Goal: Task Accomplishment & Management: Manage account settings

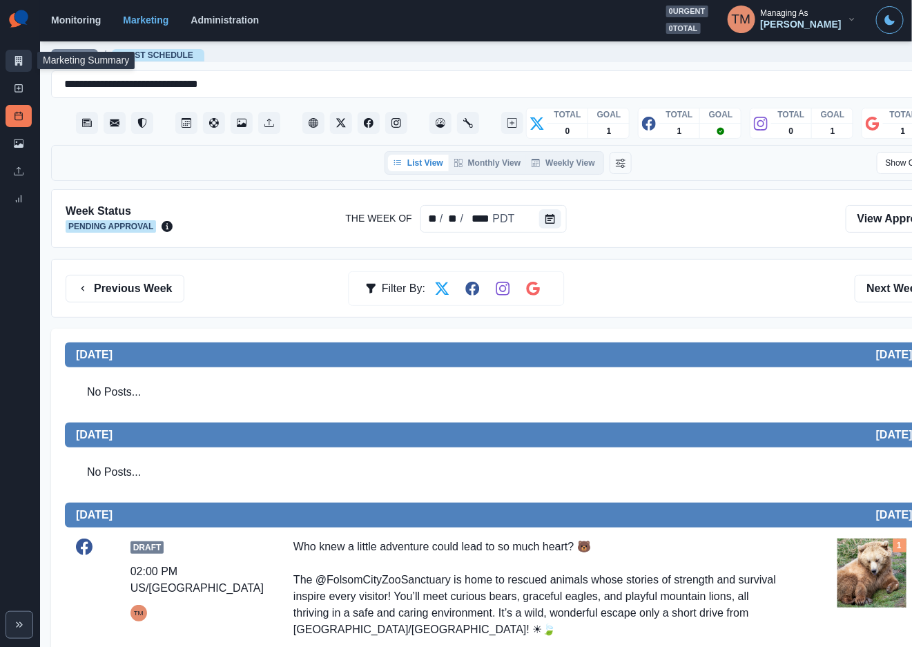
click at [19, 56] on icon at bounding box center [19, 61] width 10 height 10
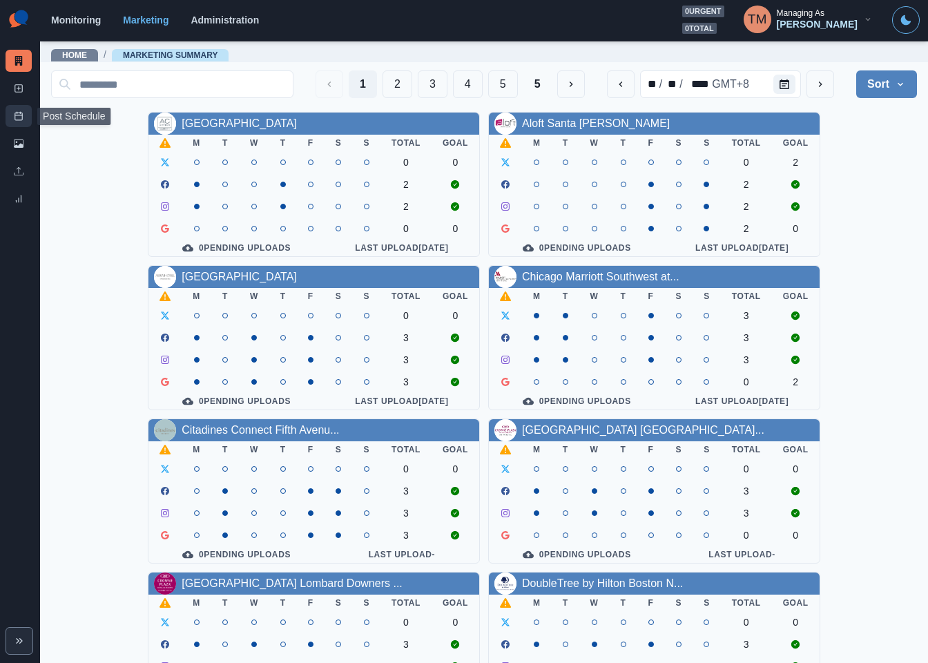
click at [17, 121] on link "Post Schedule" at bounding box center [19, 116] width 26 height 22
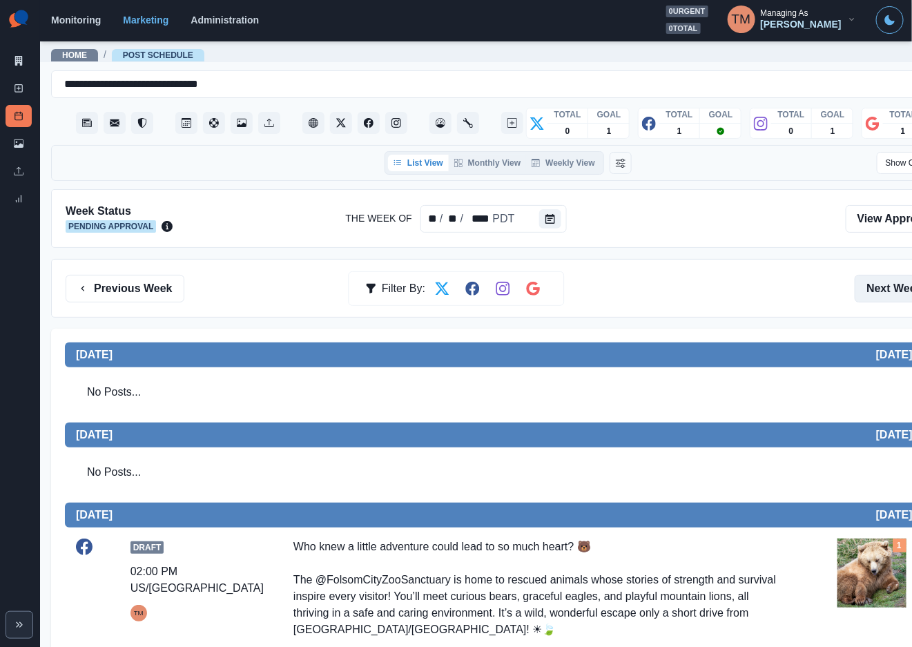
click at [889, 292] on button "Next Week" at bounding box center [903, 289] width 96 height 28
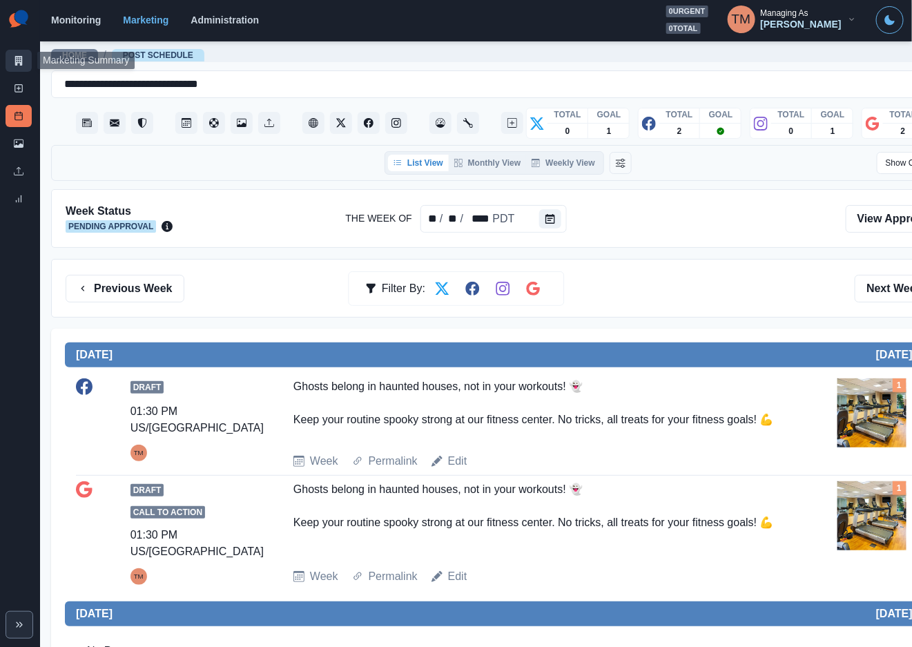
click at [19, 66] on link "Marketing Summary" at bounding box center [19, 61] width 26 height 22
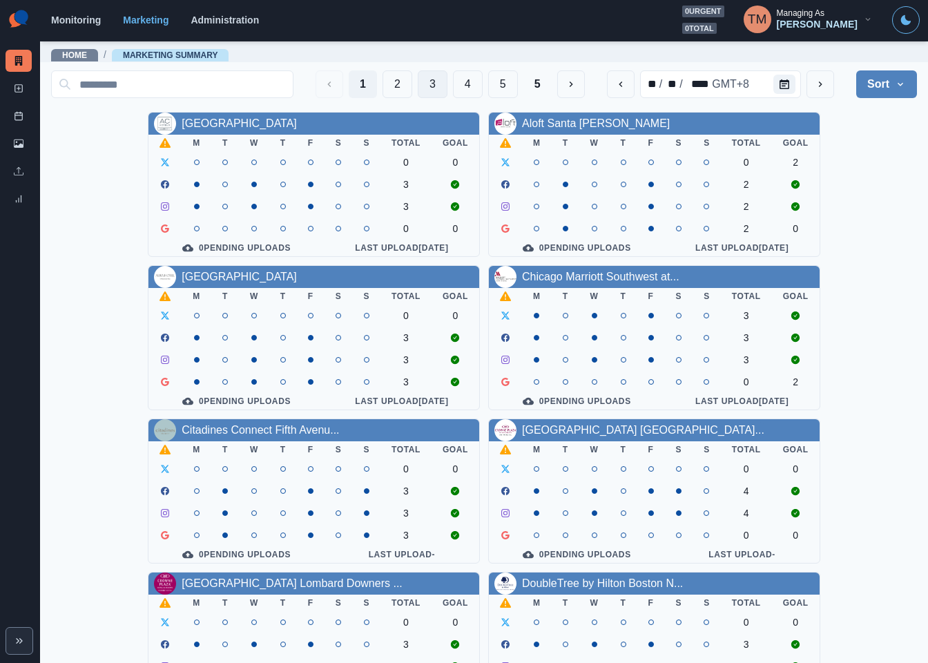
click at [418, 86] on button "3" at bounding box center [433, 84] width 30 height 28
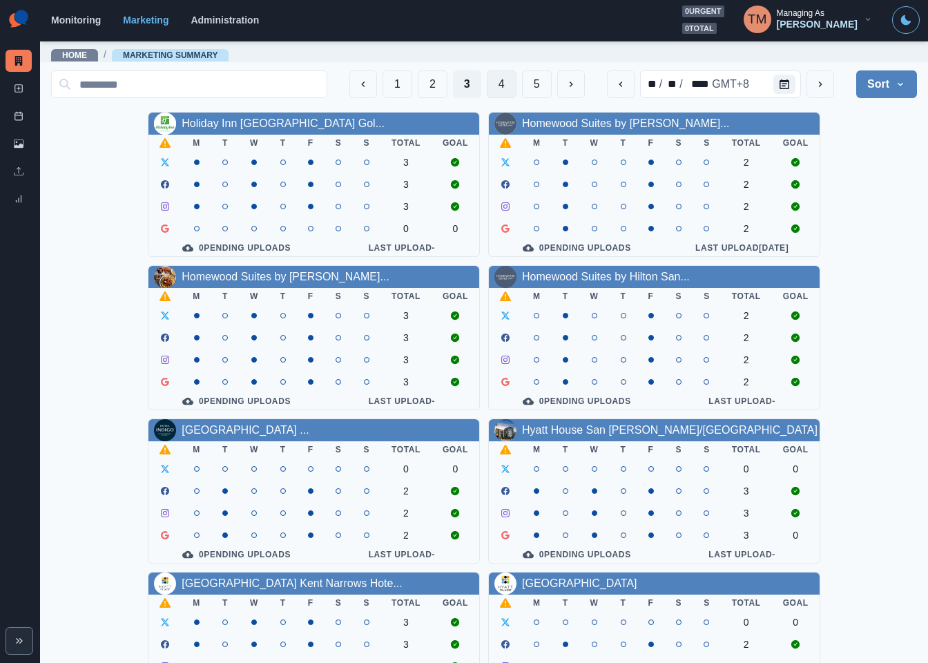
click at [487, 87] on button "4" at bounding box center [502, 84] width 30 height 28
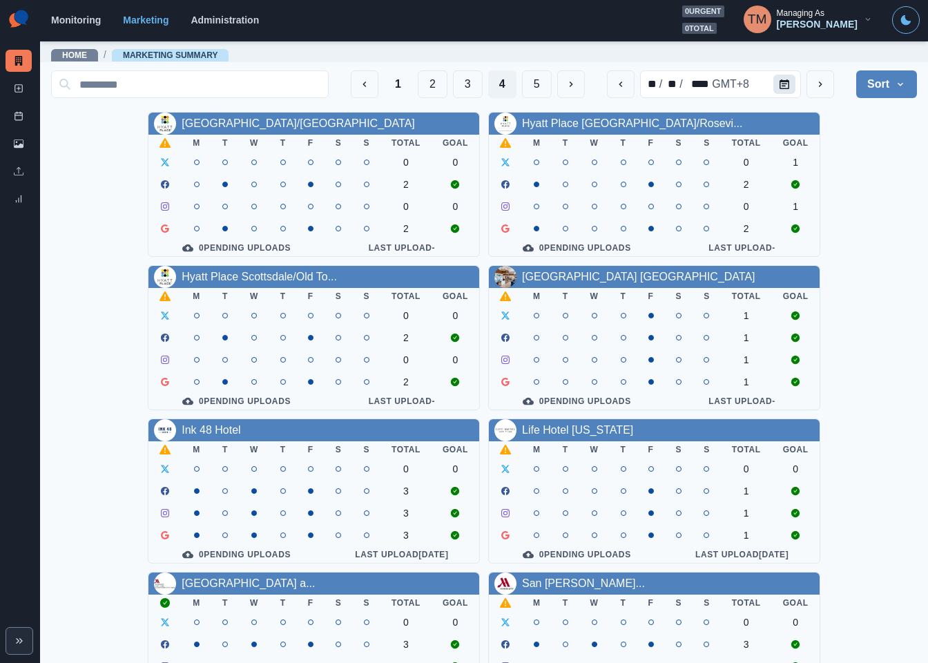
click at [780, 84] on icon "Calendar" at bounding box center [785, 84] width 10 height 10
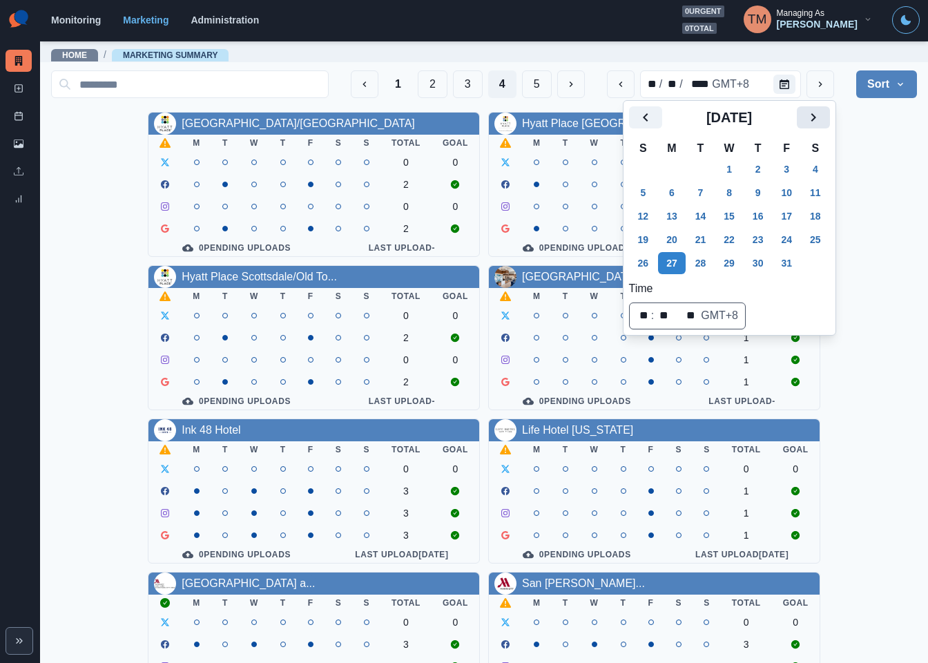
click at [814, 122] on icon "Next" at bounding box center [813, 117] width 17 height 17
click at [673, 189] on button "8" at bounding box center [672, 193] width 28 height 22
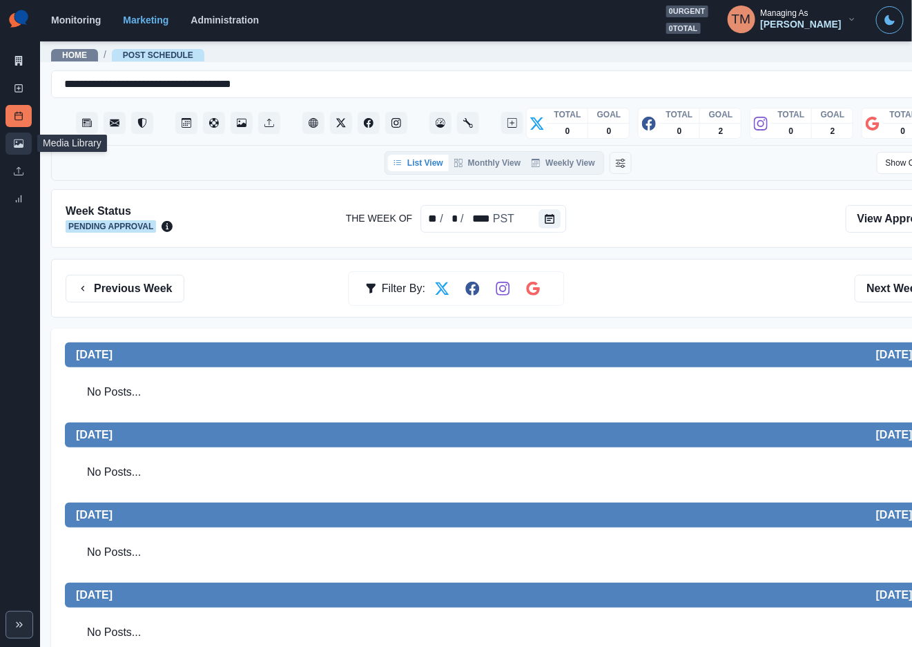
click at [15, 144] on icon at bounding box center [19, 144] width 10 height 10
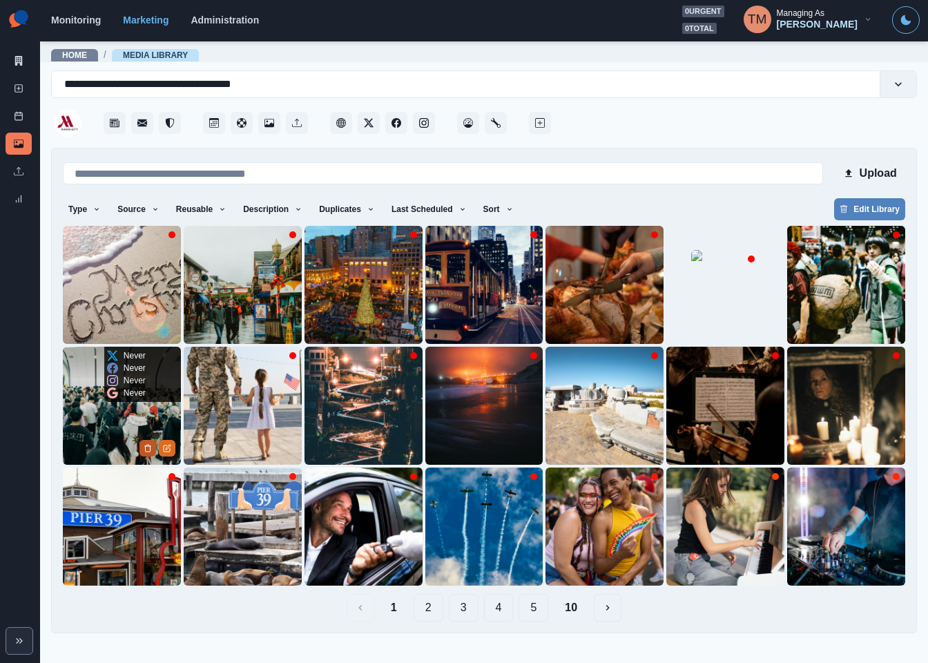
click at [147, 452] on button "Delete Media" at bounding box center [147, 448] width 17 height 17
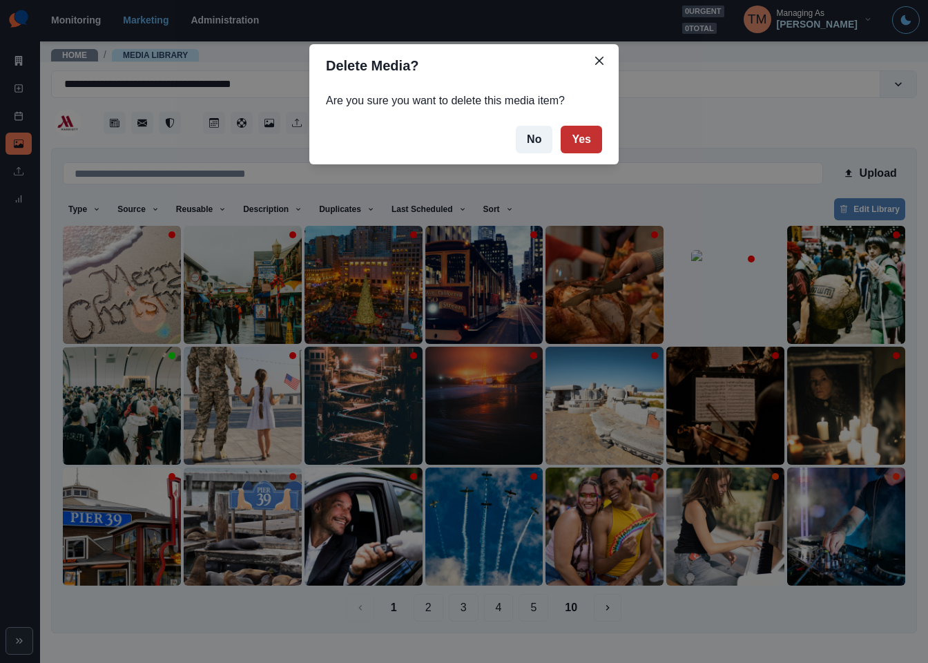
click at [582, 147] on button "Yes" at bounding box center [581, 140] width 41 height 28
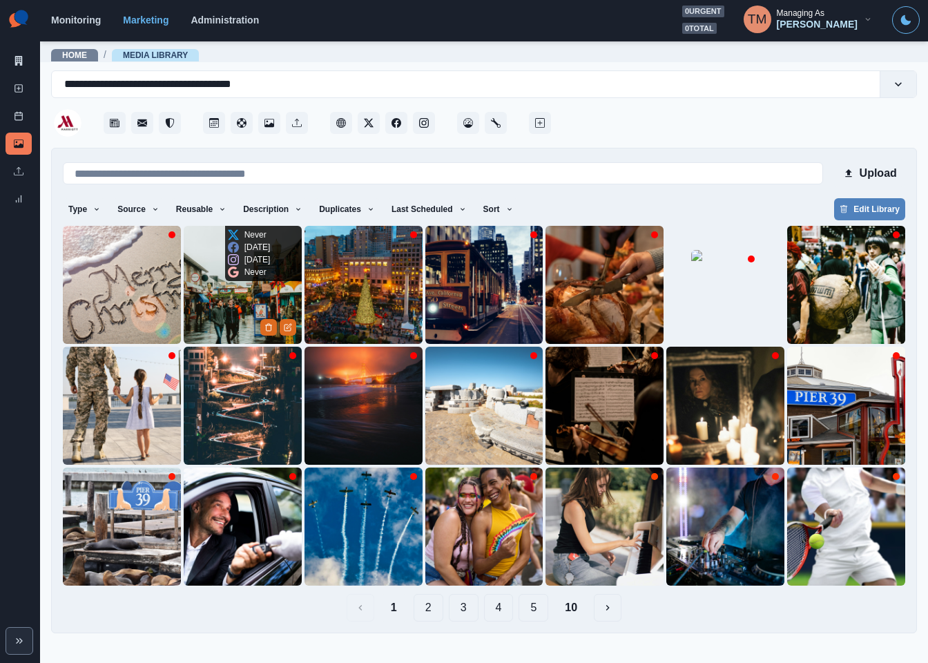
click at [209, 321] on img at bounding box center [243, 285] width 118 height 118
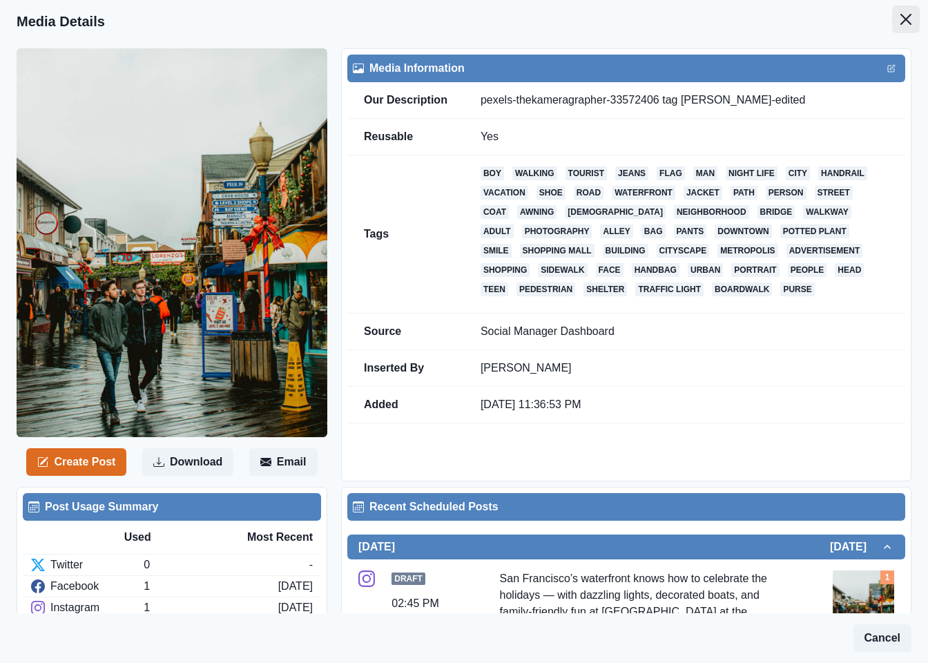
click at [899, 23] on button "Close" at bounding box center [906, 20] width 28 height 28
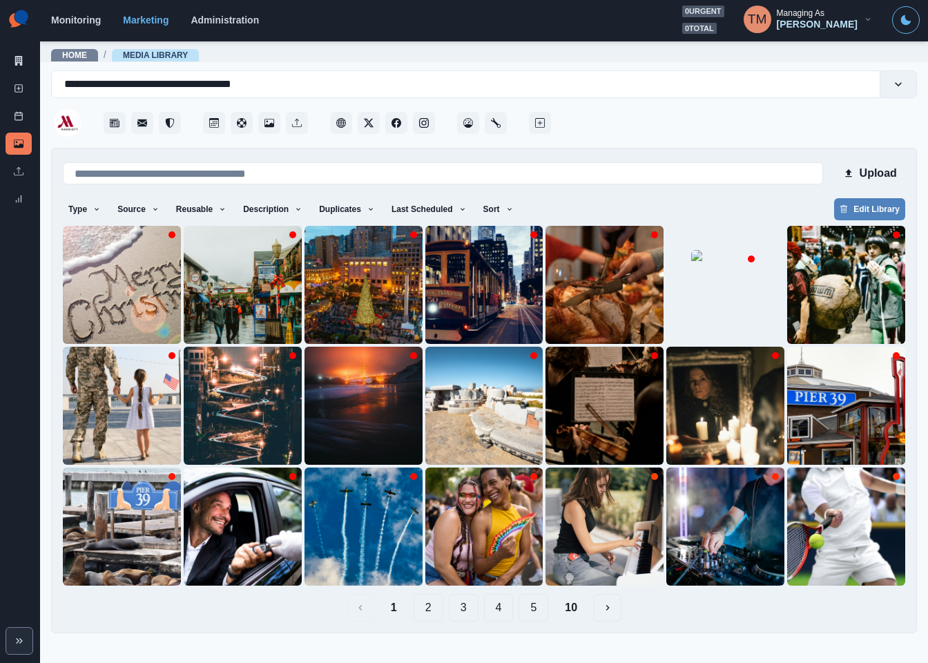
click at [505, 612] on button "4" at bounding box center [499, 608] width 30 height 28
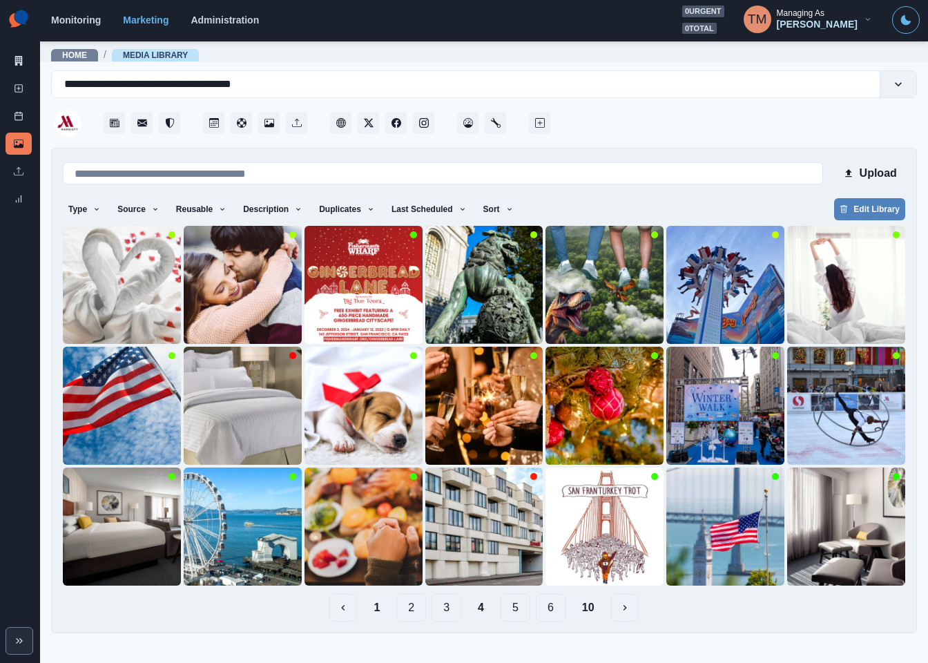
click at [517, 610] on button "5" at bounding box center [516, 608] width 30 height 28
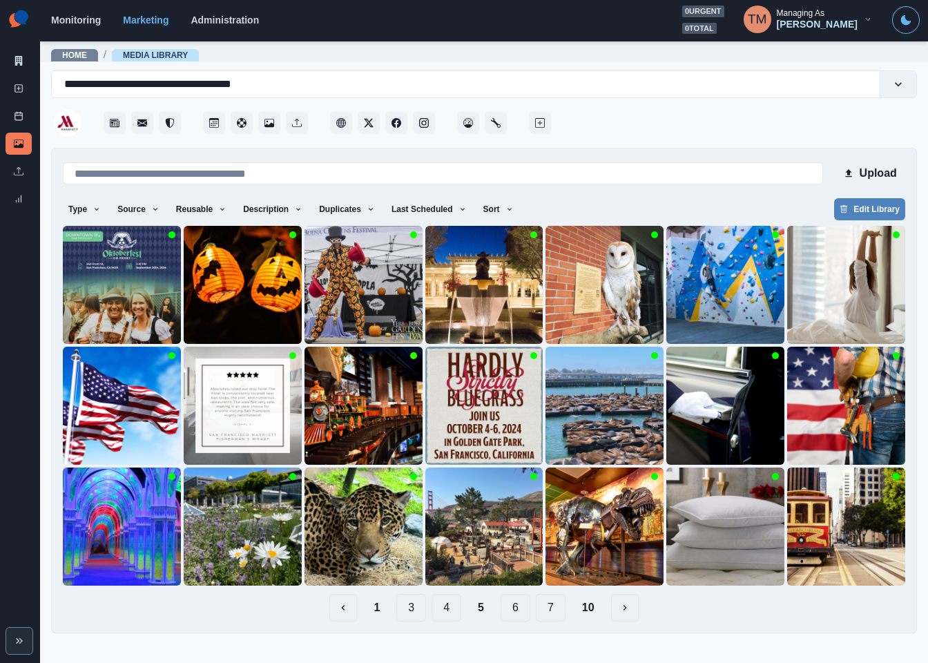
click at [537, 612] on button "7" at bounding box center [551, 608] width 30 height 28
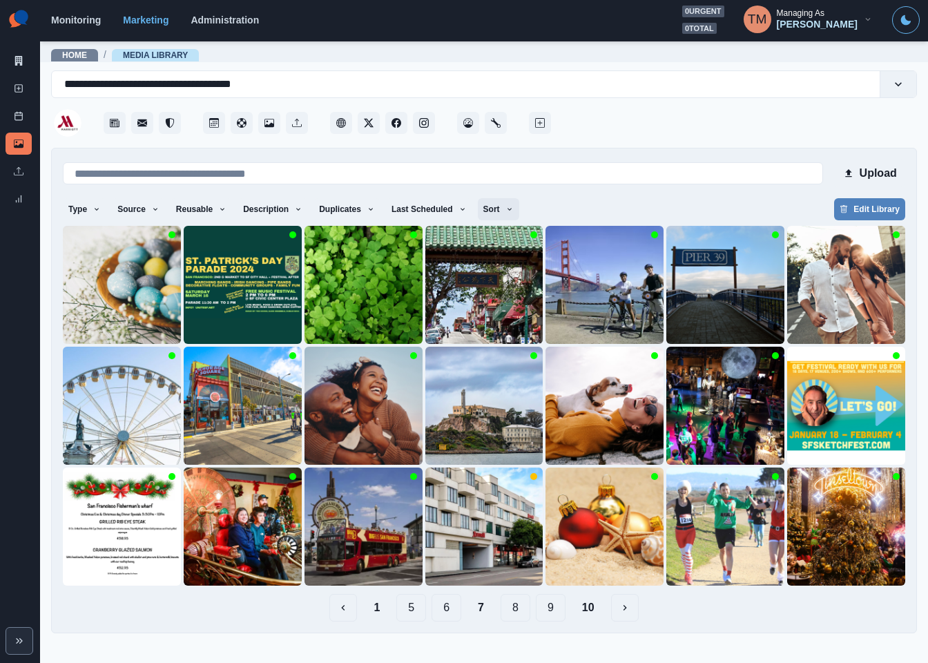
click at [505, 208] on icon "button" at bounding box center [509, 209] width 8 height 8
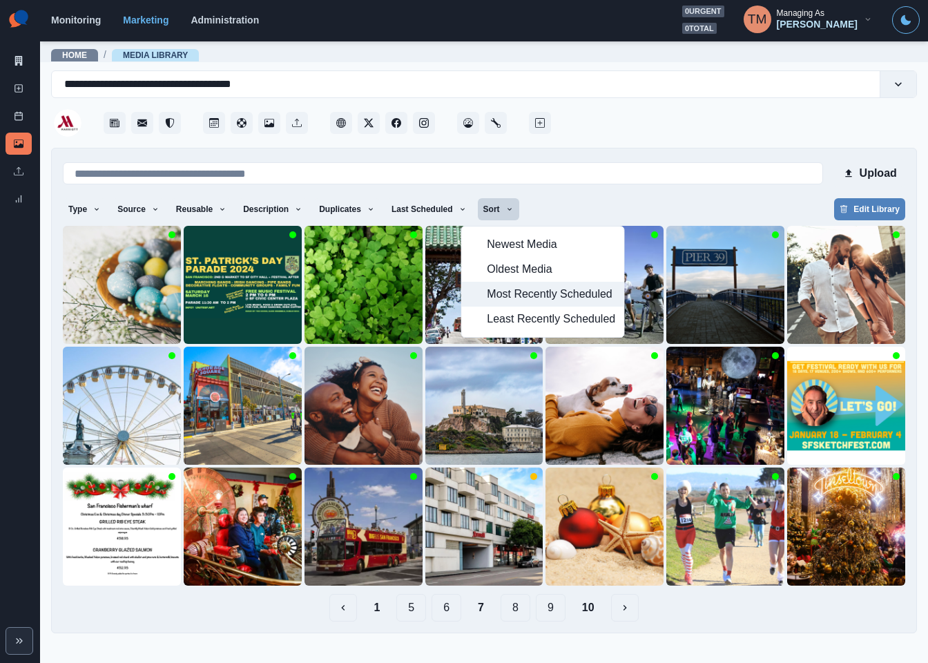
click at [496, 299] on span "Most Recently Scheduled" at bounding box center [551, 294] width 128 height 17
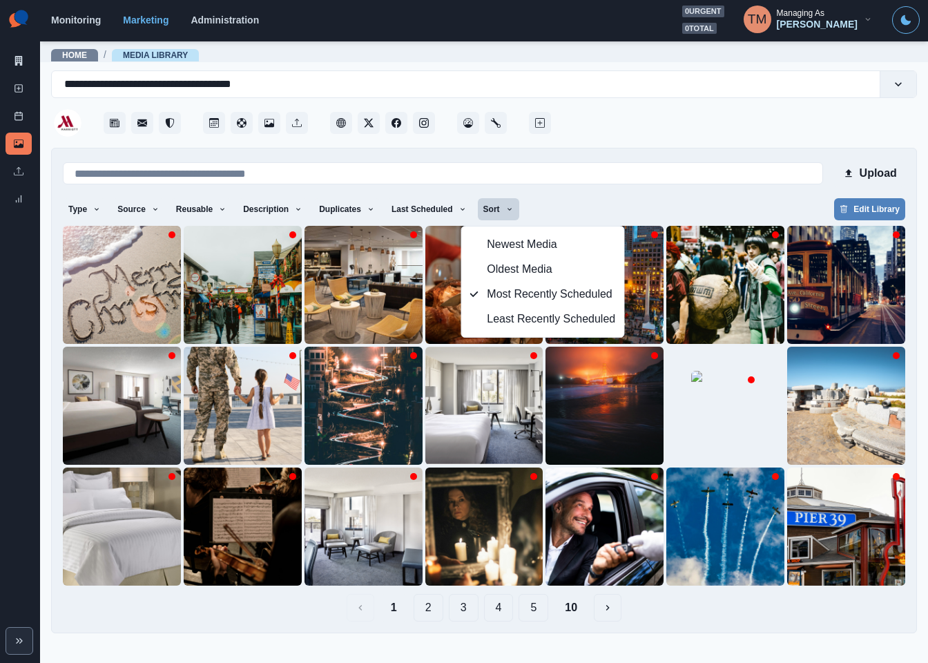
click at [612, 201] on div "Type Any Image Video Source Any Upload Social Manager Found: Instagram Found: G…" at bounding box center [484, 210] width 842 height 25
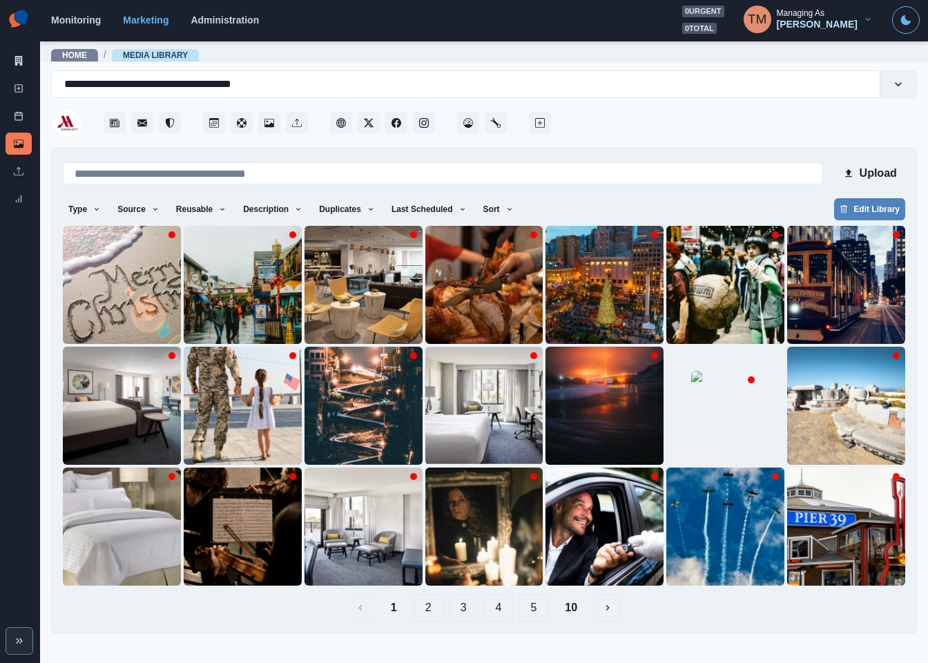
click at [580, 611] on button "10" at bounding box center [571, 608] width 35 height 28
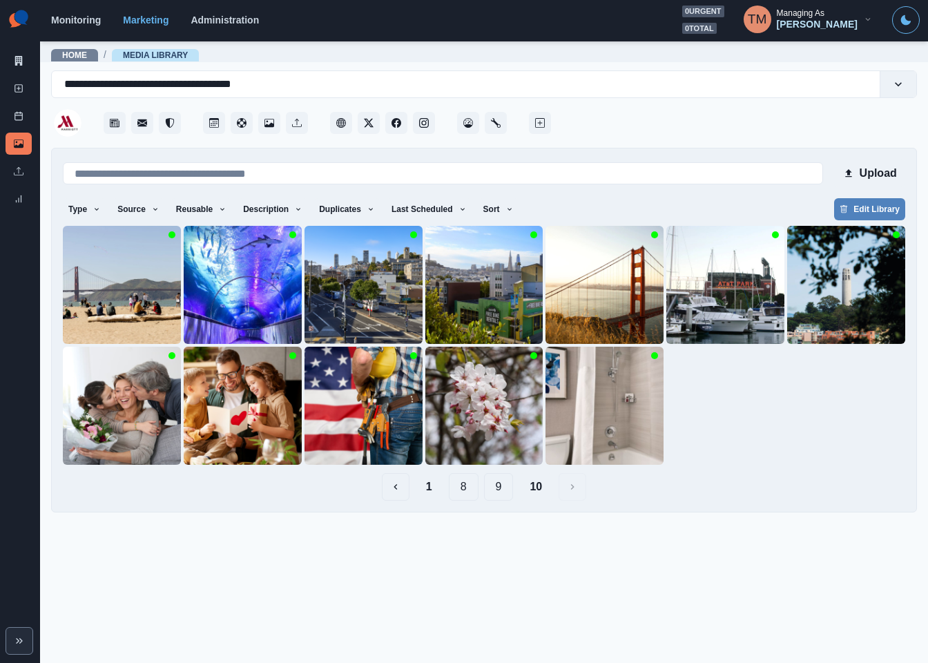
click at [500, 492] on button "9" at bounding box center [499, 487] width 30 height 28
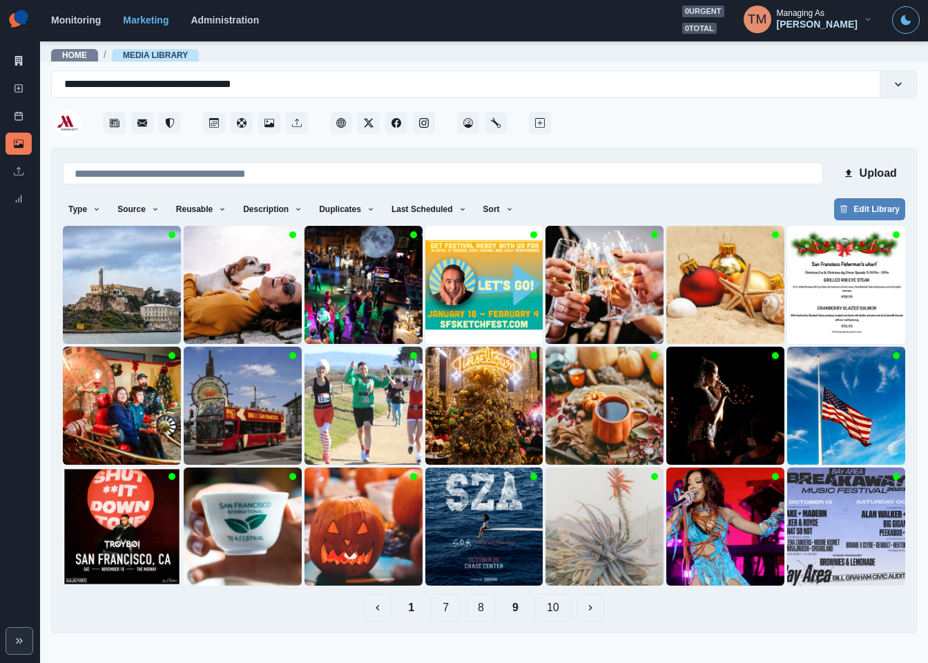
click at [472, 611] on button "8" at bounding box center [481, 608] width 30 height 28
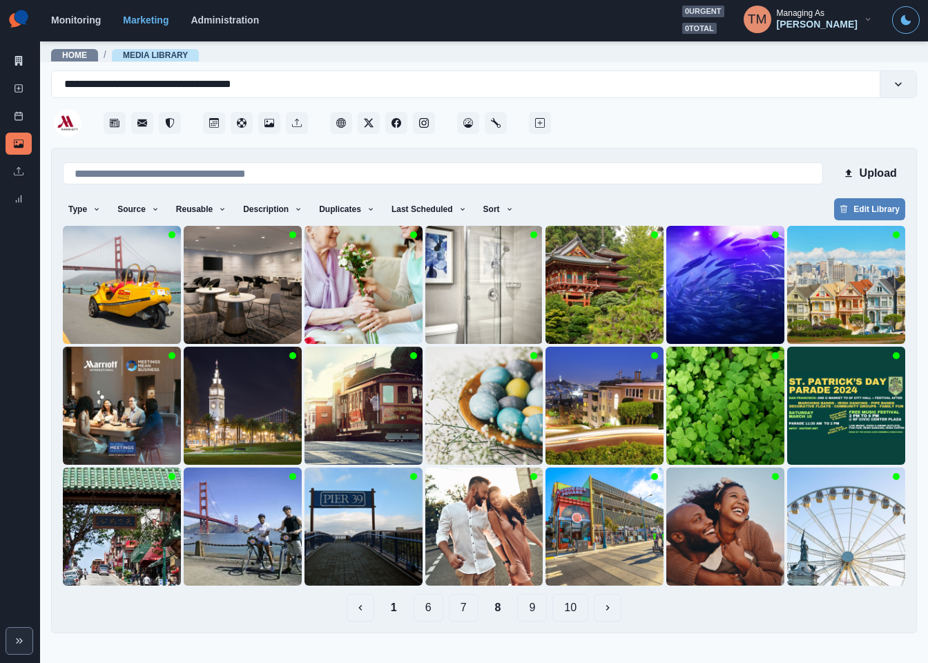
click at [459, 611] on button "7" at bounding box center [464, 608] width 30 height 28
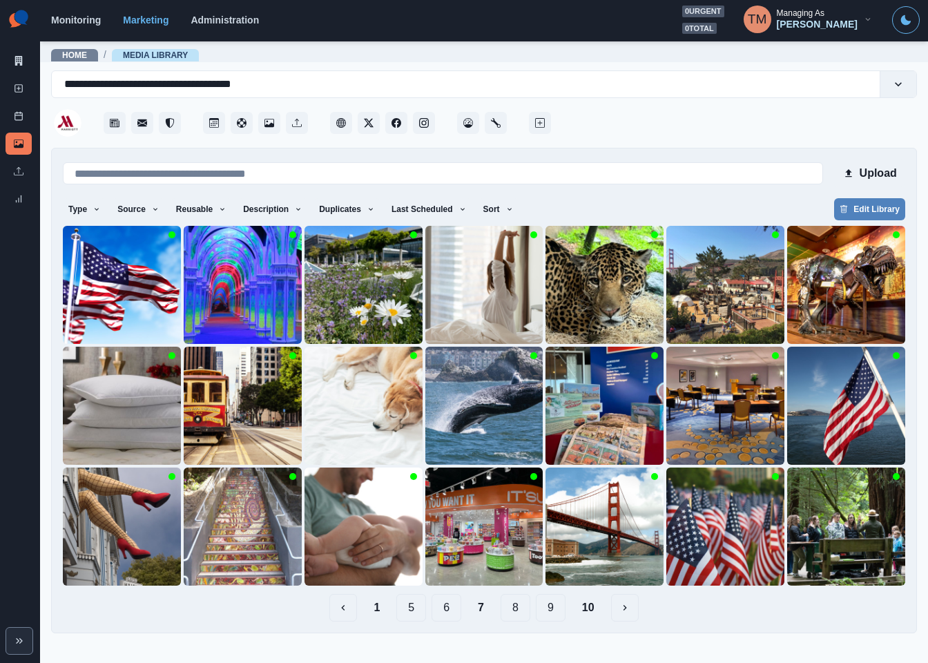
click at [454, 610] on button "6" at bounding box center [447, 608] width 30 height 28
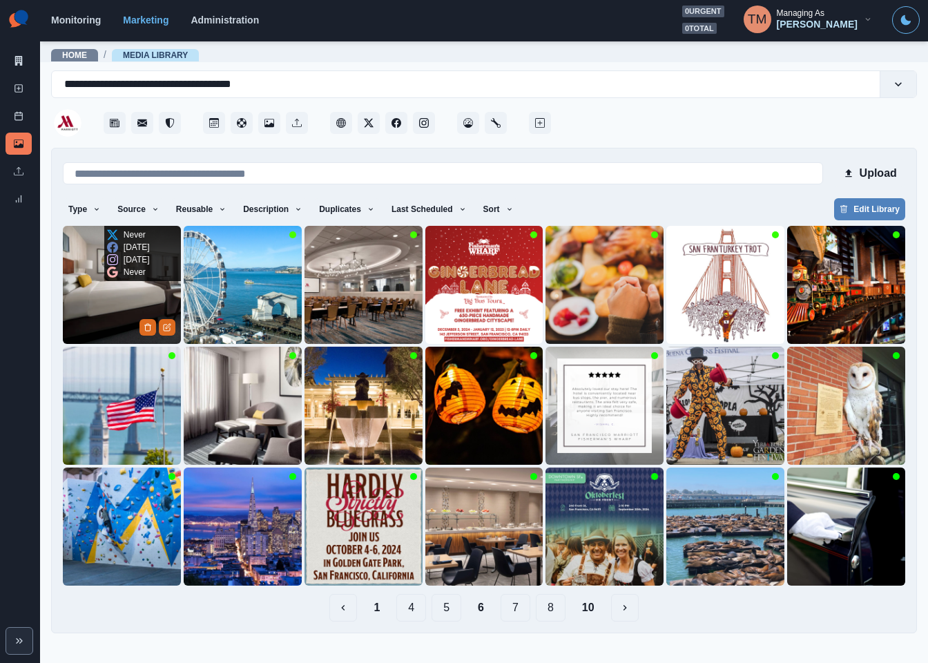
click at [79, 323] on img at bounding box center [122, 285] width 118 height 118
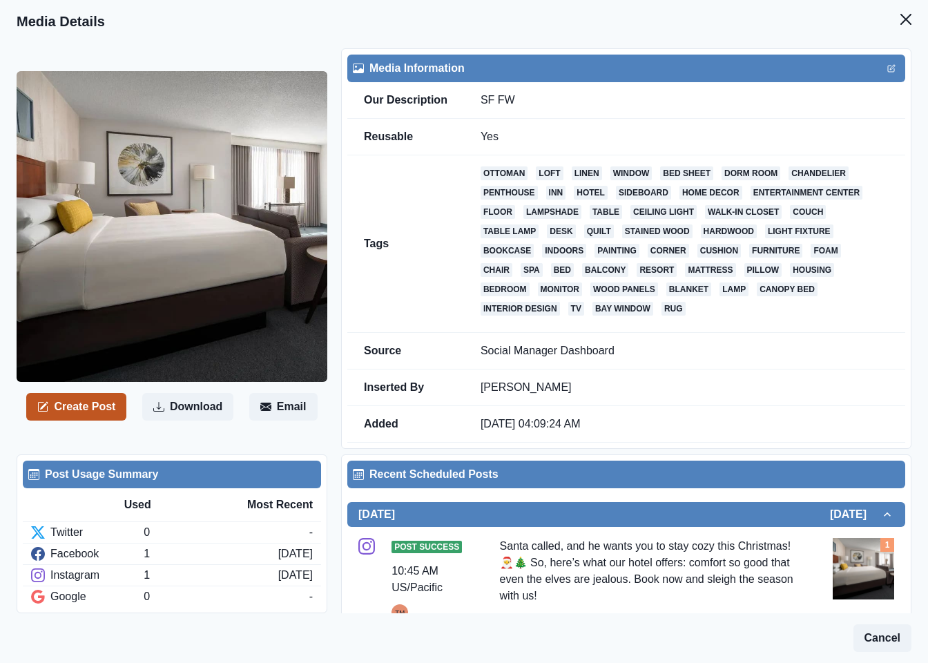
click at [83, 410] on button "Create Post" at bounding box center [76, 407] width 100 height 28
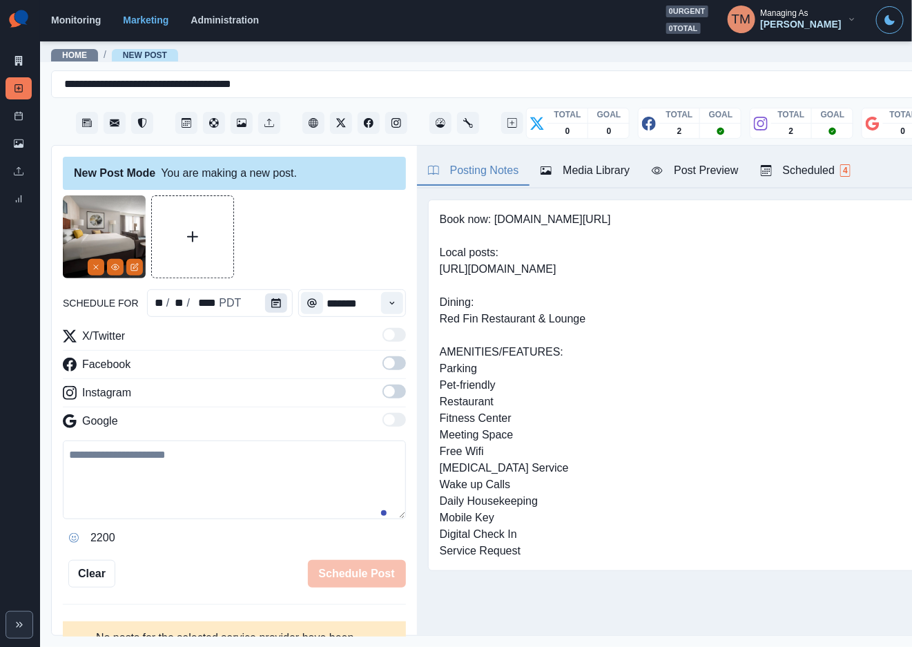
click at [271, 299] on icon "Calendar" at bounding box center [276, 303] width 10 height 10
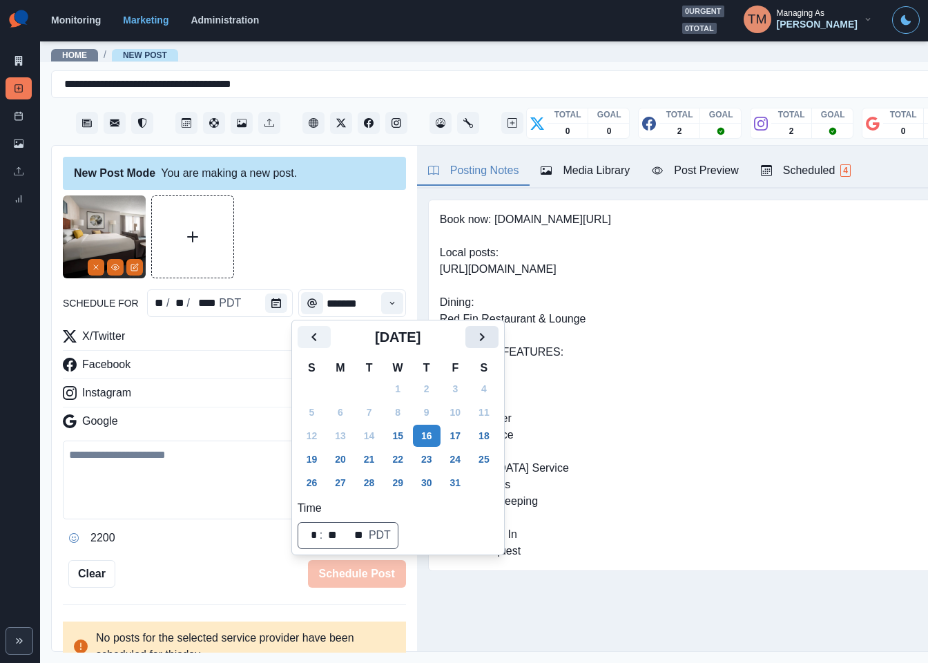
click at [487, 340] on icon "Next" at bounding box center [482, 337] width 17 height 17
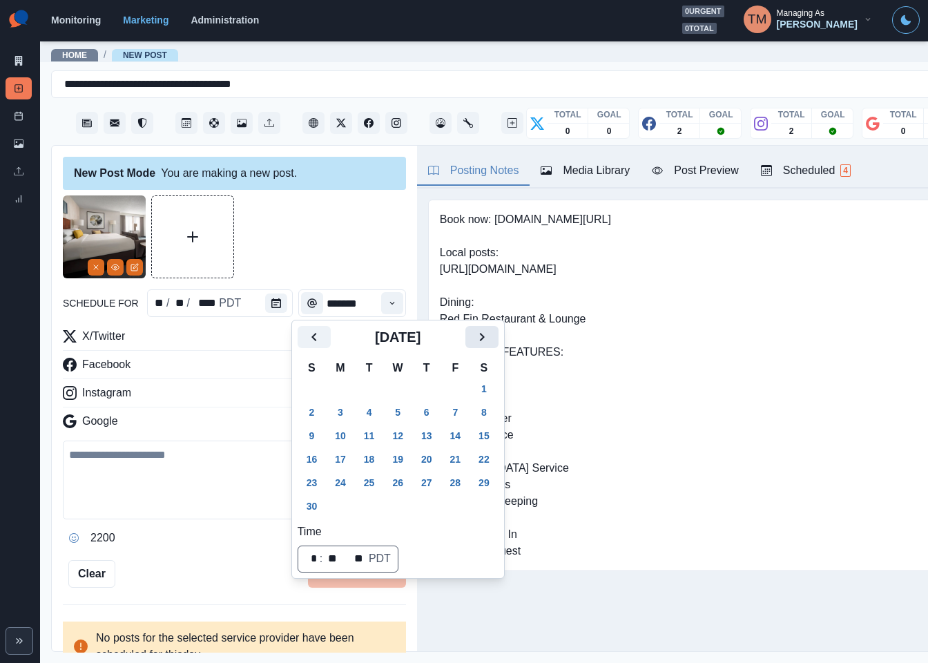
click at [487, 340] on icon "Next" at bounding box center [482, 337] width 17 height 17
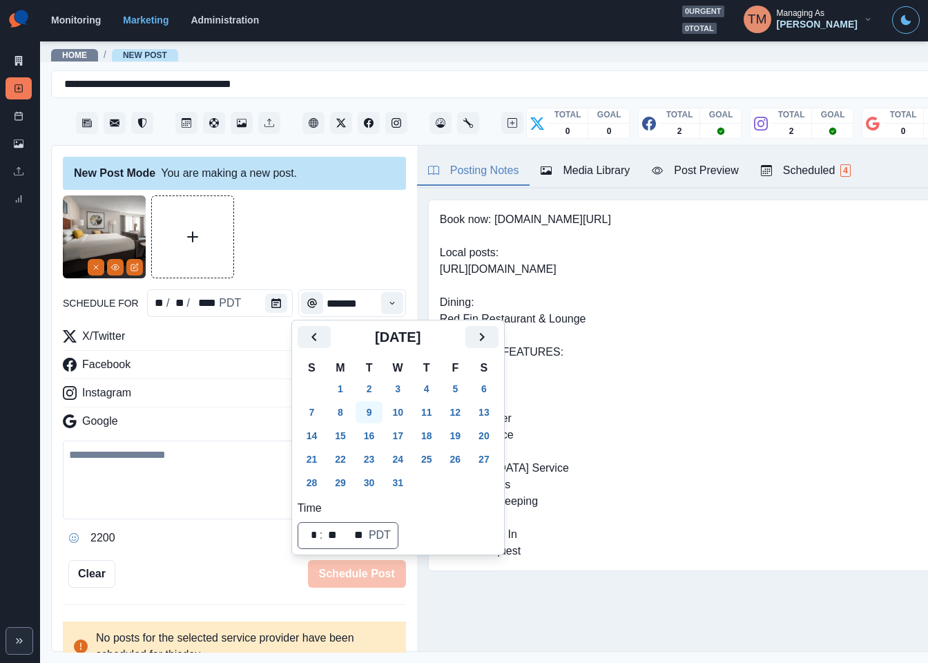
click at [369, 413] on button "9" at bounding box center [370, 412] width 28 height 22
click at [305, 244] on div at bounding box center [234, 236] width 343 height 83
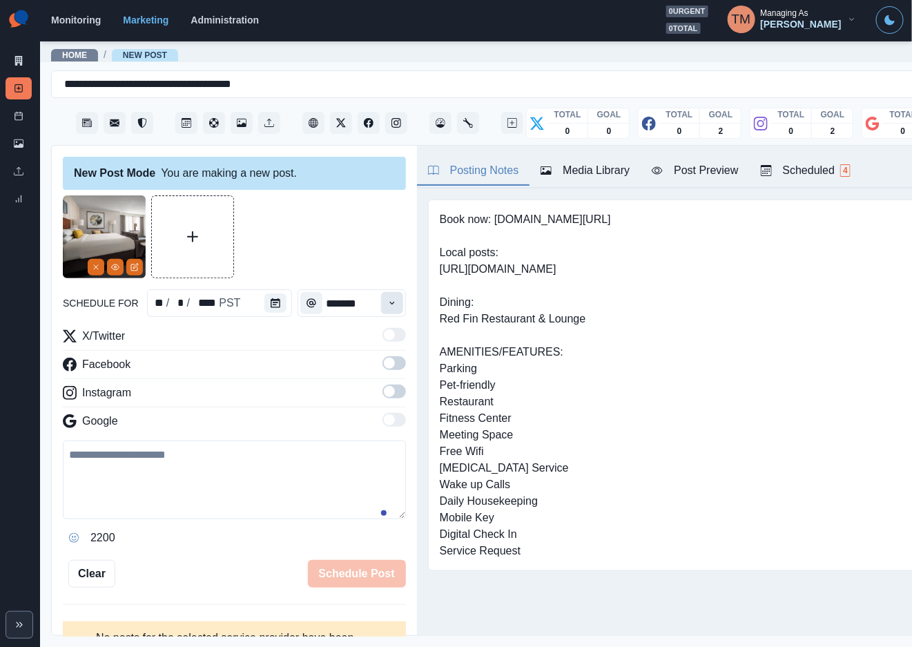
click at [387, 300] on icon "Time" at bounding box center [392, 303] width 10 height 10
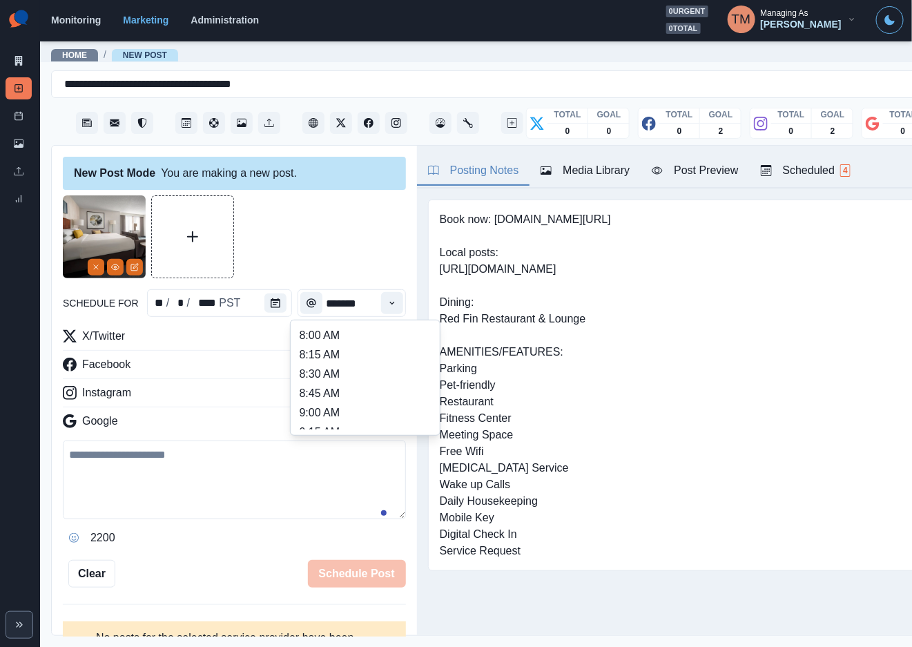
scroll to position [311, 0]
click at [334, 384] on li "12:45 PM" at bounding box center [365, 392] width 138 height 19
type input "********"
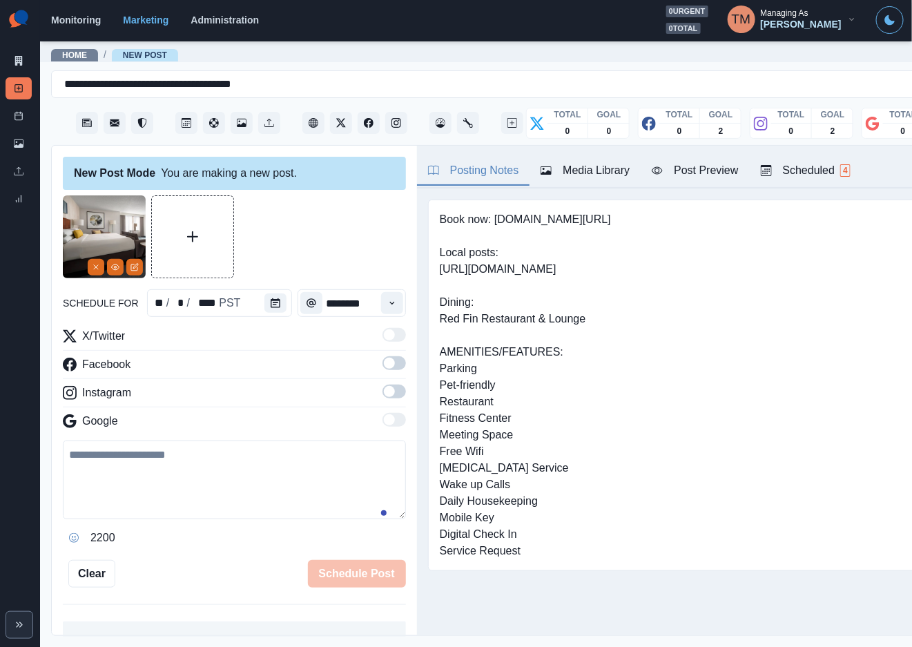
drag, startPoint x: 386, startPoint y: 363, endPoint x: 386, endPoint y: 402, distance: 38.7
click at [386, 365] on span at bounding box center [394, 363] width 23 height 14
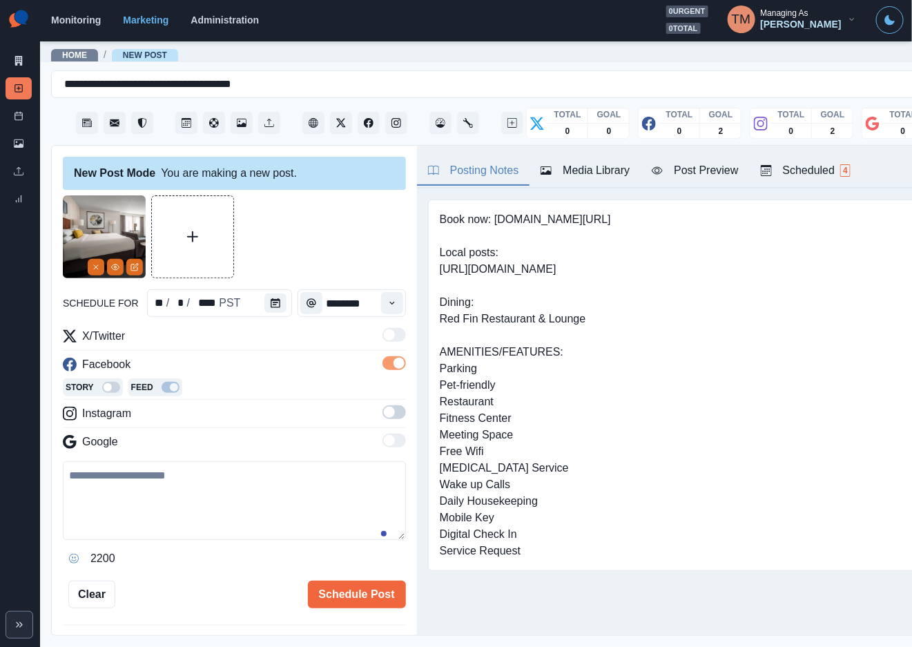
click at [383, 409] on span at bounding box center [394, 412] width 23 height 14
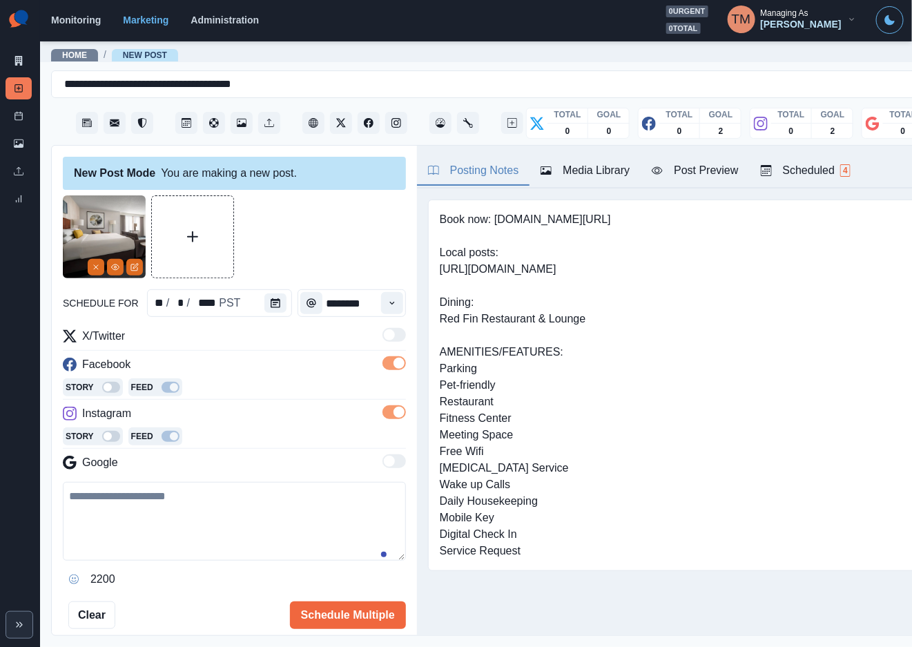
click at [178, 508] on textarea at bounding box center [234, 521] width 343 height 79
paste textarea "**********"
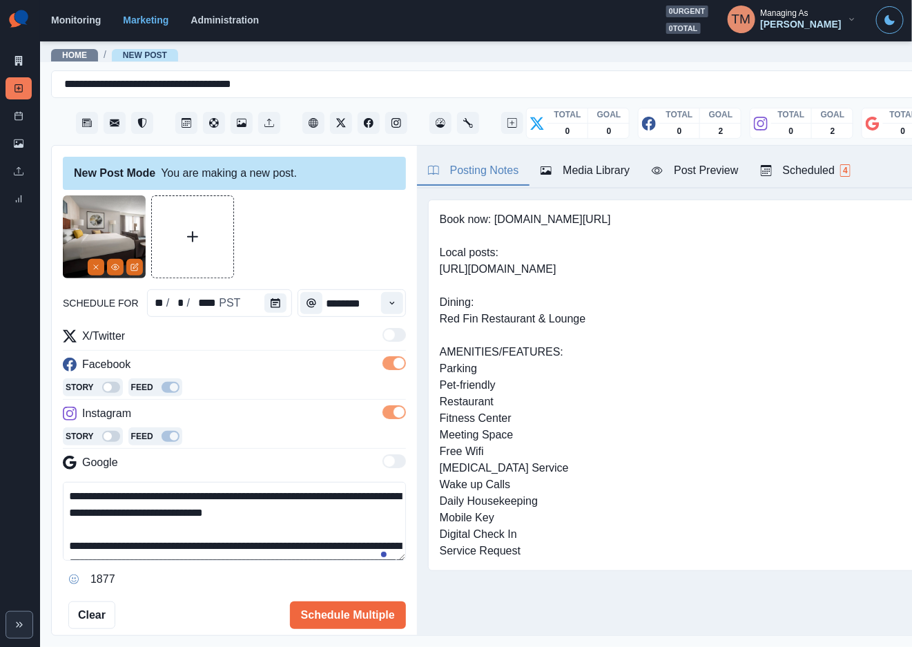
scroll to position [65, 0]
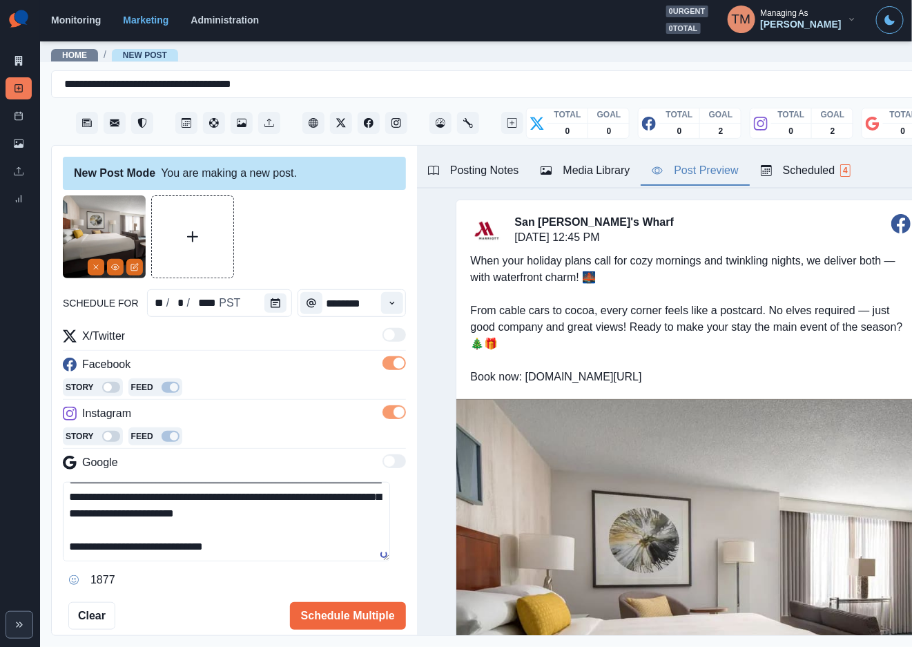
click at [704, 171] on div "Post Preview" at bounding box center [695, 170] width 86 height 17
drag, startPoint x: 500, startPoint y: 350, endPoint x: 445, endPoint y: 270, distance: 96.9
click at [460, 298] on div "When your holiday plans call for cozy mornings and twinkling nights, we deliver…" at bounding box center [690, 319] width 468 height 160
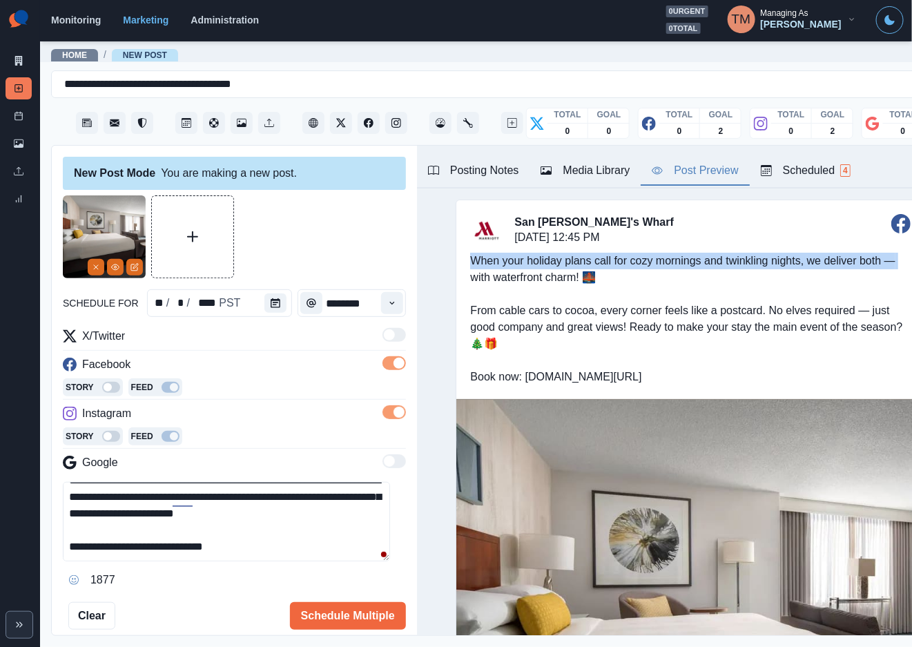
click at [456, 262] on div "When your holiday plans call for cozy mornings and twinkling nights, we deliver…" at bounding box center [690, 319] width 468 height 160
click at [539, 334] on div "When your holiday plans call for cozy mornings and twinkling nights, we deliver…" at bounding box center [690, 319] width 468 height 160
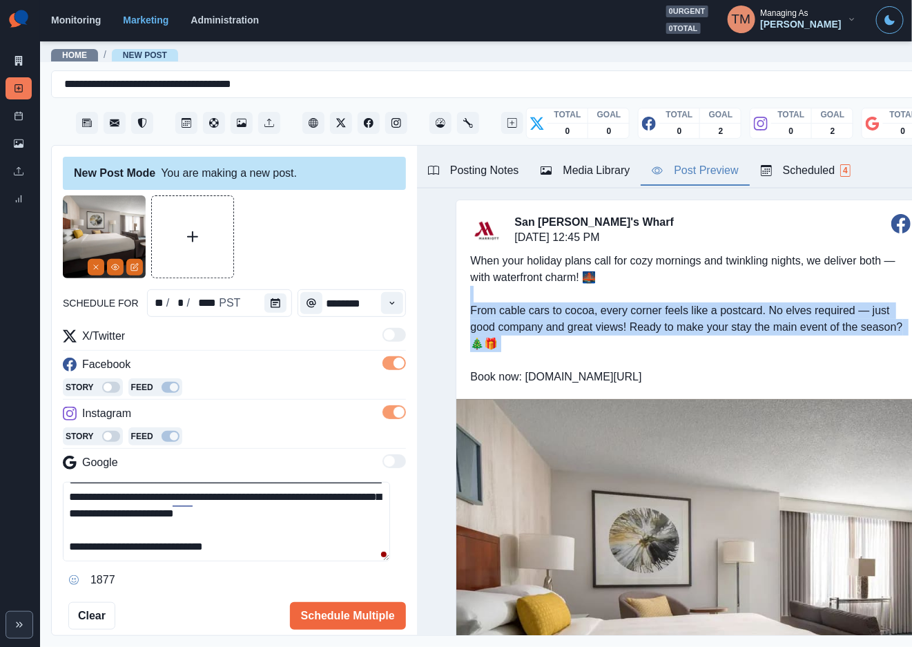
drag, startPoint x: 502, startPoint y: 350, endPoint x: 444, endPoint y: 262, distance: 105.7
click at [456, 262] on div "When your holiday plans call for cozy mornings and twinkling nights, we deliver…" at bounding box center [690, 319] width 468 height 160
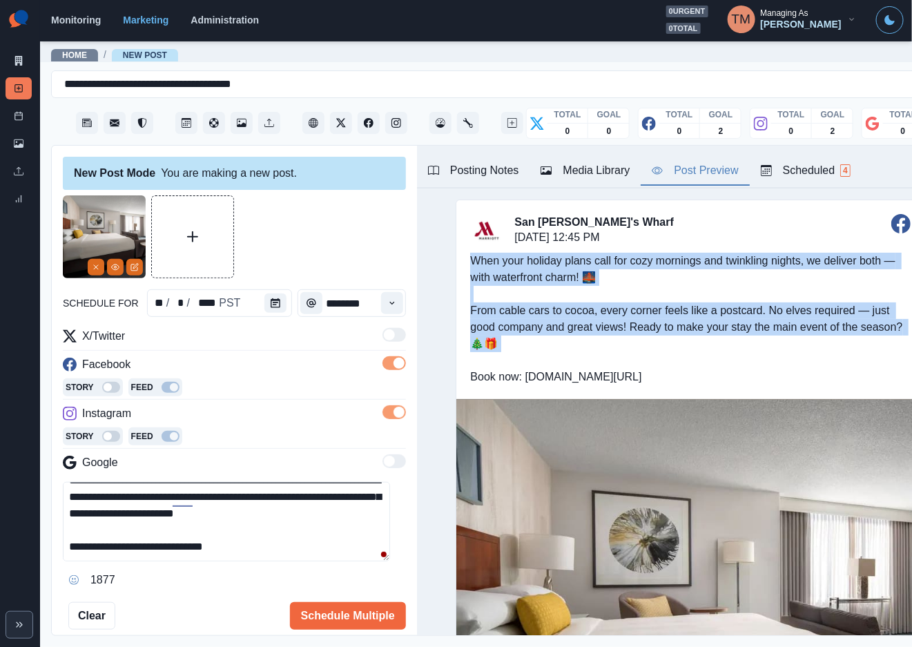
copy div "When your holiday plans call for cozy mornings and twinkling nights, we deliver…"
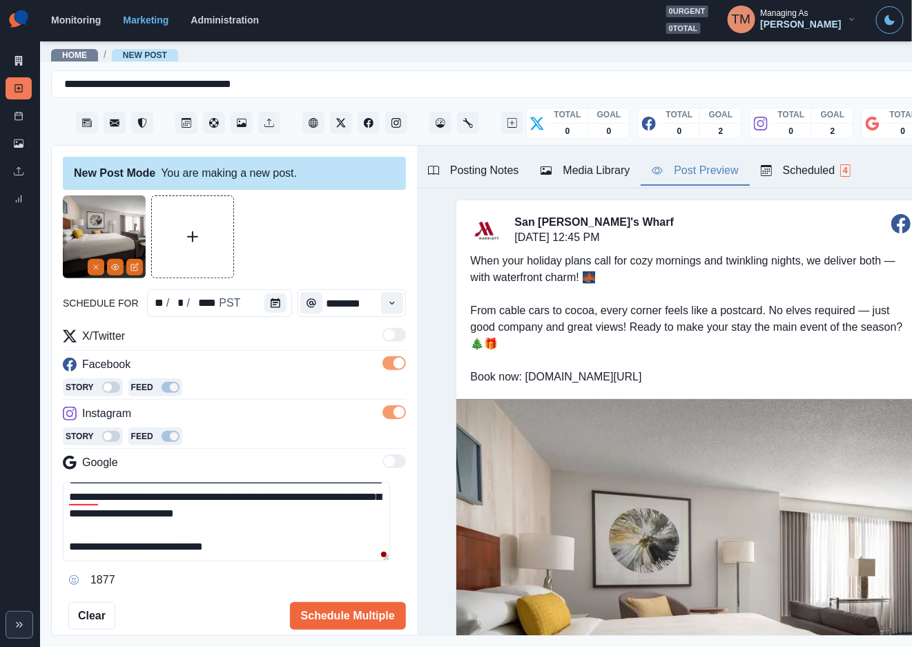
scroll to position [0, 0]
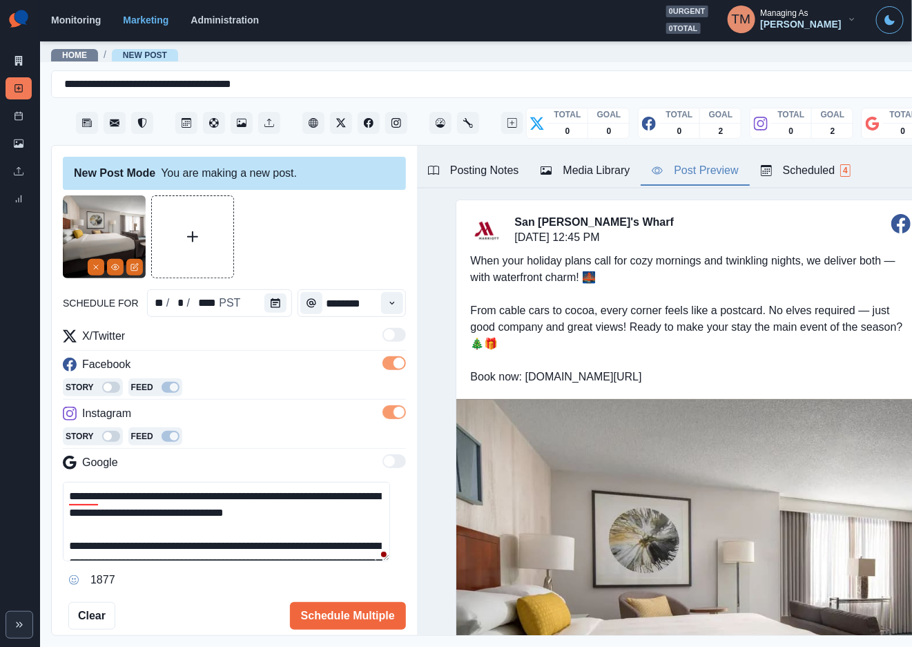
drag, startPoint x: 371, startPoint y: 522, endPoint x: 35, endPoint y: 474, distance: 339.6
click at [36, 475] on div "**********" at bounding box center [456, 323] width 912 height 647
paste textarea "**********"
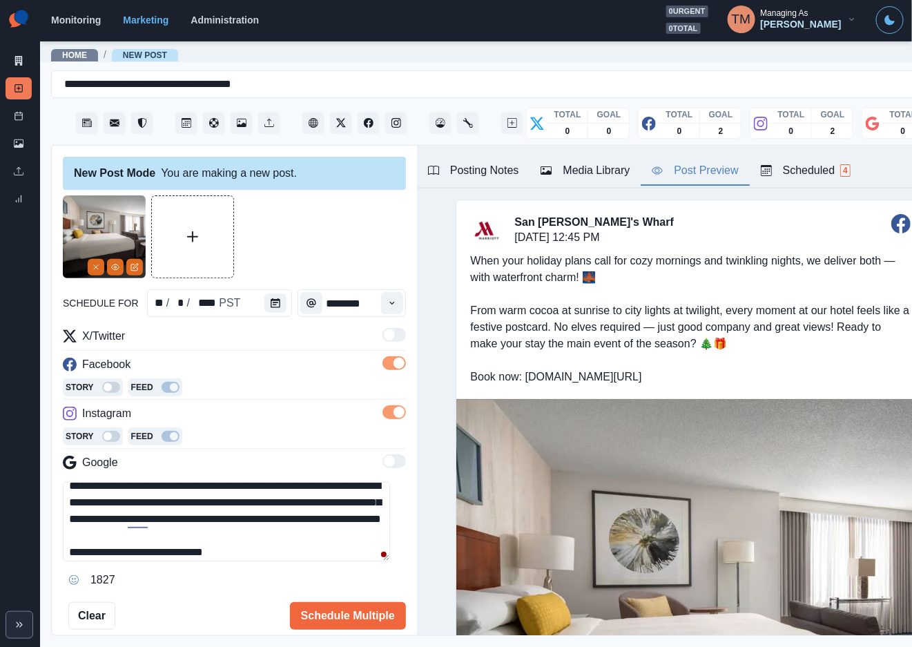
click at [68, 506] on textarea "**********" at bounding box center [226, 521] width 327 height 79
paste textarea "**********"
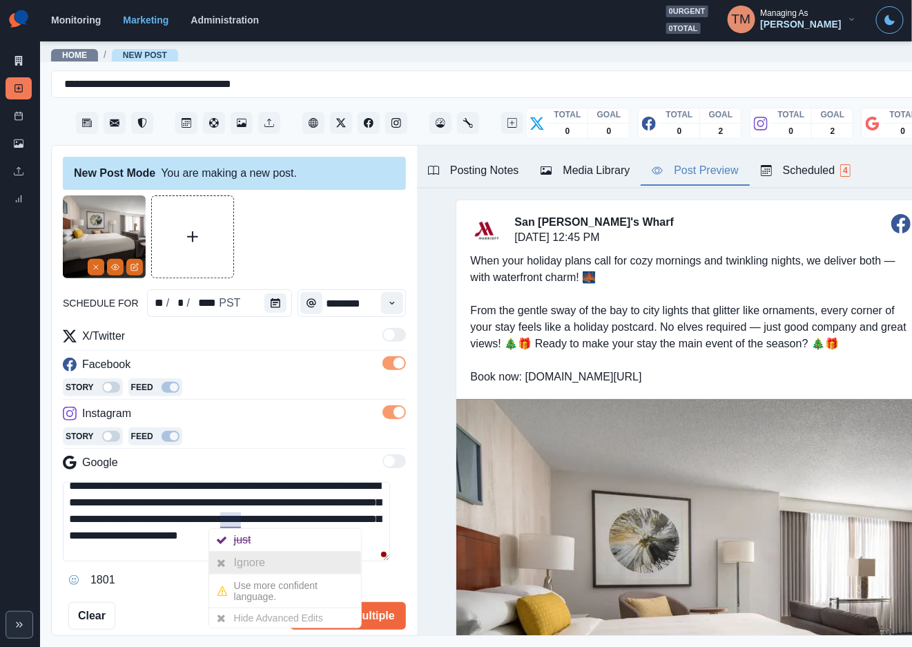
click at [245, 556] on div "Ignore" at bounding box center [252, 563] width 37 height 22
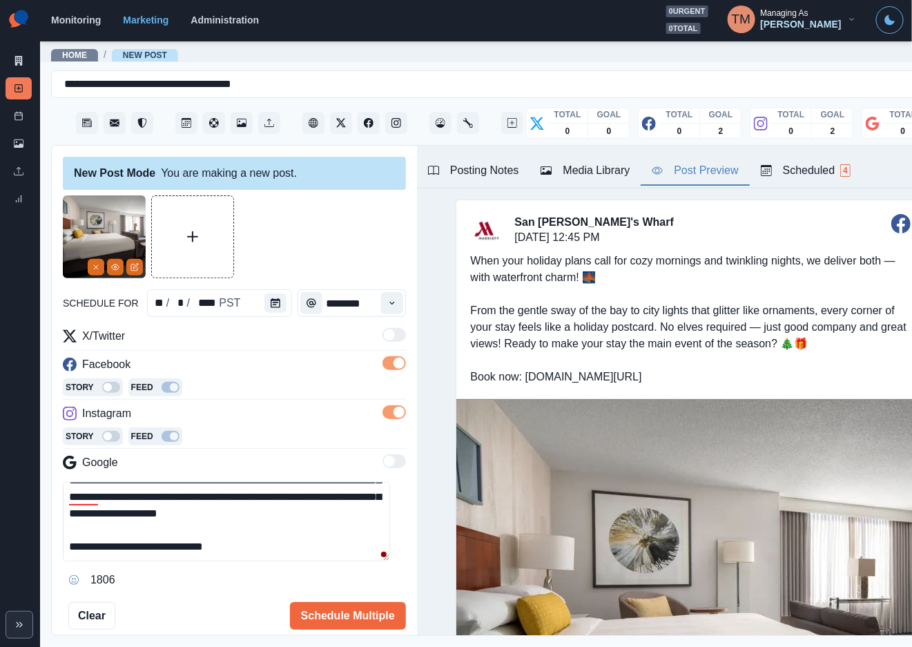
scroll to position [0, 0]
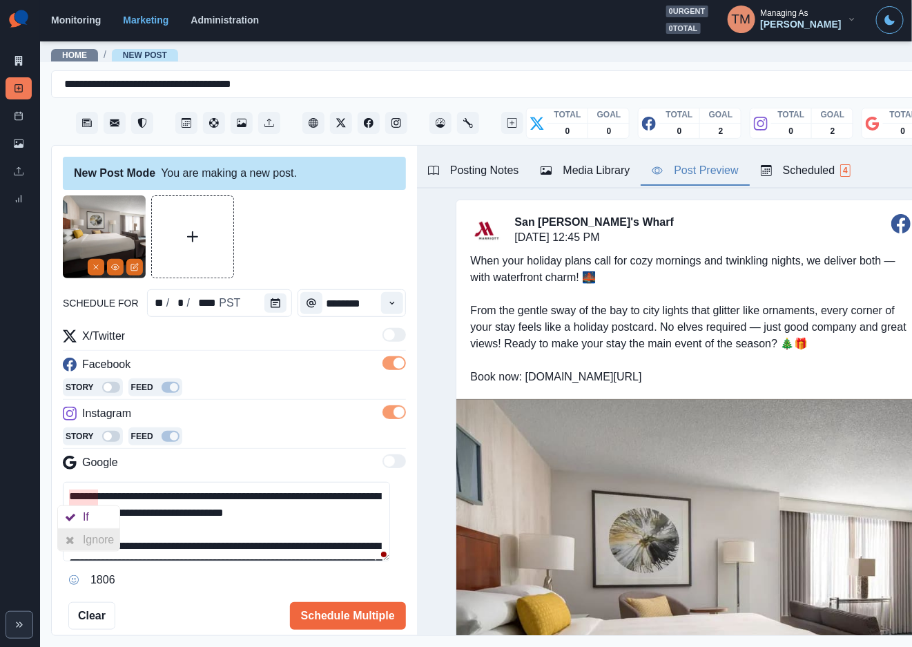
click at [89, 543] on div "Ignore" at bounding box center [101, 540] width 37 height 22
click at [195, 533] on textarea "**********" at bounding box center [226, 521] width 327 height 79
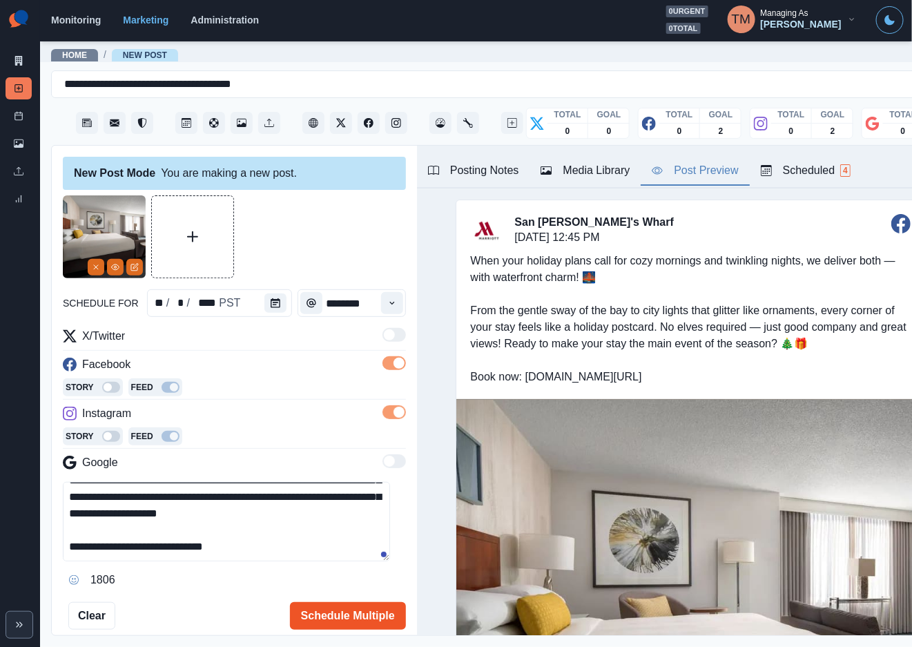
type textarea "**********"
click at [342, 620] on button "Schedule Multiple" at bounding box center [348, 616] width 116 height 28
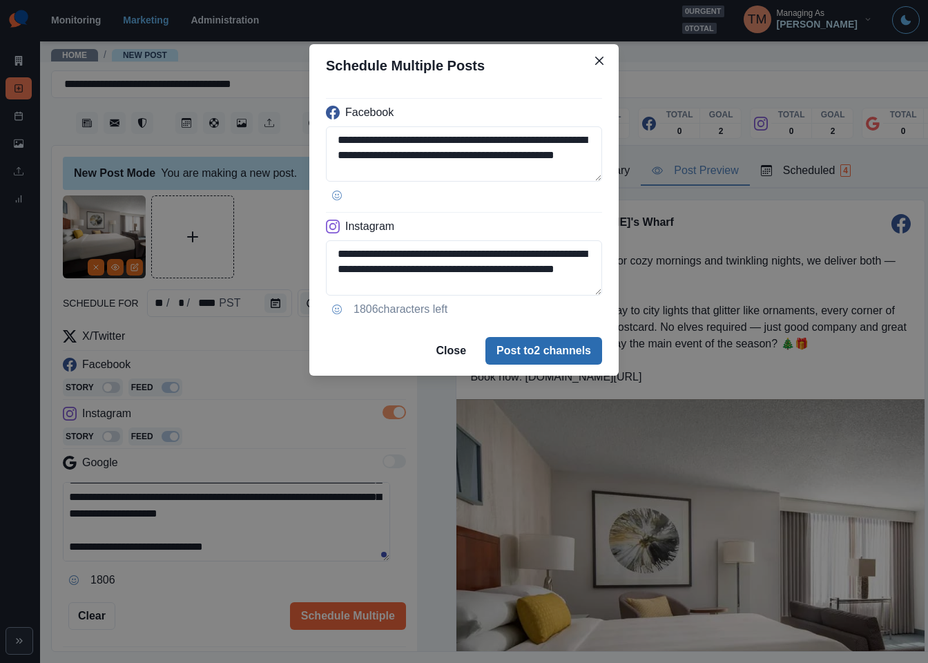
click at [566, 358] on button "Post to 2 channels" at bounding box center [543, 351] width 117 height 28
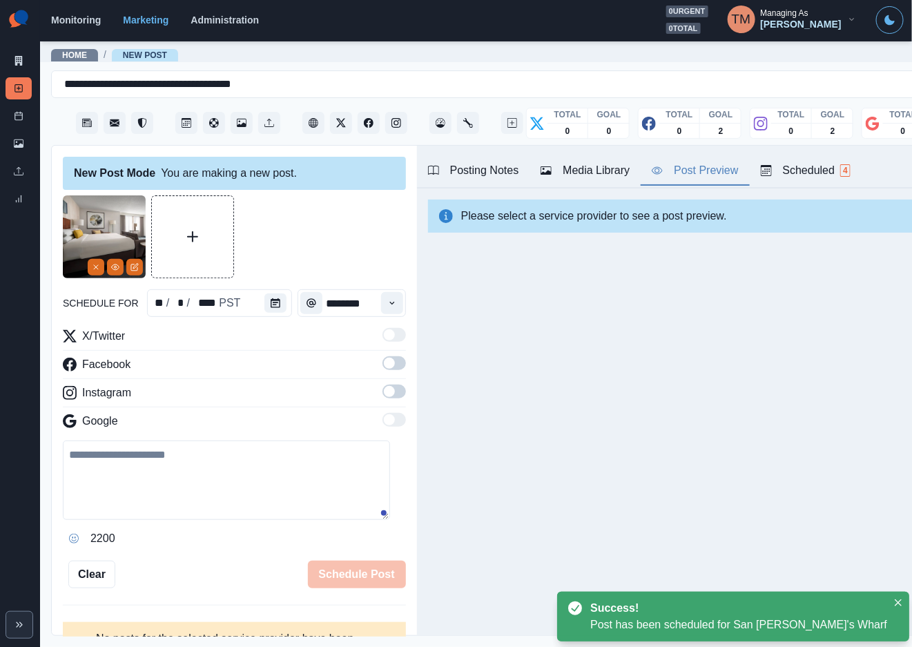
scroll to position [0, 0]
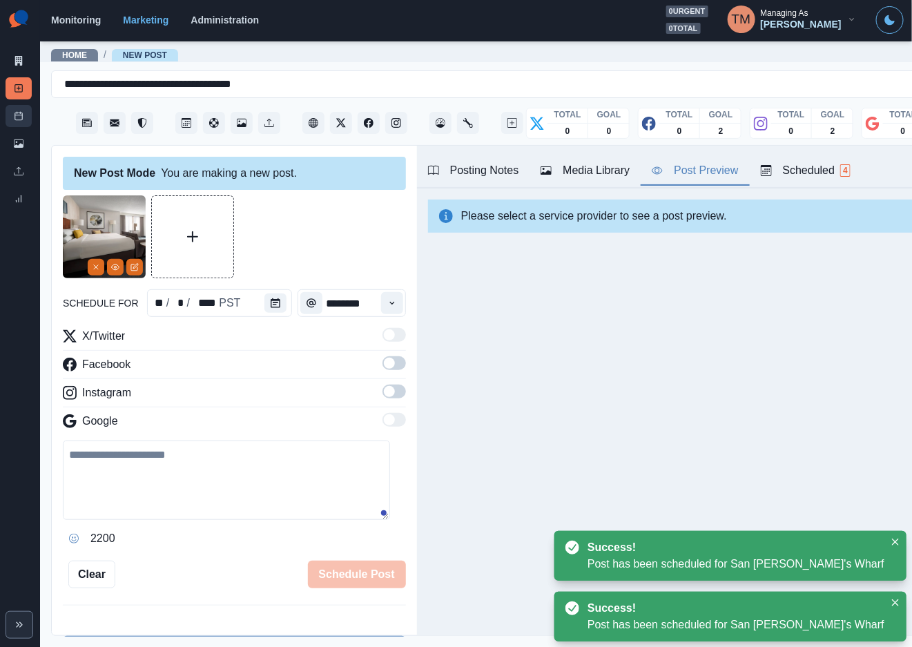
click at [23, 110] on link "Post Schedule" at bounding box center [19, 116] width 26 height 22
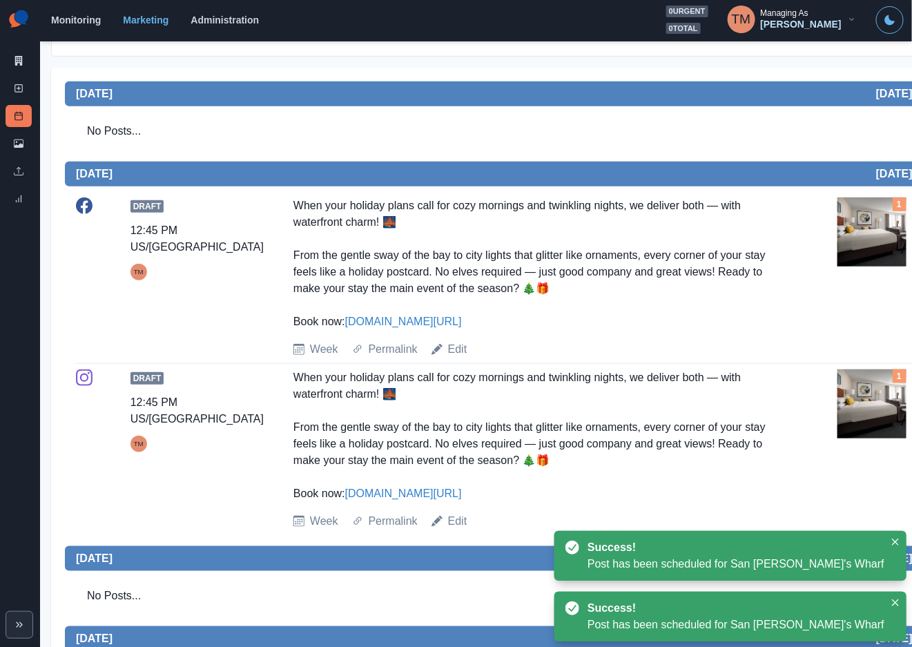
scroll to position [311, 0]
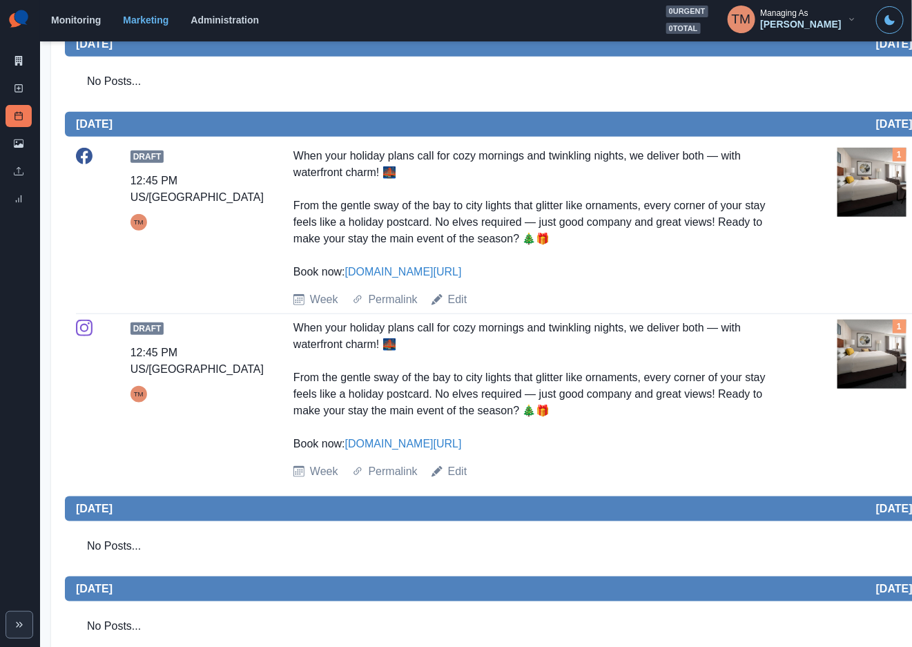
drag, startPoint x: 295, startPoint y: 154, endPoint x: 476, endPoint y: 266, distance: 213.3
click at [476, 266] on div "When your holiday plans call for cozy mornings and twinkling nights, we deliver…" at bounding box center [535, 214] width 484 height 133
copy div "When your holiday plans call for cozy mornings and twinkling nights, we deliver…"
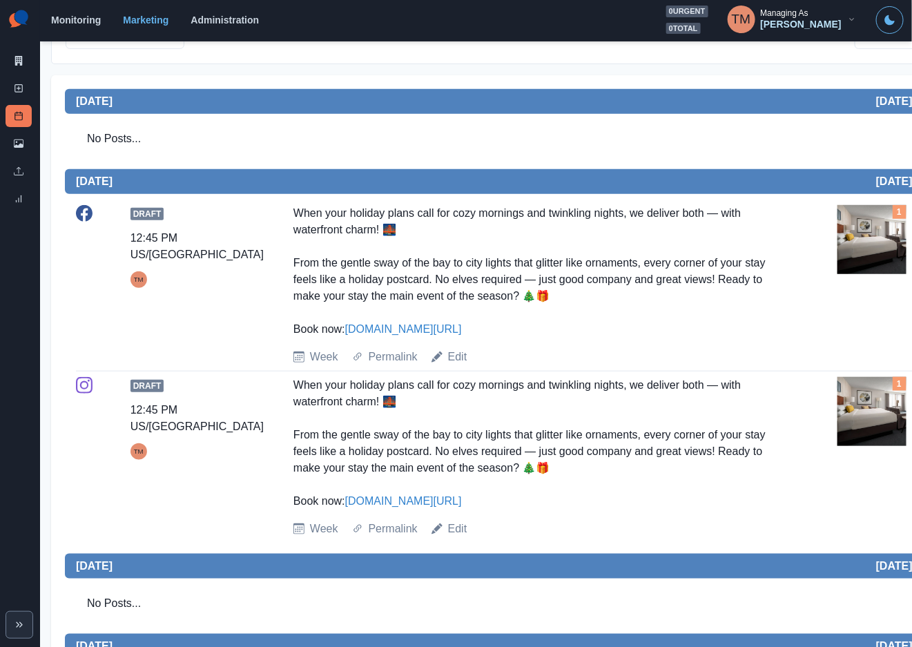
scroll to position [207, 0]
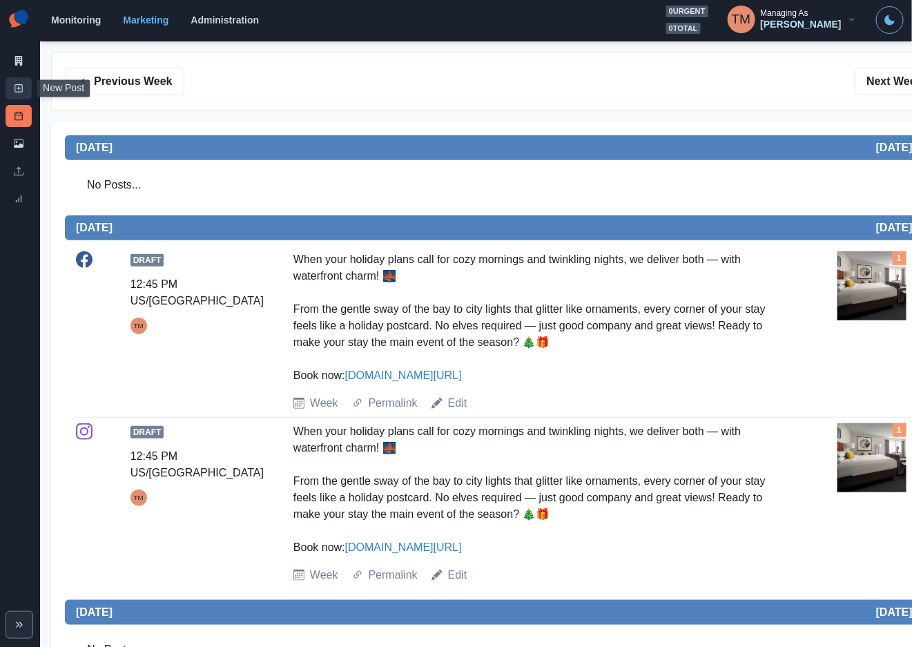
click at [21, 87] on icon at bounding box center [19, 89] width 10 height 10
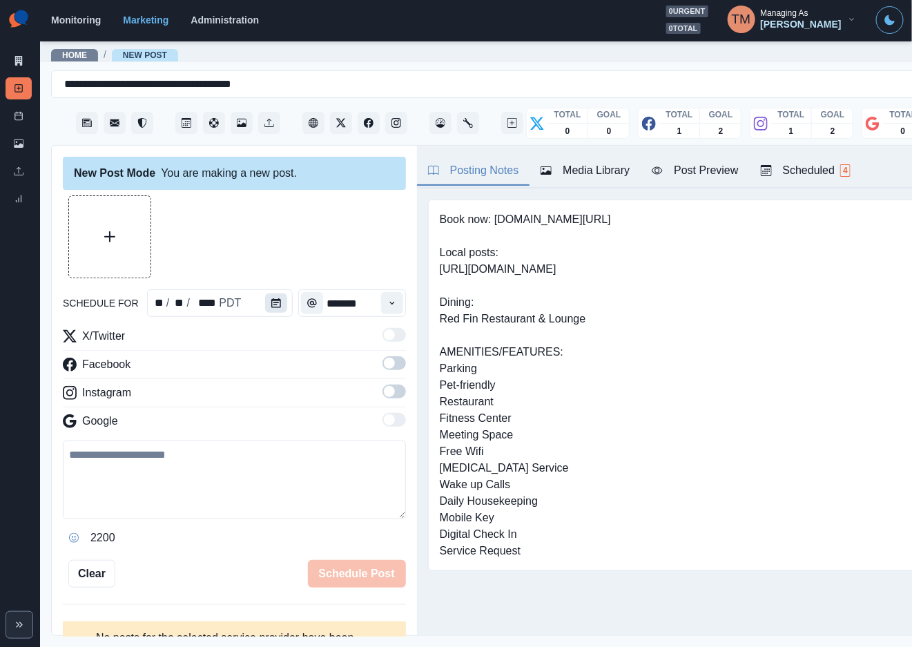
click at [271, 307] on icon "Calendar" at bounding box center [276, 303] width 10 height 10
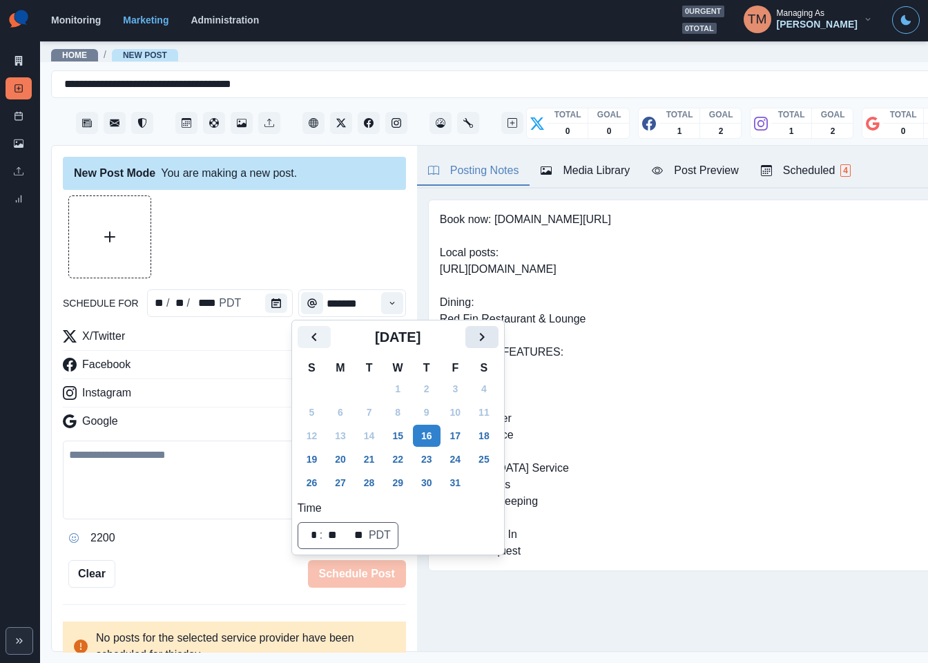
click at [476, 338] on icon "Next" at bounding box center [482, 337] width 17 height 17
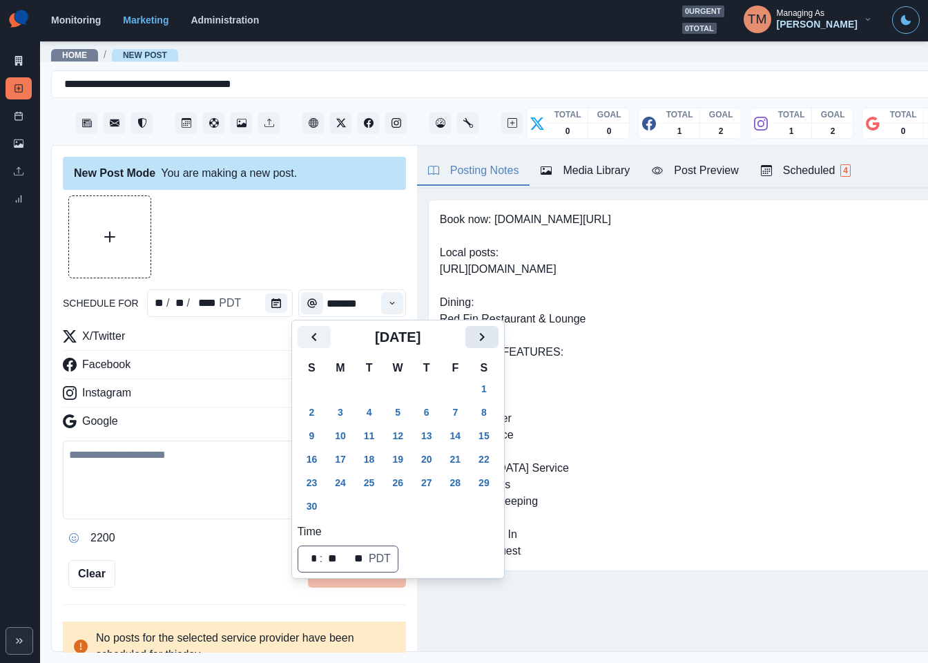
click at [476, 338] on icon "Next" at bounding box center [482, 337] width 17 height 17
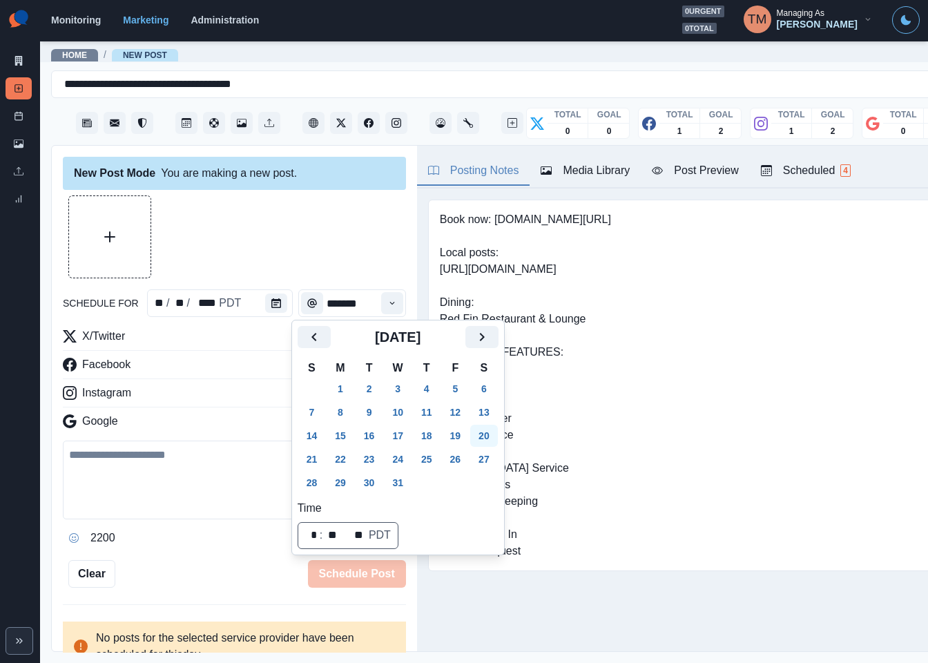
click at [485, 433] on button "20" at bounding box center [484, 436] width 28 height 22
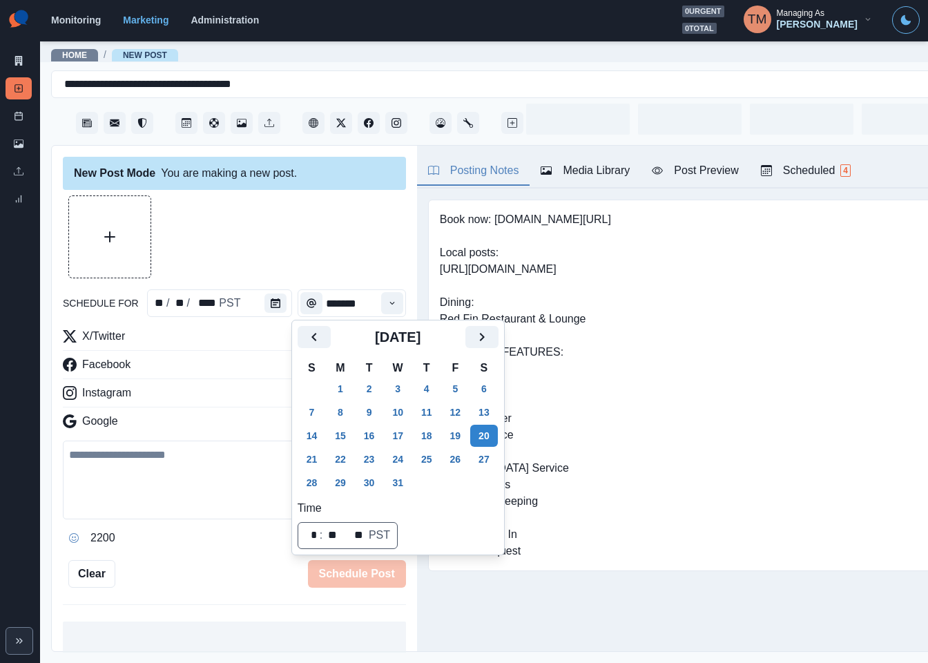
click at [329, 253] on div at bounding box center [234, 236] width 343 height 83
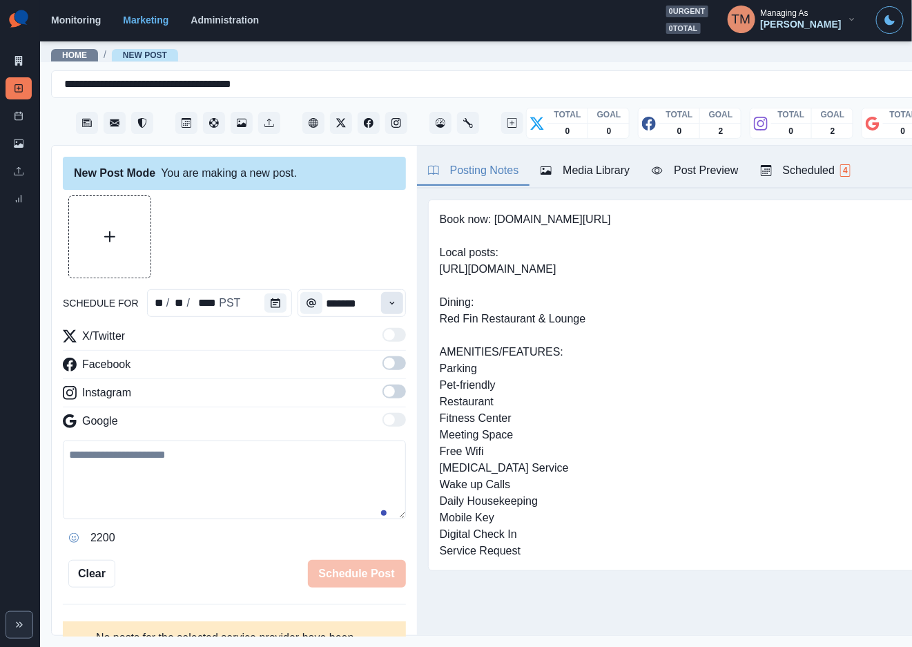
click at [387, 300] on icon "Time" at bounding box center [392, 303] width 10 height 10
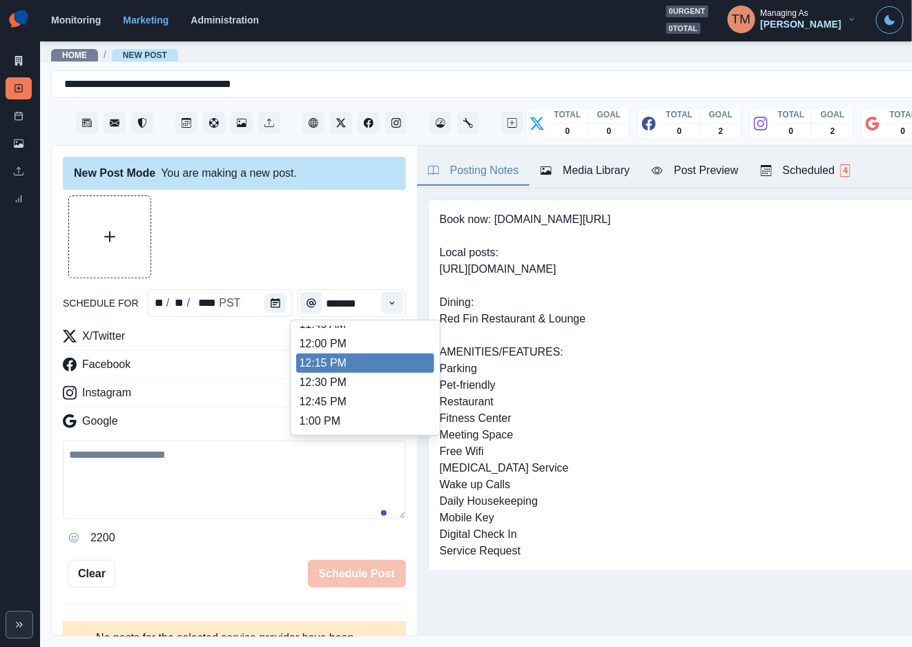
click at [329, 365] on li "12:15 PM" at bounding box center [365, 363] width 138 height 19
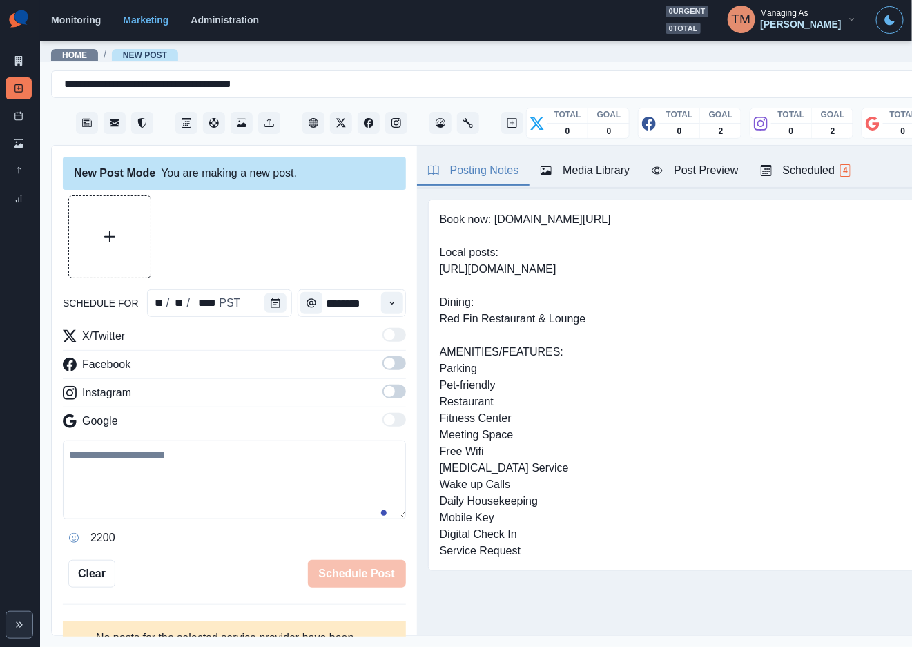
type input "********"
click at [332, 234] on div at bounding box center [234, 236] width 343 height 83
click at [274, 307] on button "Calendar" at bounding box center [275, 302] width 22 height 19
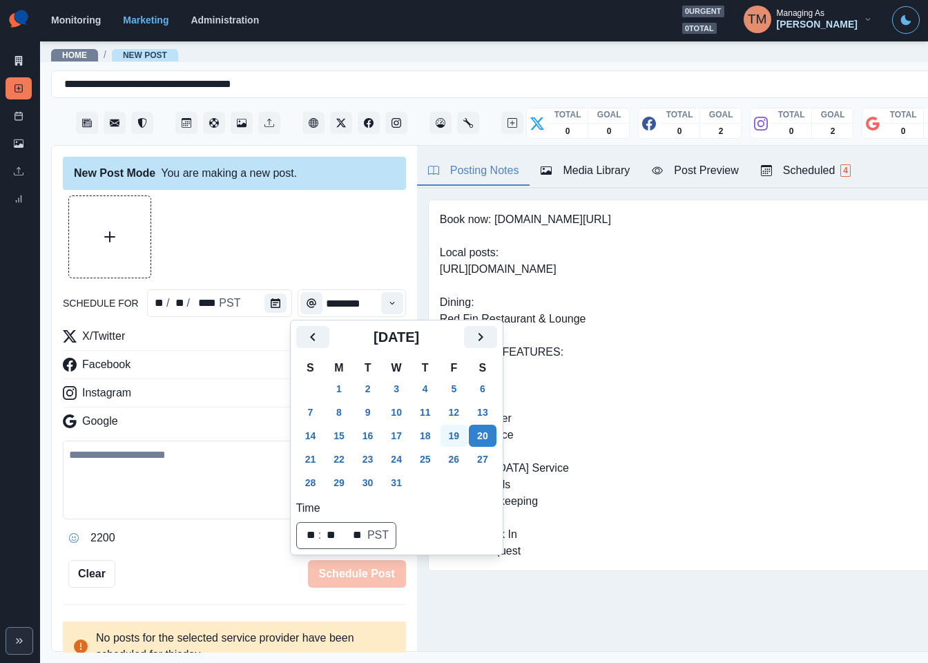
click at [450, 436] on button "19" at bounding box center [455, 436] width 28 height 22
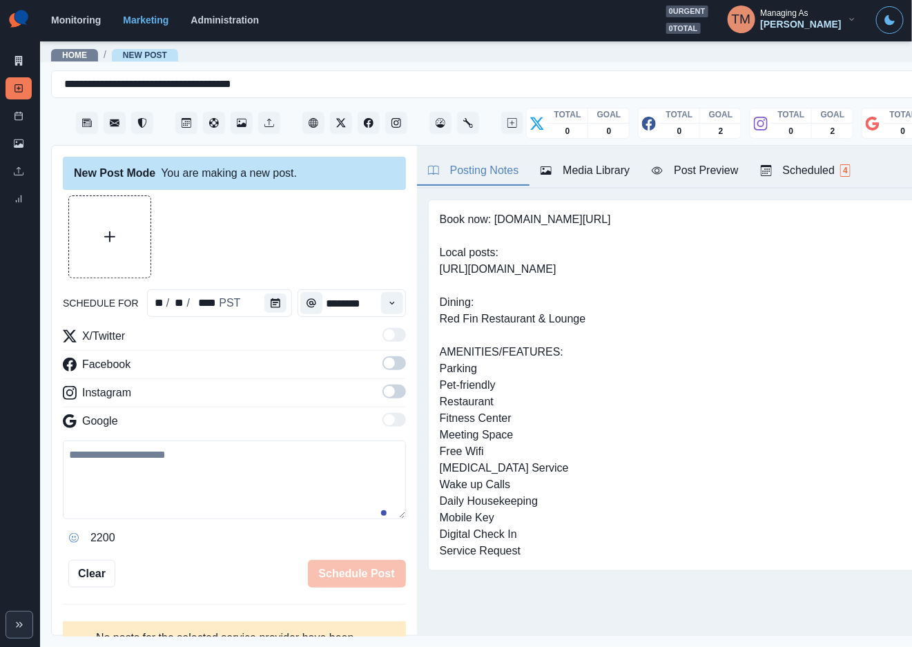
drag, startPoint x: 162, startPoint y: 488, endPoint x: 168, endPoint y: 496, distance: 10.8
click at [164, 489] on textarea at bounding box center [234, 480] width 343 height 79
paste textarea "**********"
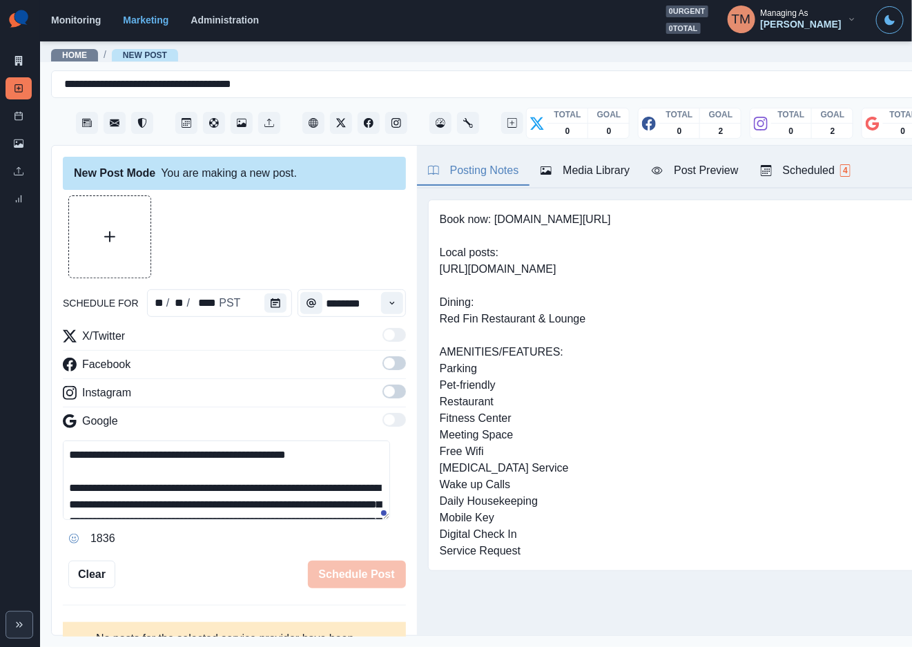
scroll to position [110, 0]
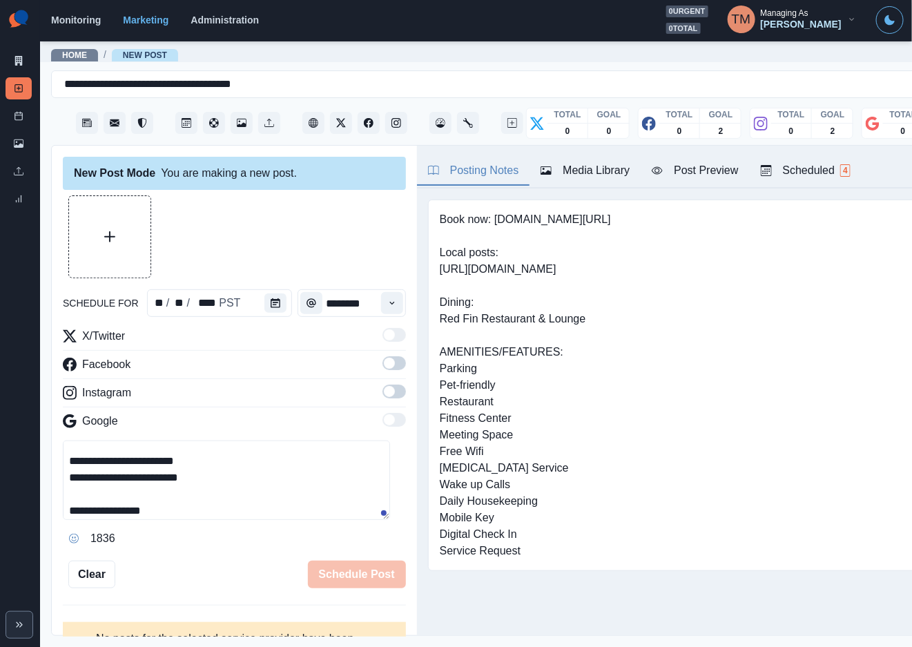
type textarea "**********"
drag, startPoint x: 388, startPoint y: 363, endPoint x: 394, endPoint y: 389, distance: 27.5
click at [388, 361] on span at bounding box center [394, 363] width 23 height 14
click at [383, 394] on span at bounding box center [394, 392] width 23 height 14
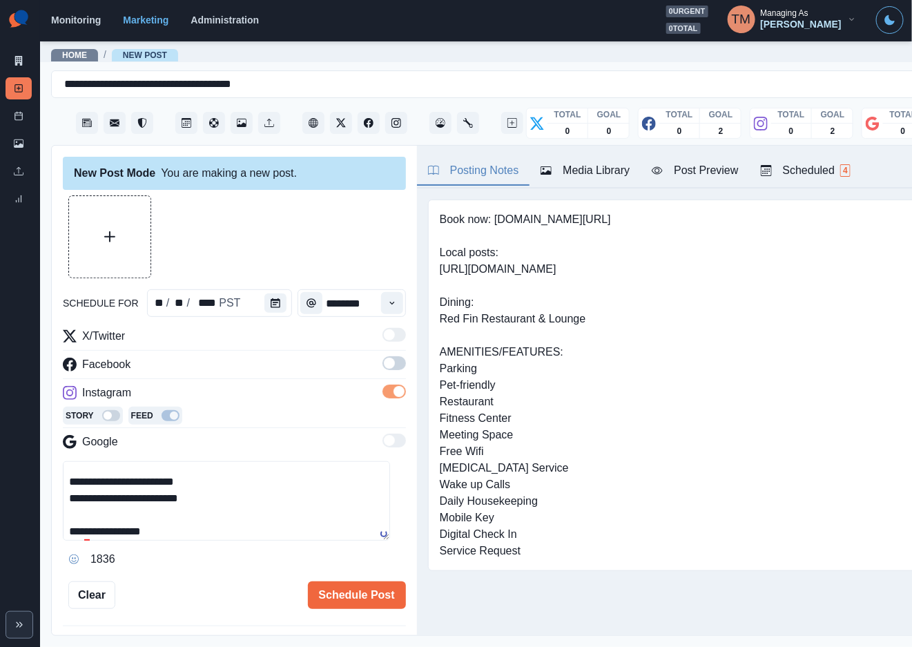
click at [383, 365] on span at bounding box center [394, 363] width 23 height 14
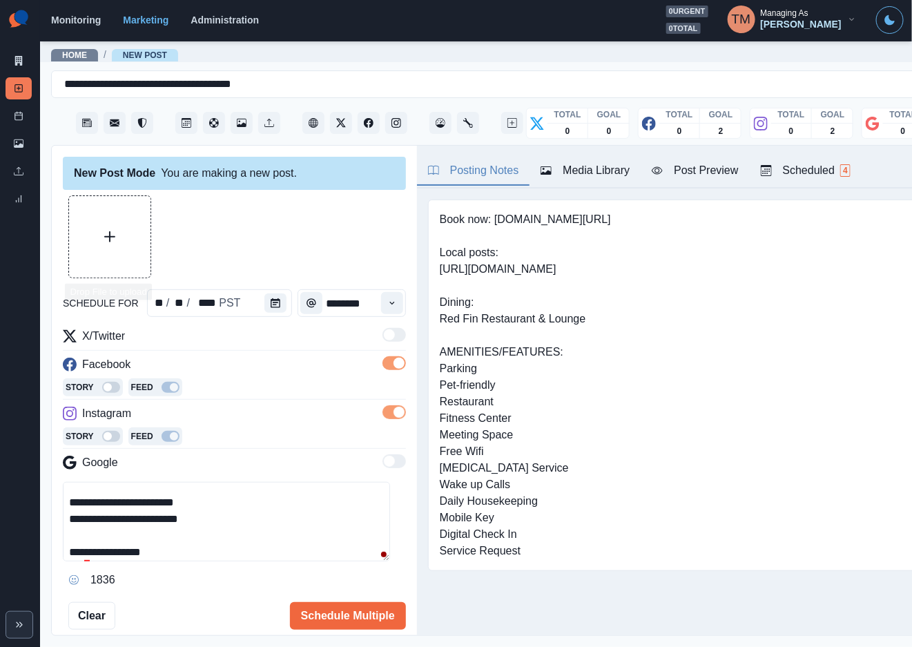
click at [112, 251] on button "Upload Media" at bounding box center [109, 236] width 81 height 81
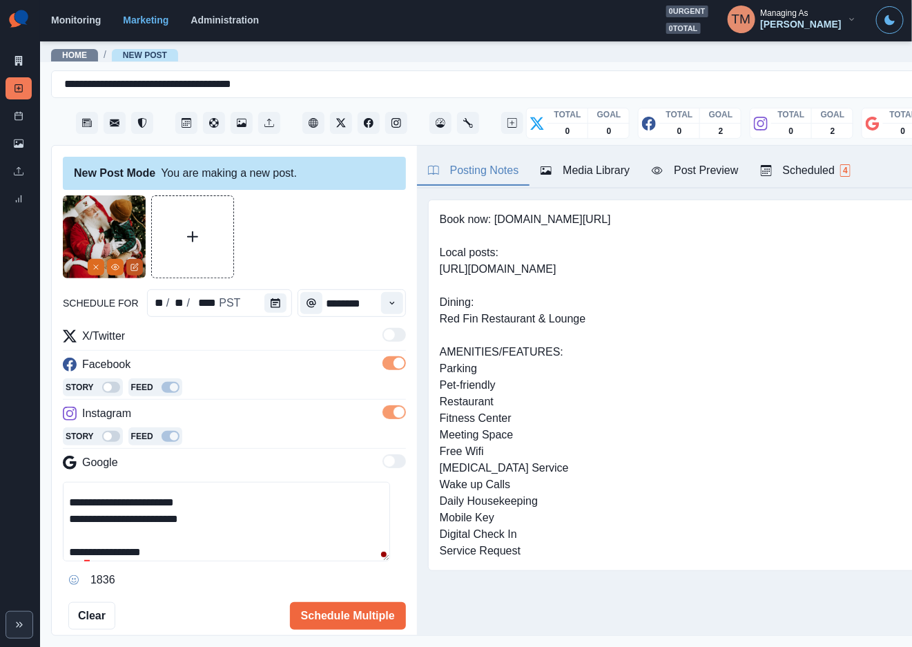
click at [135, 269] on icon "Edit Media" at bounding box center [135, 267] width 8 height 8
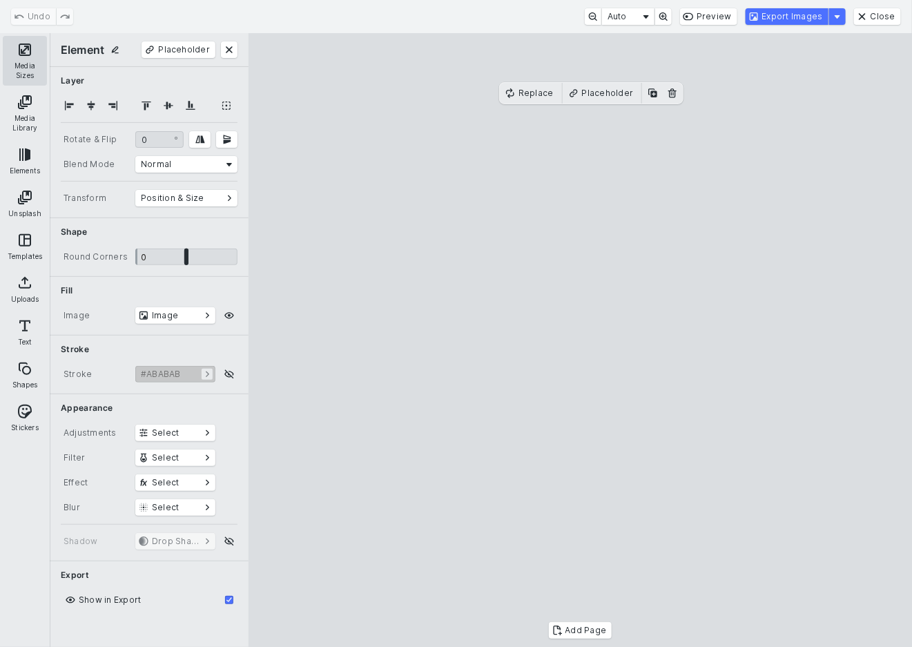
click at [35, 50] on button "Media Sizes" at bounding box center [25, 61] width 44 height 50
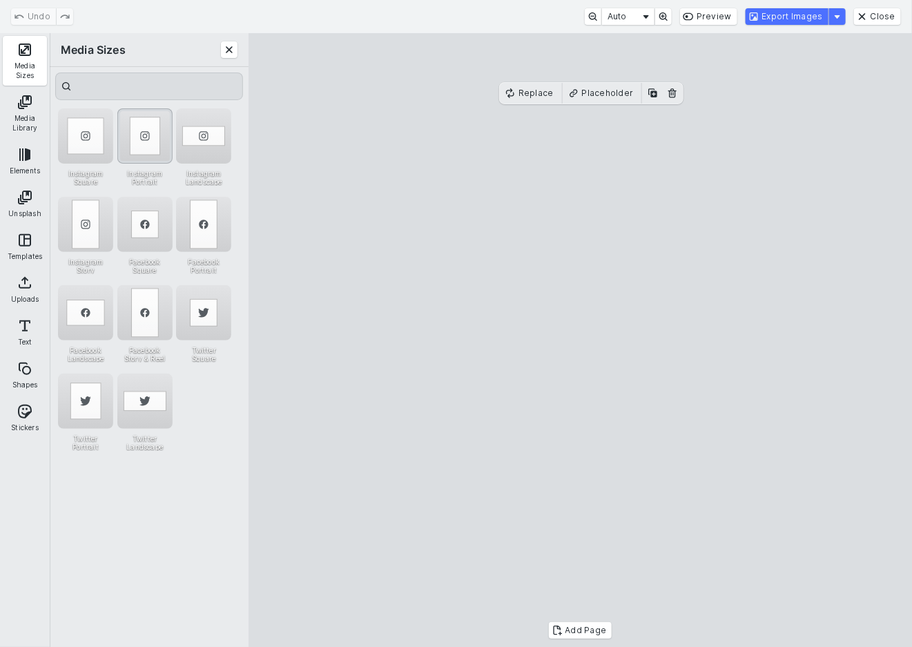
click at [146, 139] on div "Instagram Portrait" at bounding box center [144, 135] width 55 height 55
click at [806, 19] on button "Export Images" at bounding box center [787, 16] width 83 height 17
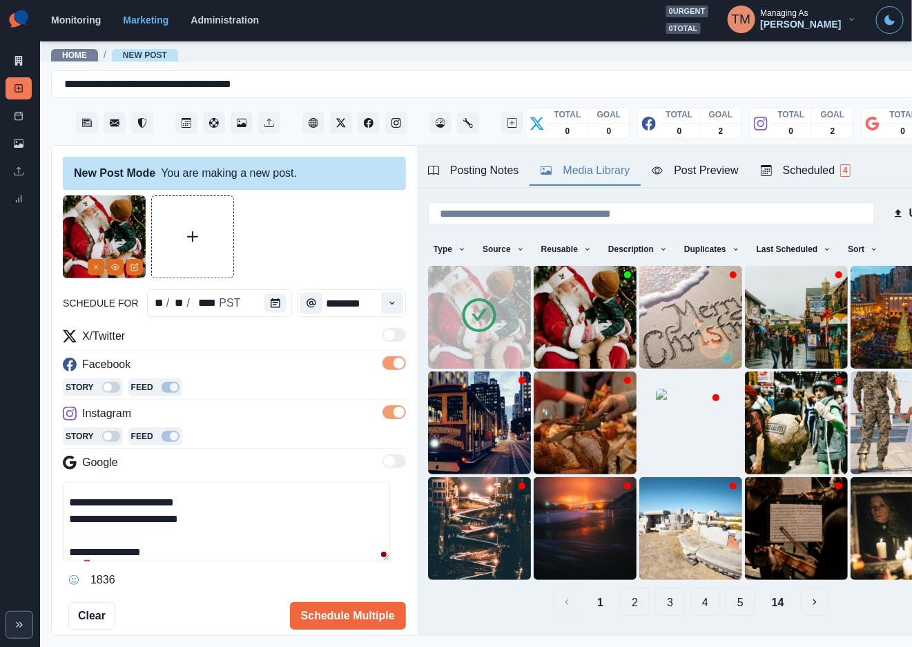
click at [575, 166] on div "Media Library" at bounding box center [585, 170] width 89 height 17
click at [580, 348] on icon "Delete Media" at bounding box center [584, 352] width 8 height 8
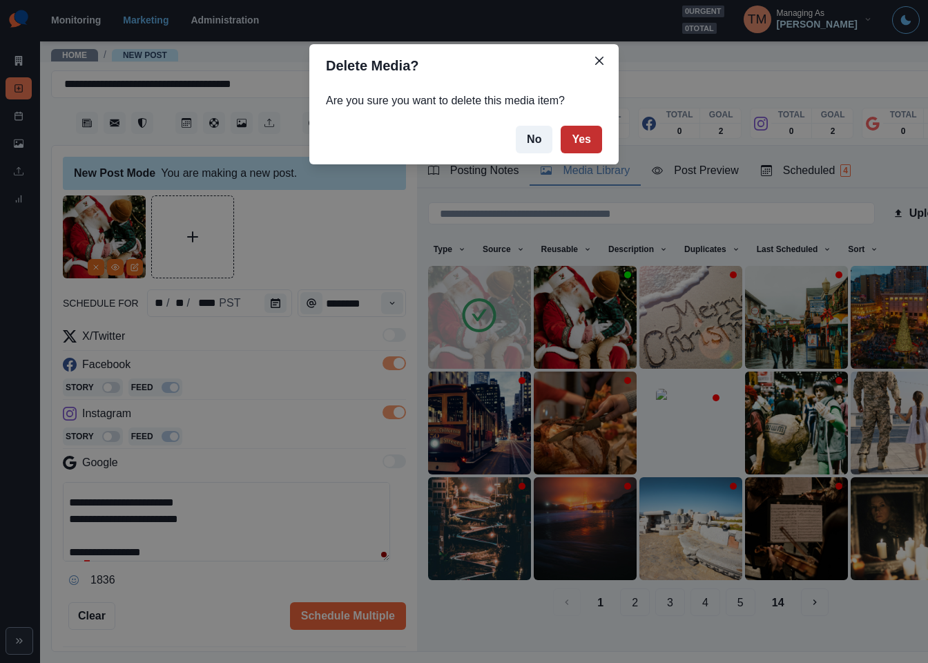
click at [587, 133] on button "Yes" at bounding box center [581, 140] width 41 height 28
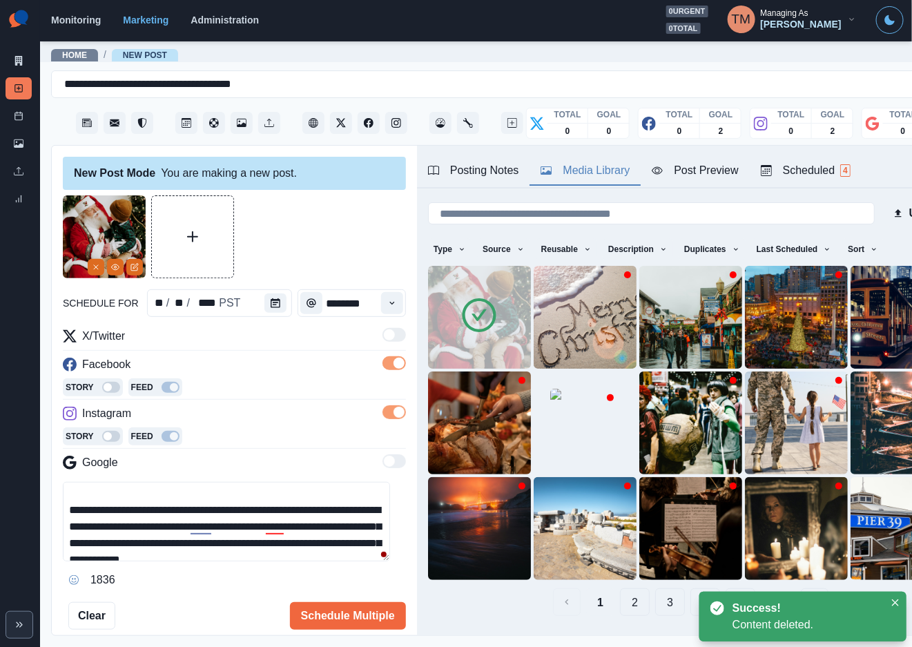
scroll to position [0, 0]
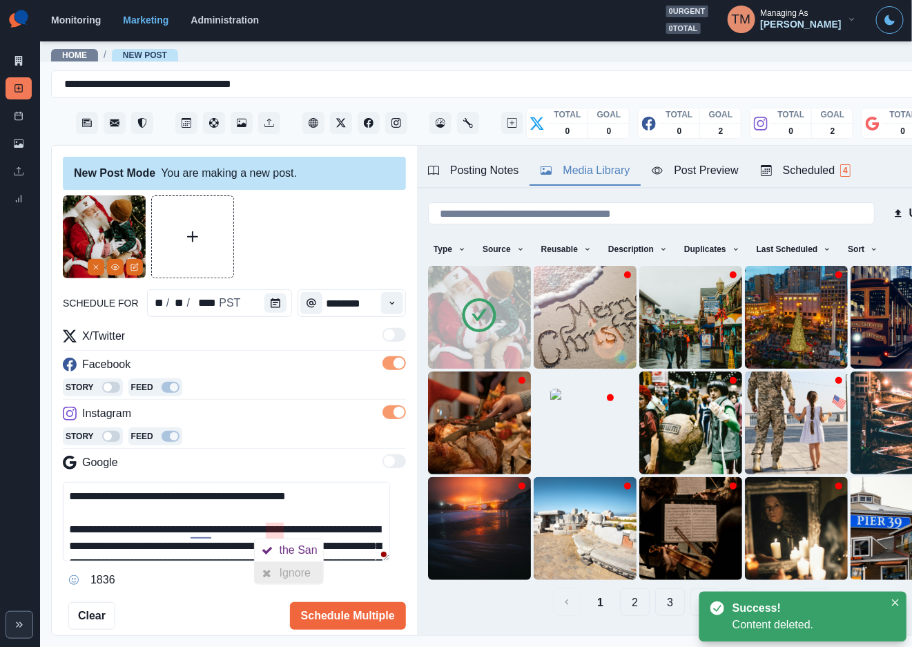
click at [289, 568] on div "Ignore" at bounding box center [298, 573] width 37 height 22
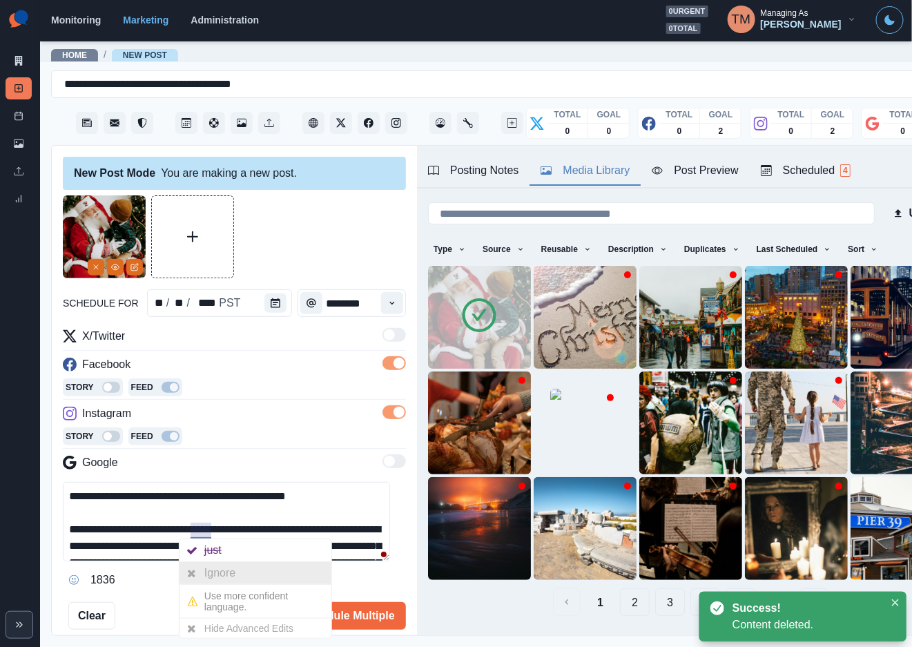
click at [208, 572] on div "Ignore" at bounding box center [222, 573] width 37 height 22
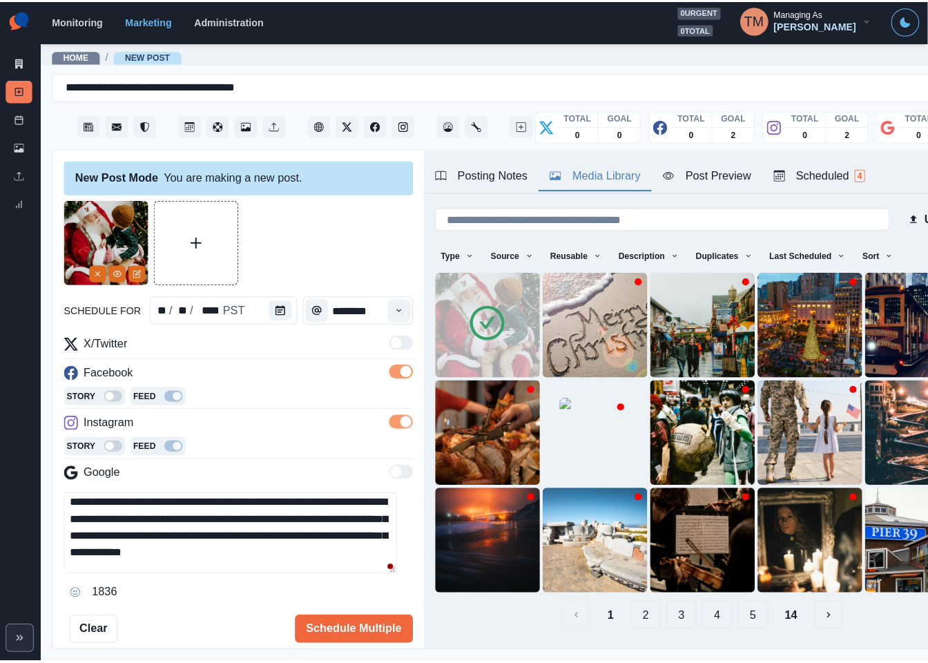
scroll to position [115, 0]
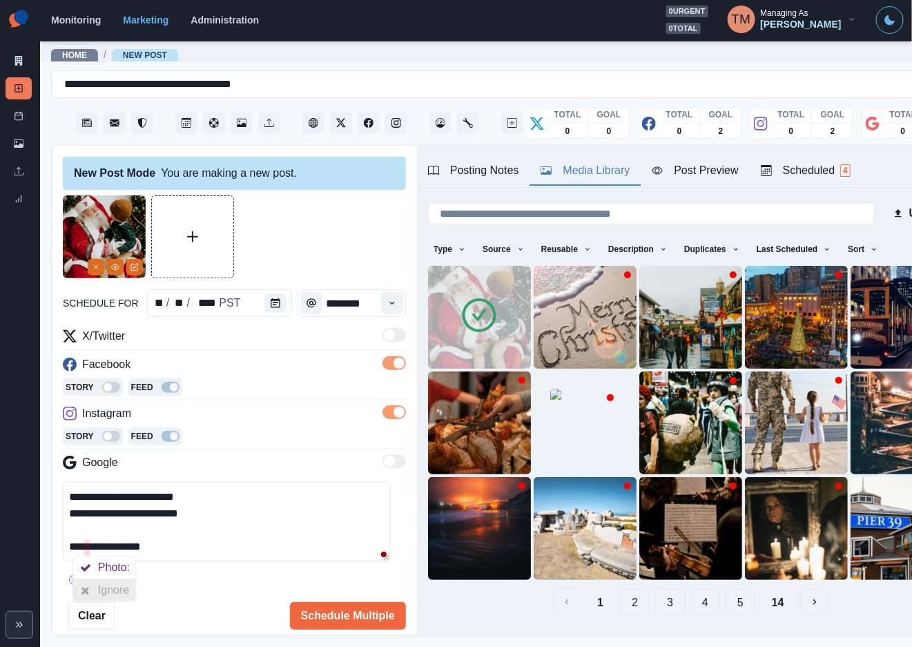
click at [92, 584] on div at bounding box center [85, 590] width 25 height 22
click at [251, 537] on textarea "**********" at bounding box center [226, 521] width 327 height 79
click at [319, 616] on button "Schedule Multiple" at bounding box center [348, 616] width 116 height 28
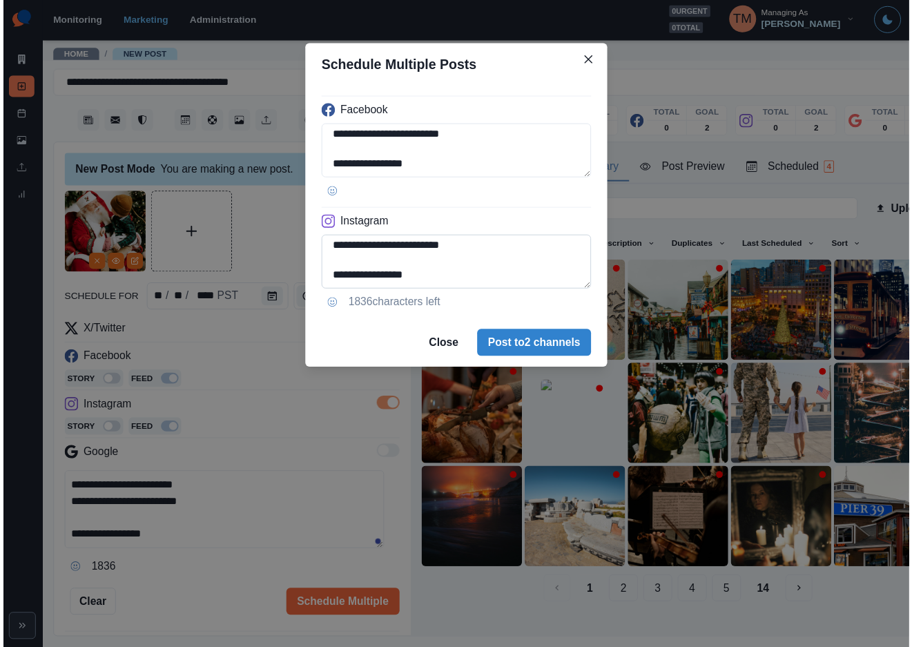
scroll to position [171, 0]
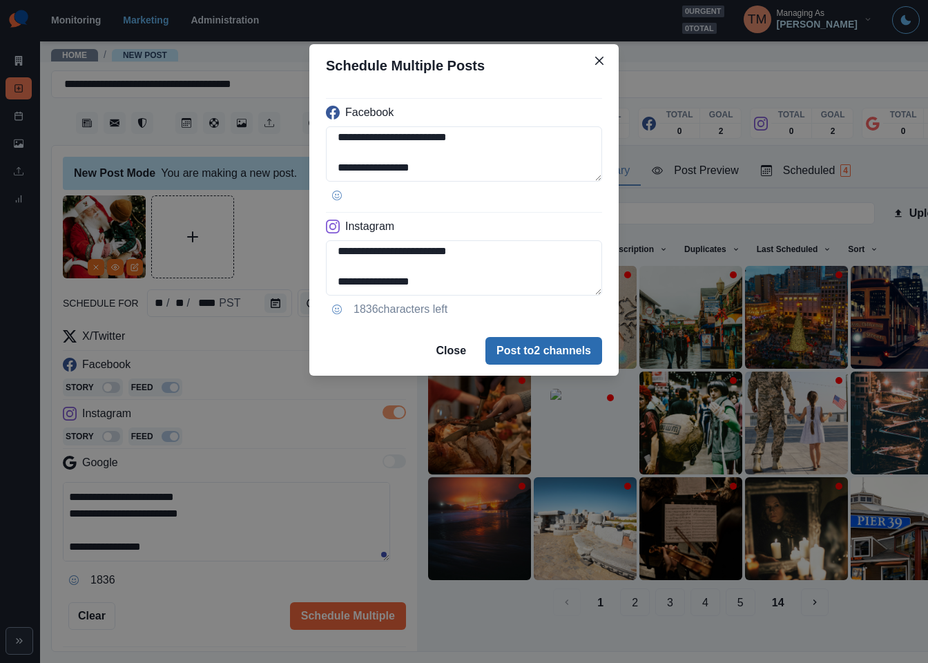
click at [570, 358] on button "Post to 2 channels" at bounding box center [543, 351] width 117 height 28
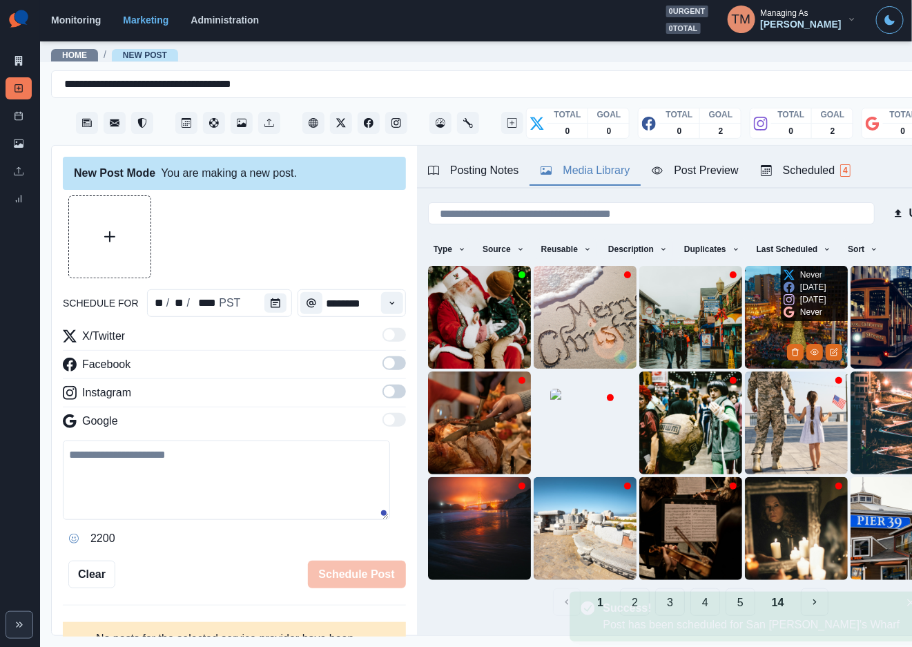
scroll to position [0, 0]
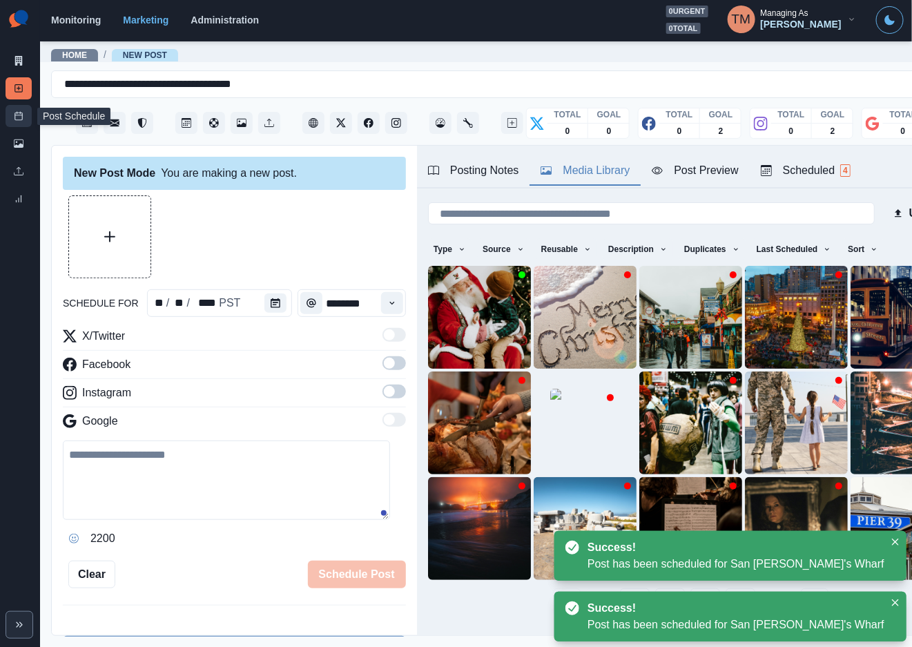
click at [19, 121] on link "Post Schedule" at bounding box center [19, 116] width 26 height 22
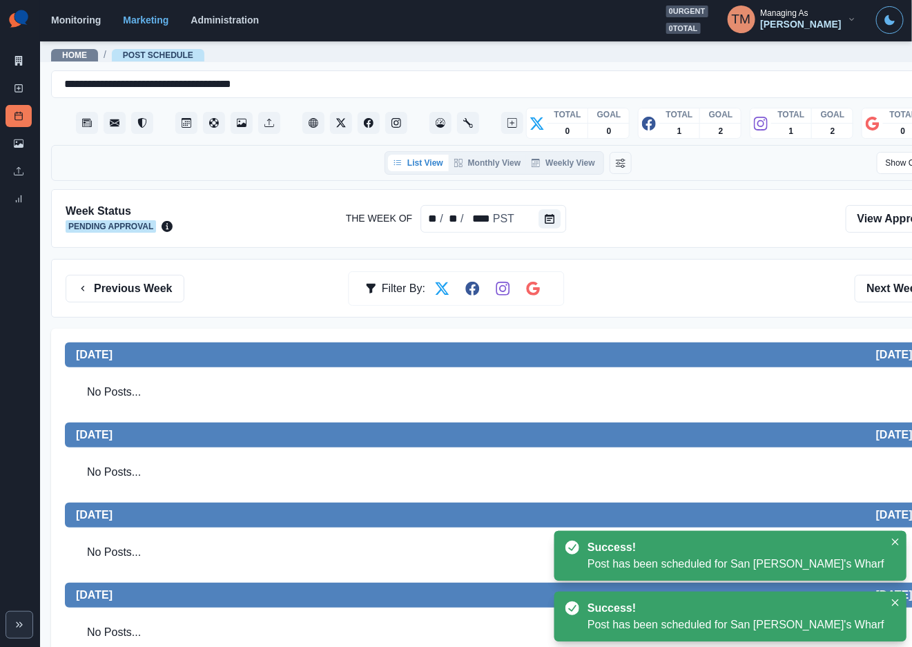
click at [688, 299] on div "Previous Week Filter By: Next Week" at bounding box center [508, 289] width 885 height 28
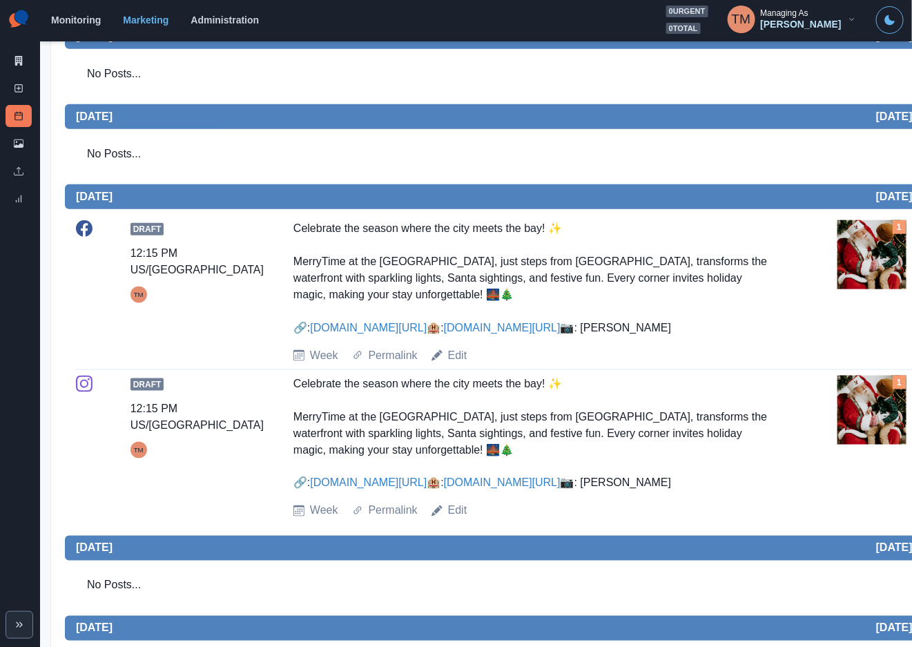
scroll to position [431, 0]
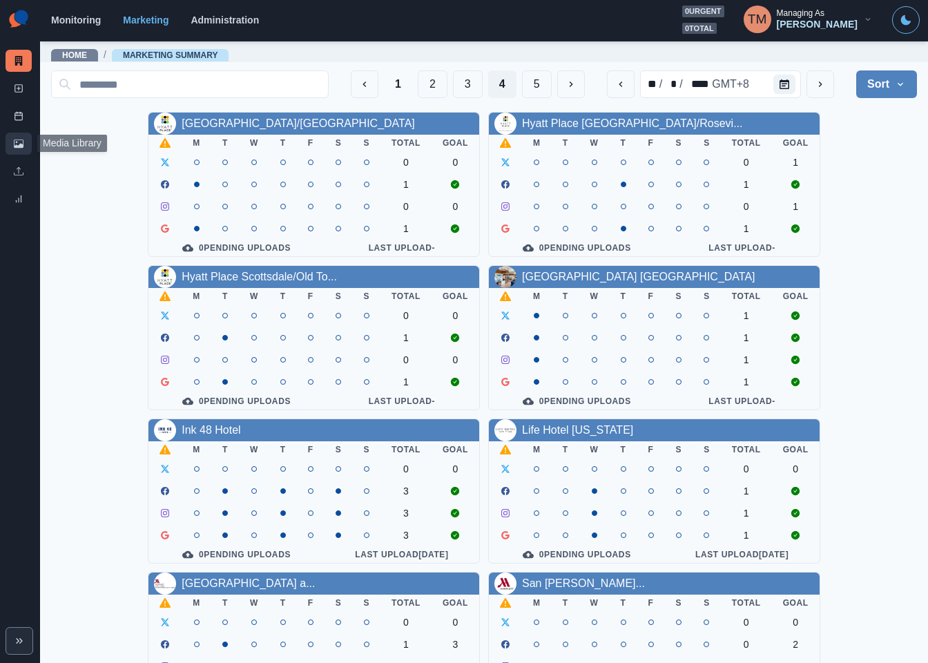
click at [13, 137] on link "Media Library" at bounding box center [19, 144] width 26 height 22
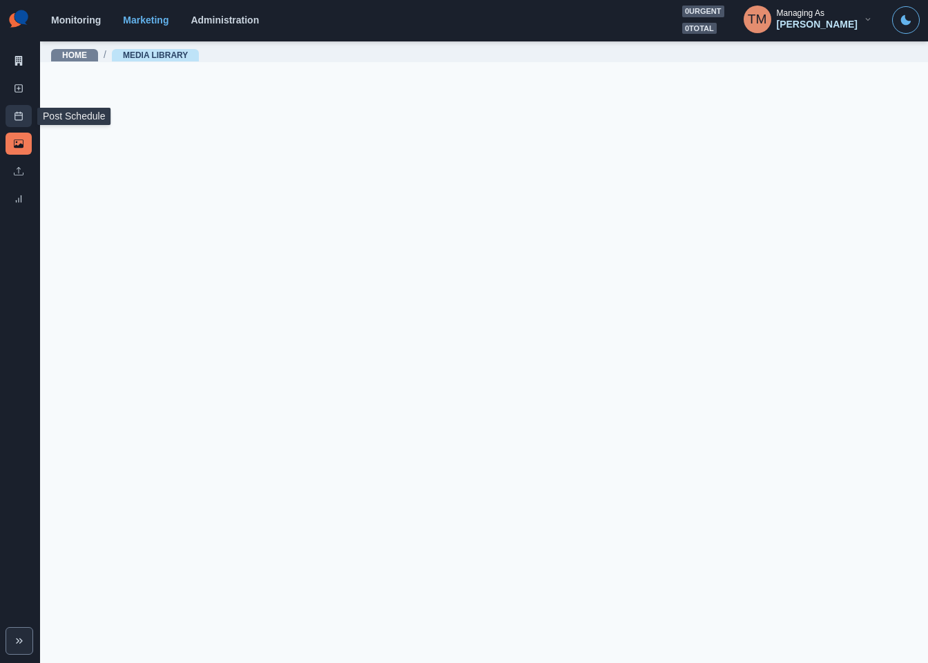
click at [17, 115] on line at bounding box center [19, 115] width 8 height 0
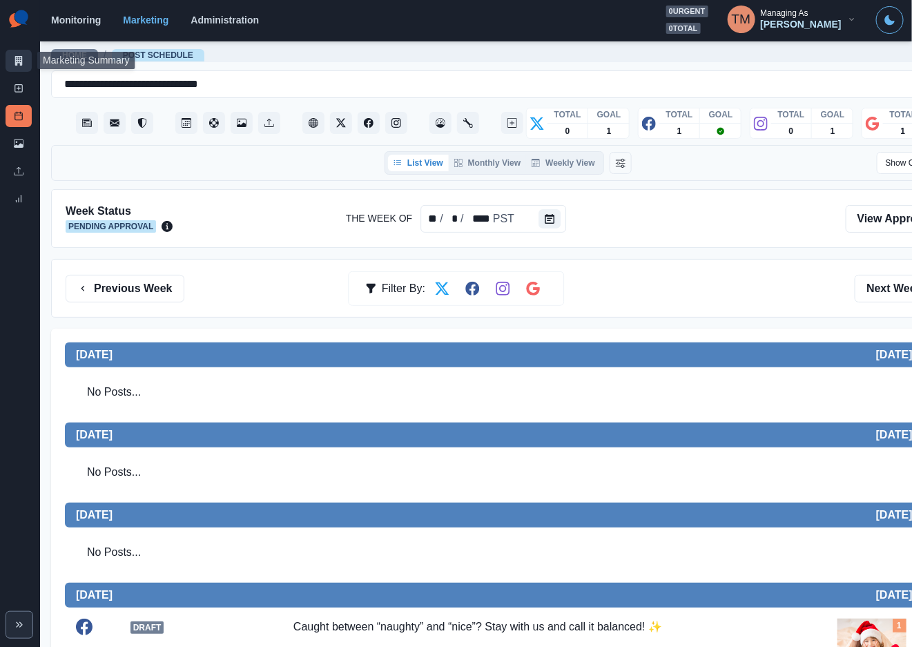
click at [15, 56] on icon at bounding box center [19, 61] width 10 height 10
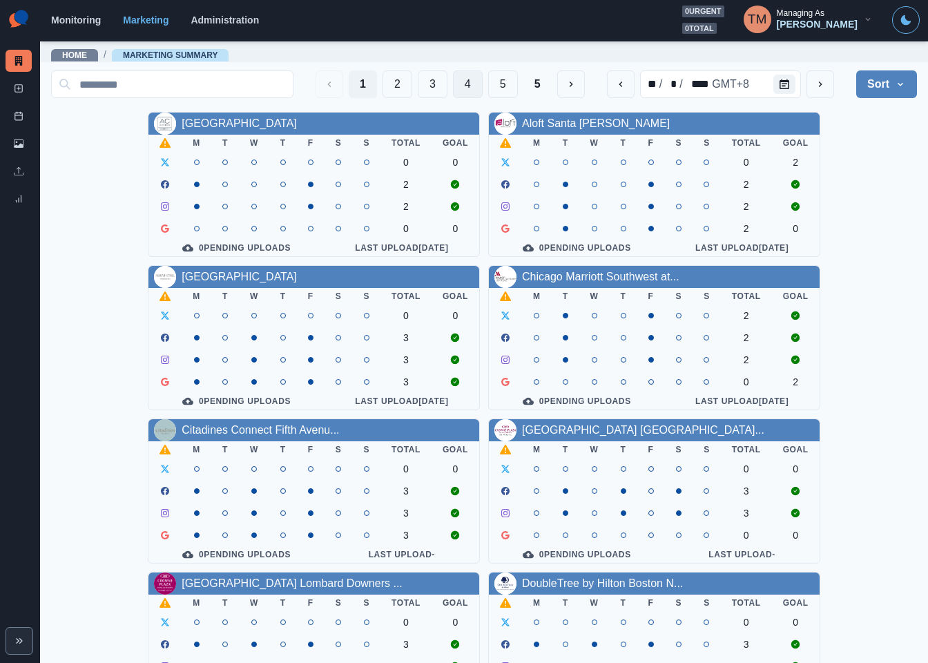
click at [453, 84] on button "4" at bounding box center [468, 84] width 30 height 28
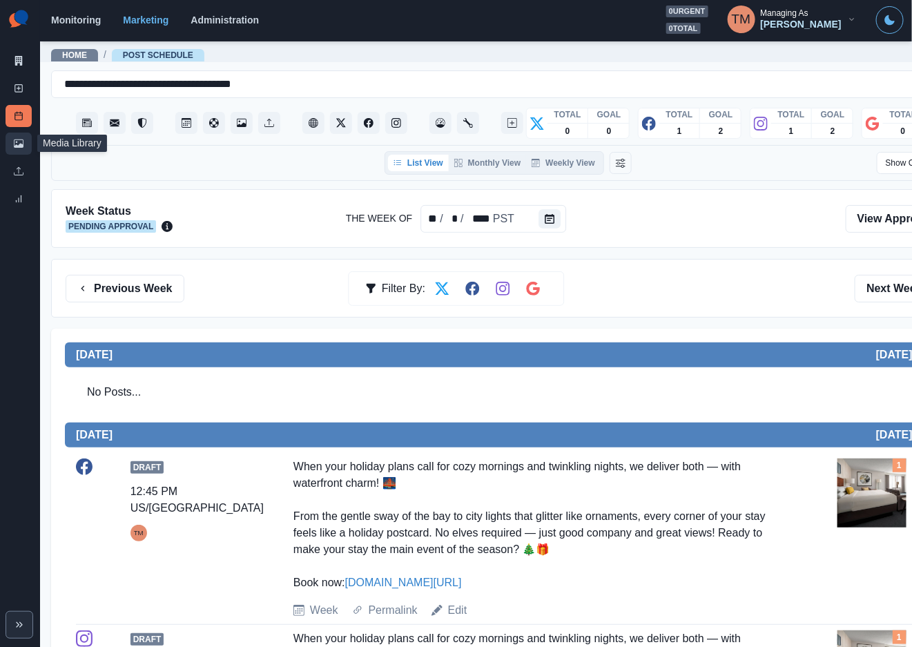
click at [15, 149] on link "Media Library" at bounding box center [19, 144] width 26 height 22
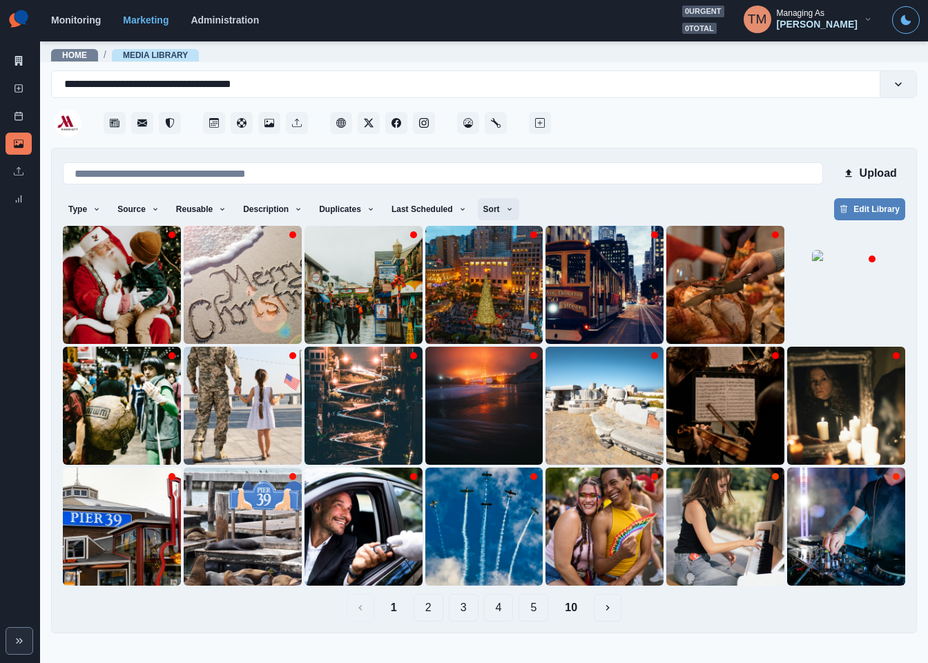
click at [496, 208] on button "Sort" at bounding box center [498, 209] width 41 height 22
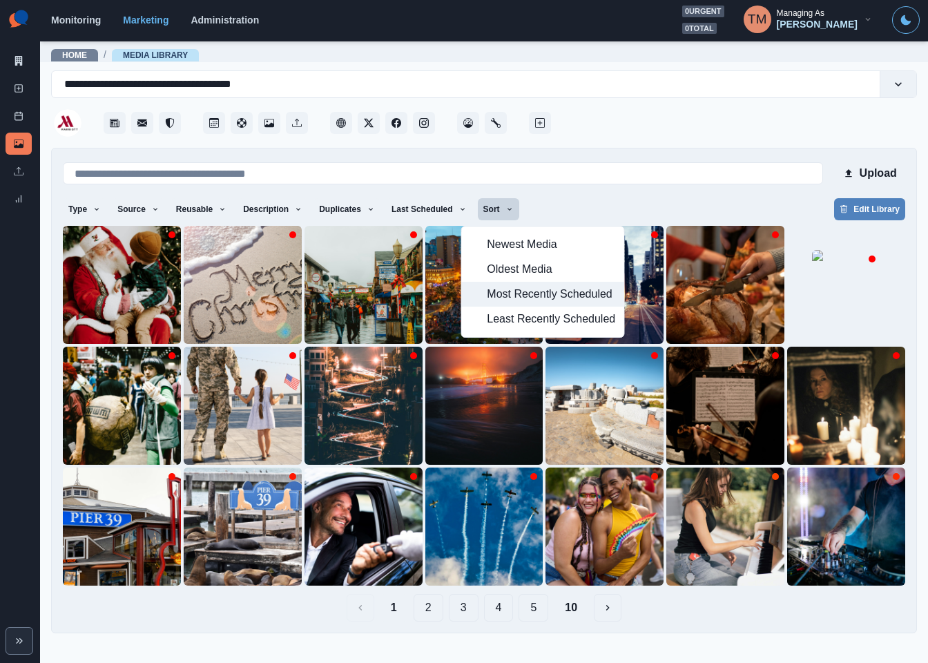
click at [528, 293] on span "Most Recently Scheduled" at bounding box center [551, 294] width 128 height 17
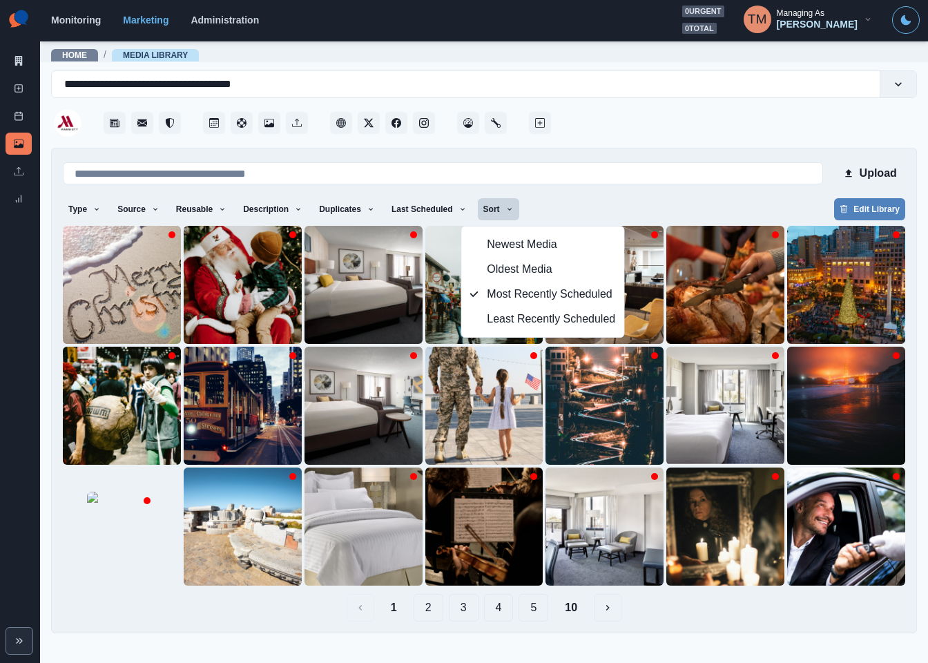
click at [699, 204] on div "Type Any Image Video Source Any Upload Social Manager Found: Instagram Found: G…" at bounding box center [484, 210] width 842 height 25
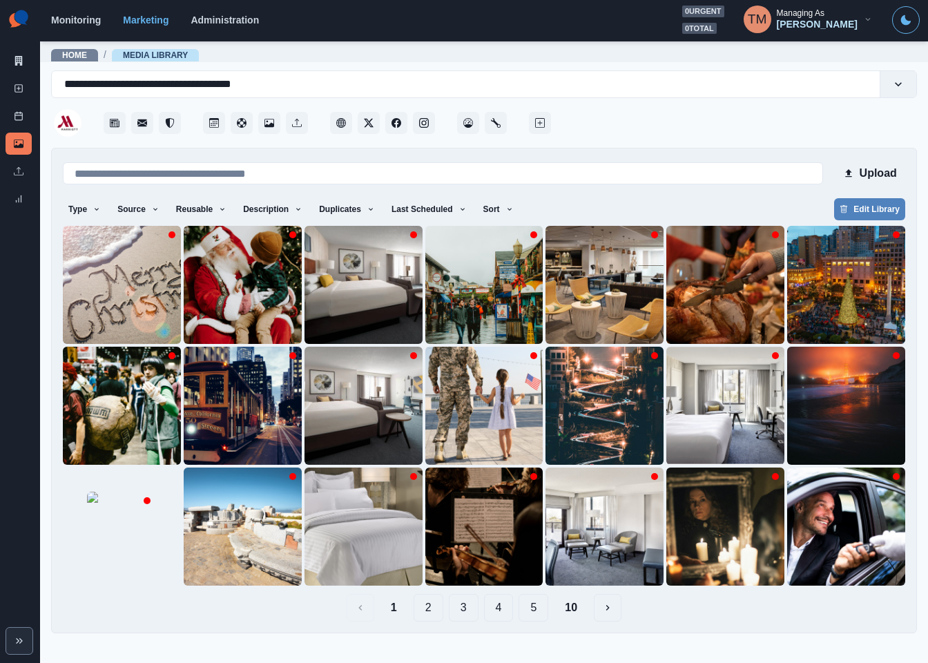
click at [570, 613] on button "10" at bounding box center [571, 608] width 35 height 28
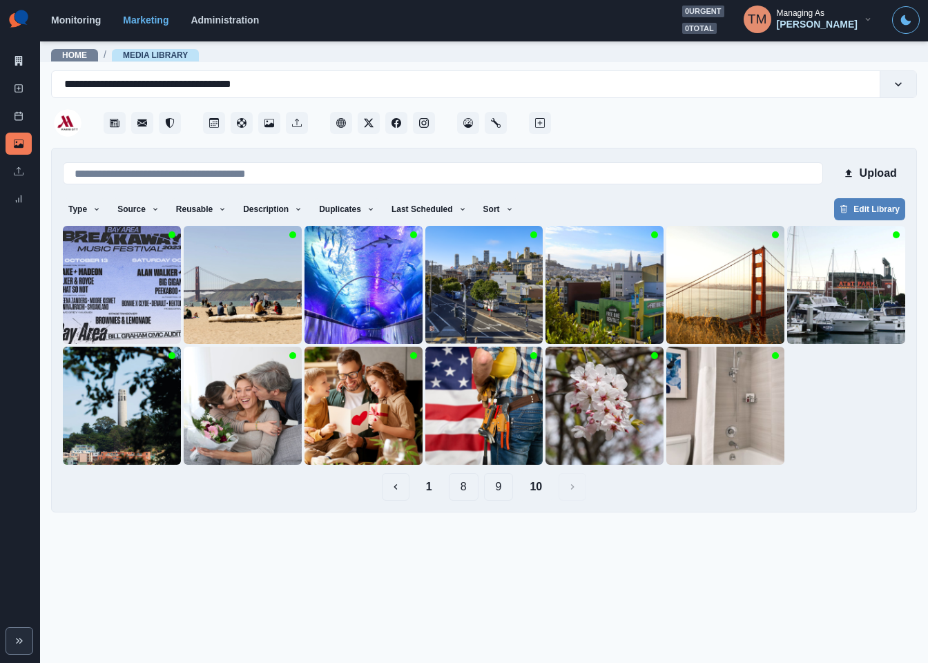
click at [499, 496] on button "9" at bounding box center [499, 487] width 30 height 28
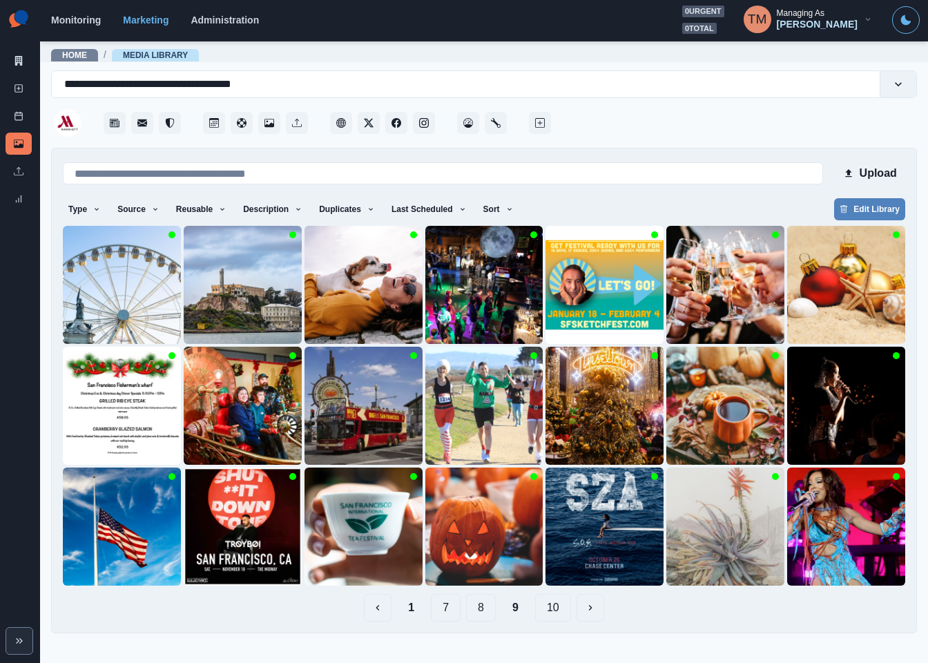
click at [473, 606] on button "8" at bounding box center [481, 608] width 30 height 28
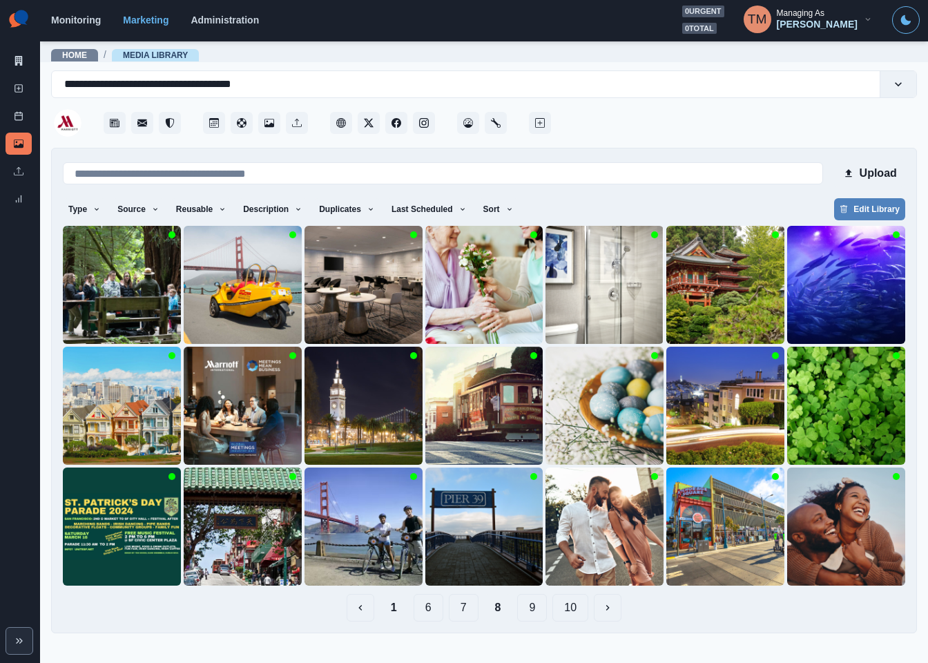
click at [459, 608] on button "7" at bounding box center [464, 608] width 30 height 28
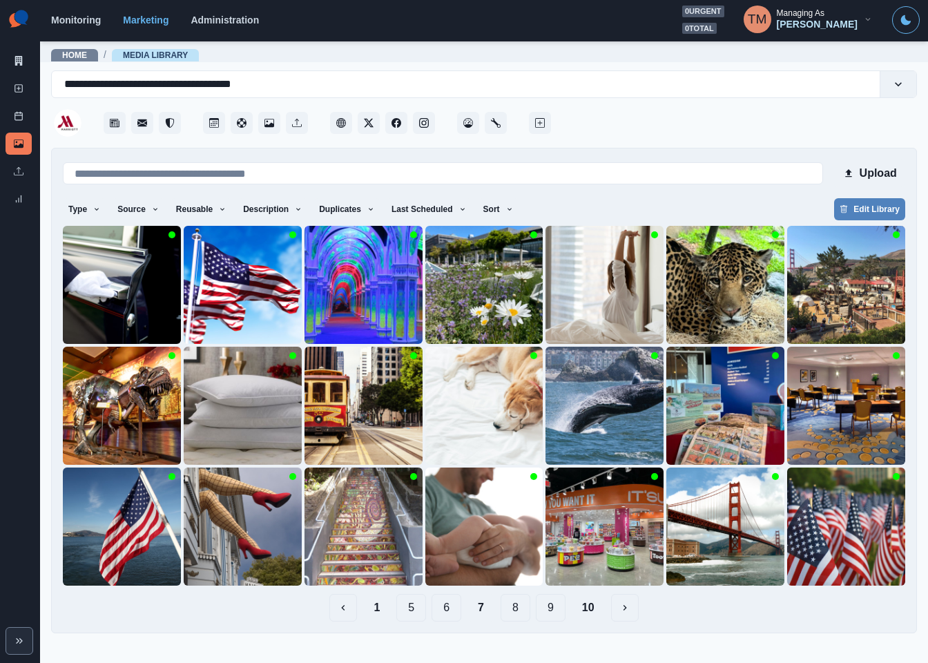
click at [450, 612] on button "6" at bounding box center [447, 608] width 30 height 28
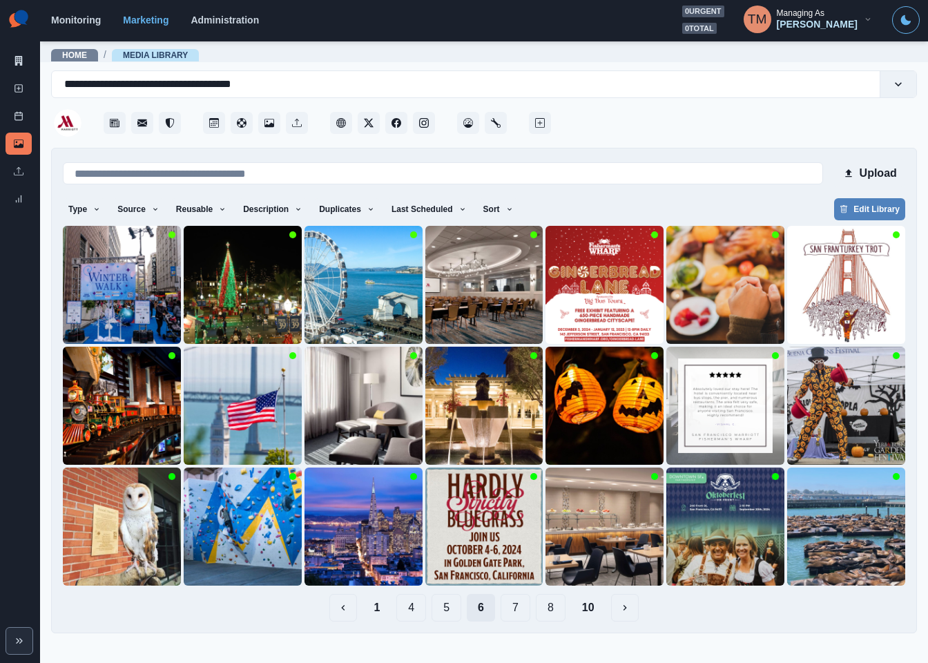
click at [450, 612] on button "5" at bounding box center [447, 608] width 30 height 28
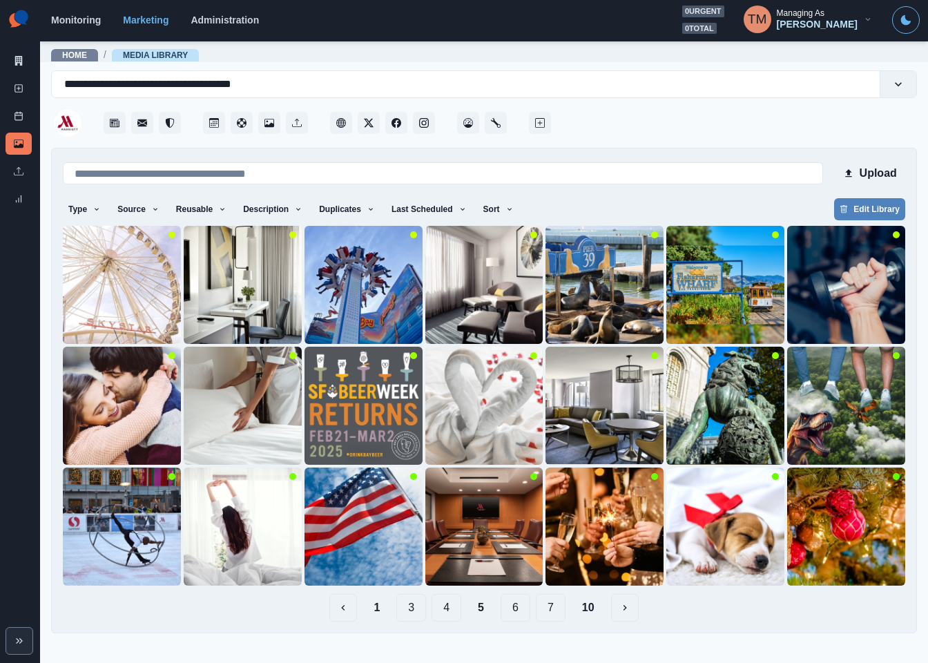
click at [442, 611] on button "4" at bounding box center [447, 608] width 30 height 28
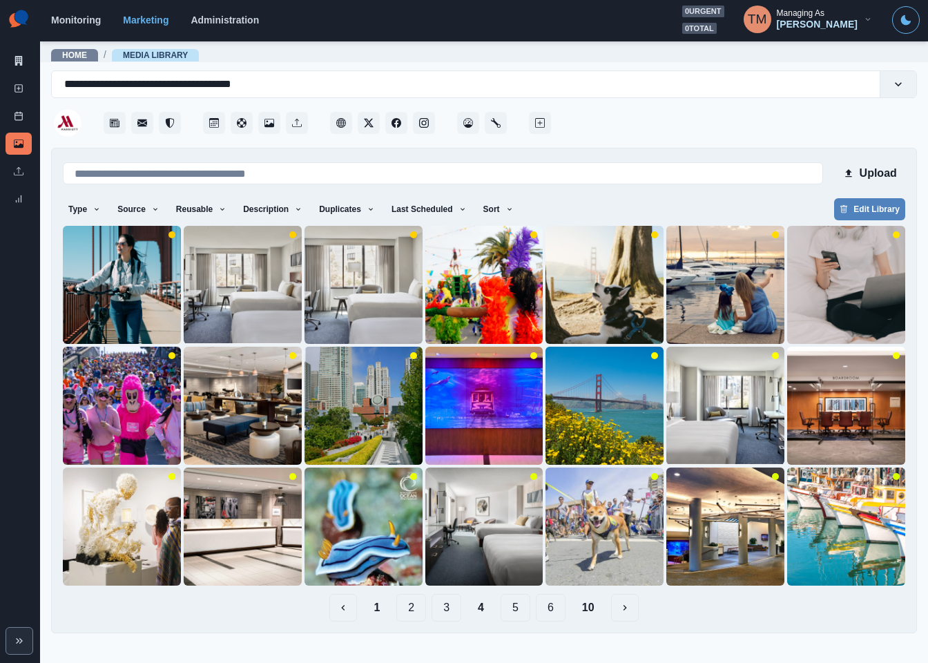
click at [442, 612] on button "3" at bounding box center [447, 608] width 30 height 28
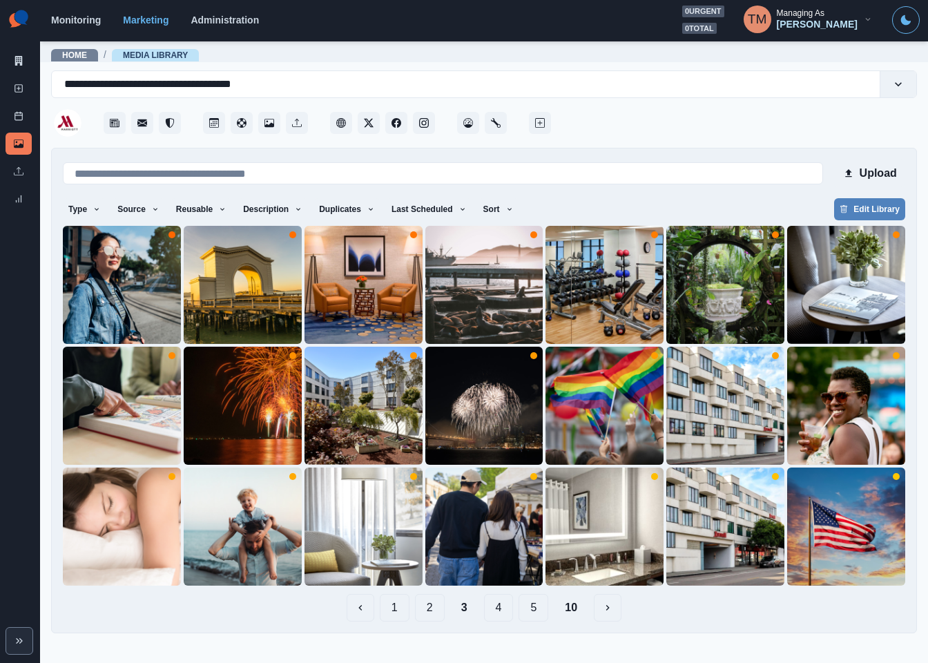
click at [429, 612] on button "2" at bounding box center [430, 608] width 30 height 28
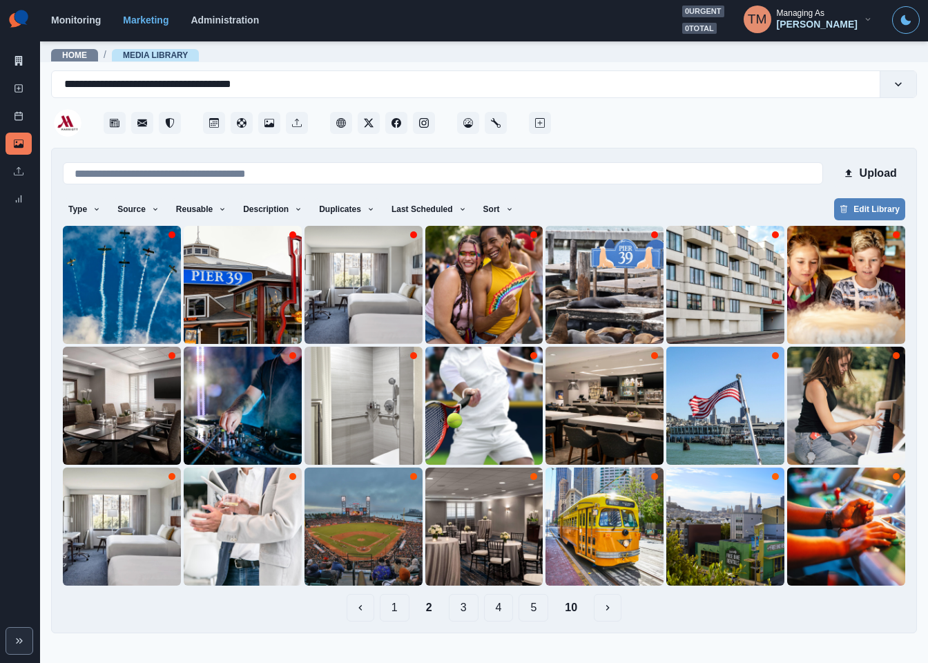
click at [398, 612] on button "1" at bounding box center [395, 608] width 30 height 28
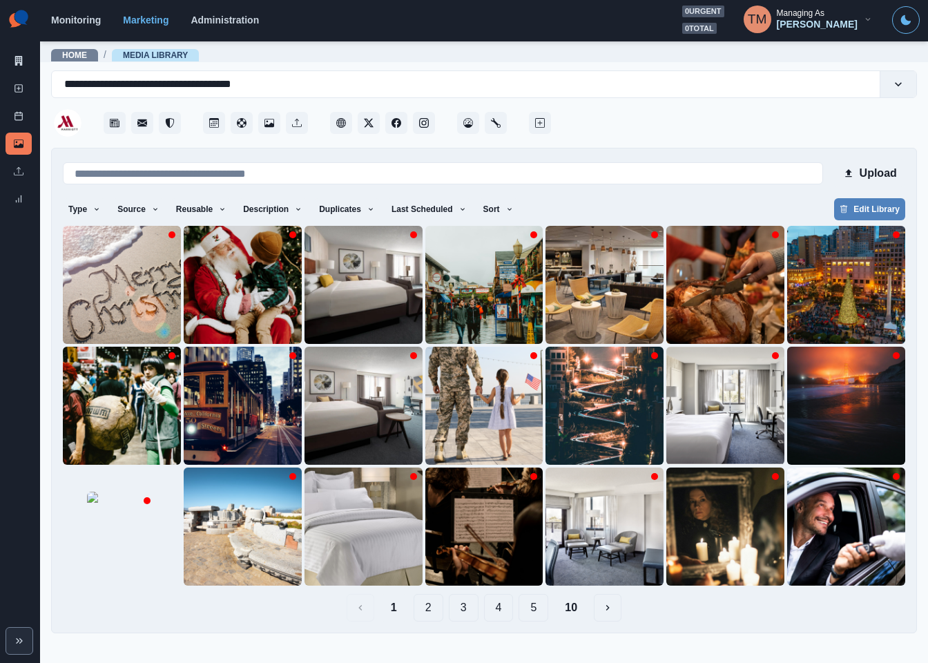
click at [429, 609] on button "2" at bounding box center [429, 608] width 30 height 28
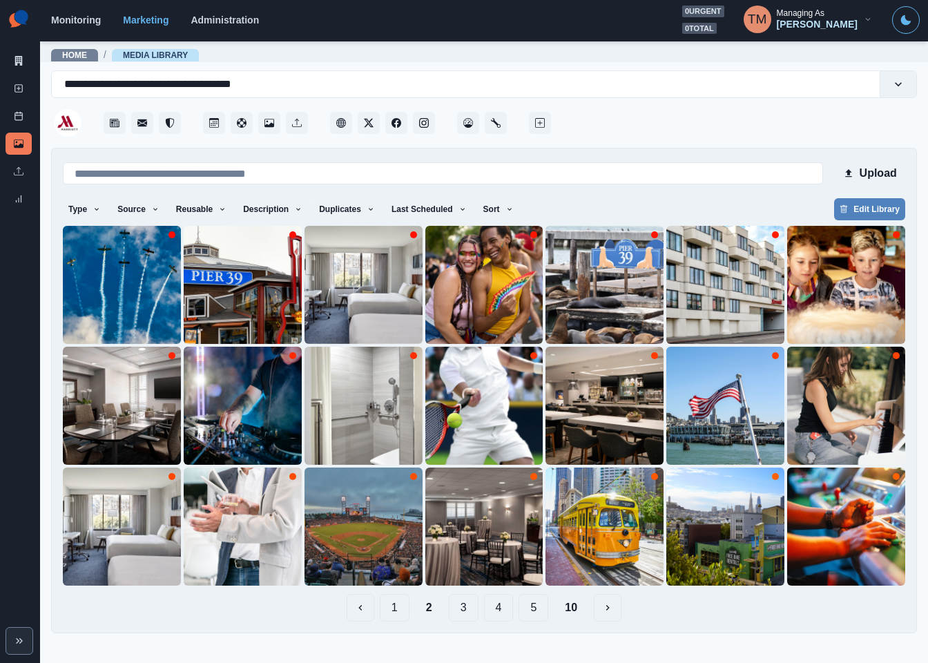
click at [459, 609] on button "3" at bounding box center [464, 608] width 30 height 28
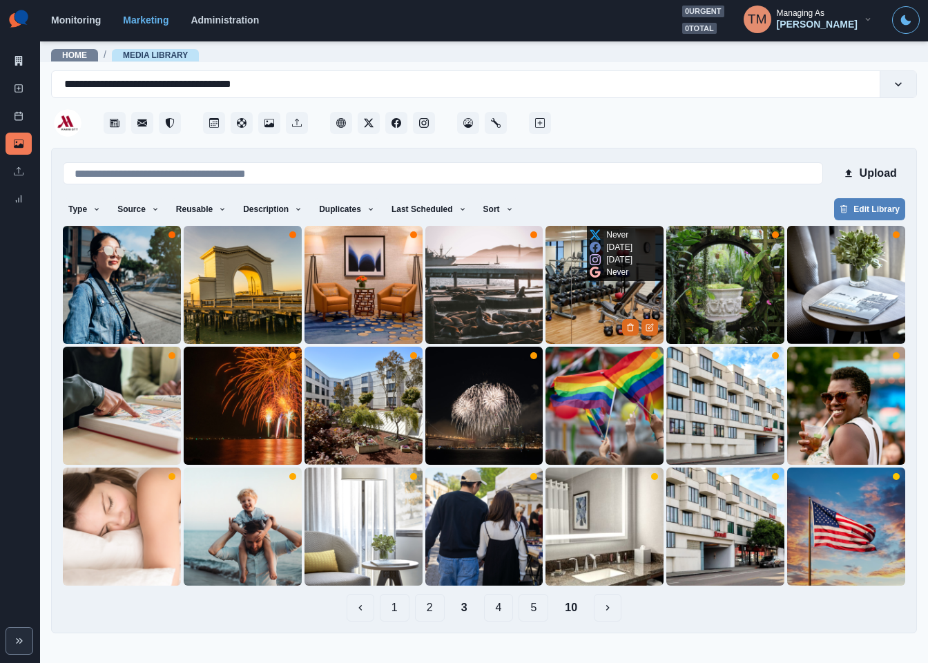
click at [568, 298] on img at bounding box center [605, 285] width 118 height 118
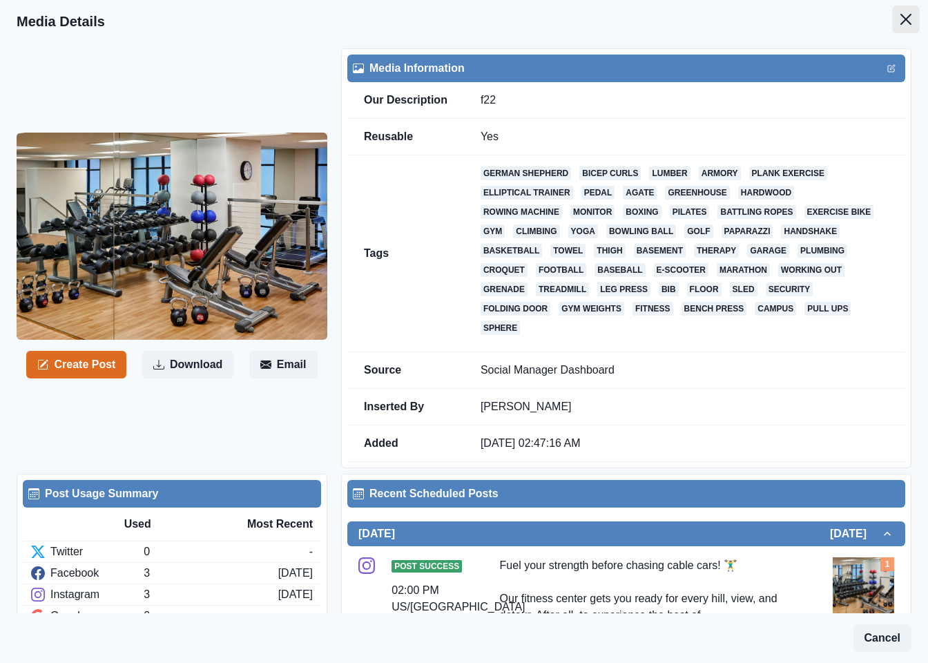
click at [900, 23] on icon "Close" at bounding box center [905, 19] width 11 height 11
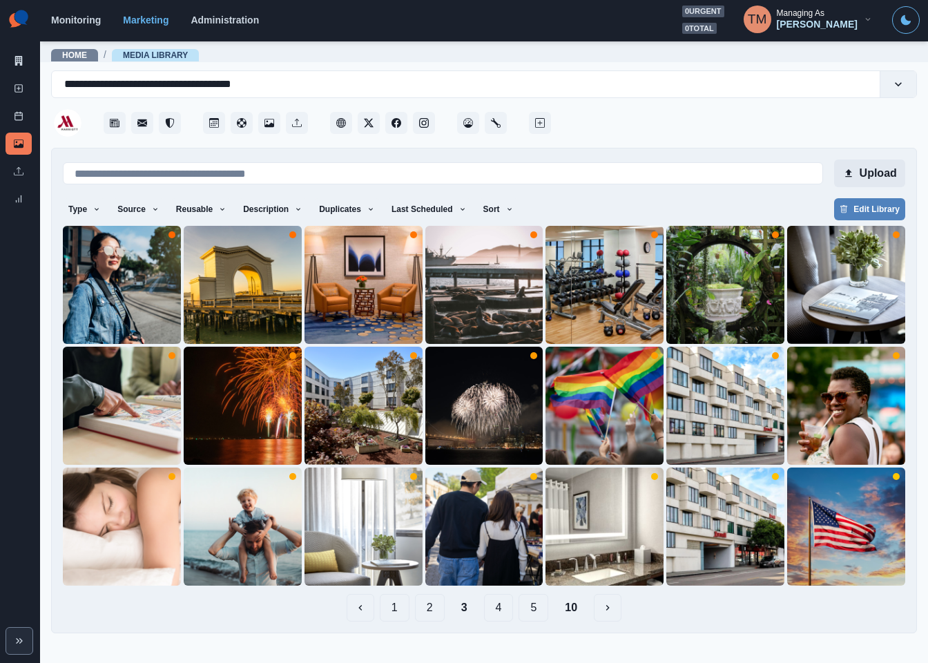
click at [883, 173] on button "Upload" at bounding box center [869, 174] width 71 height 28
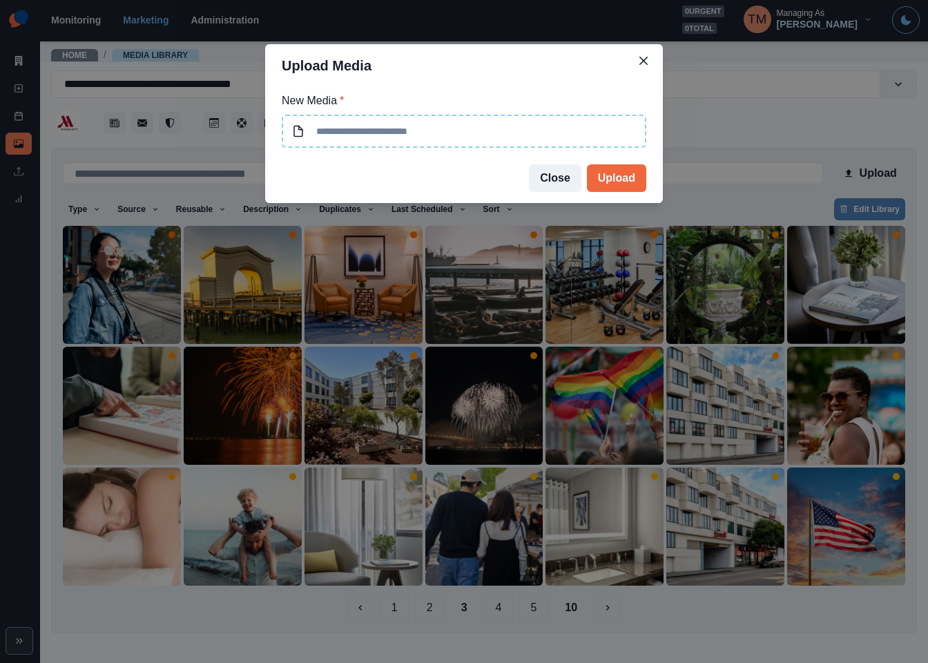
click at [497, 137] on input at bounding box center [464, 131] width 365 height 33
drag, startPoint x: 549, startPoint y: 179, endPoint x: 549, endPoint y: 189, distance: 10.4
click at [549, 180] on button "Close" at bounding box center [555, 178] width 52 height 28
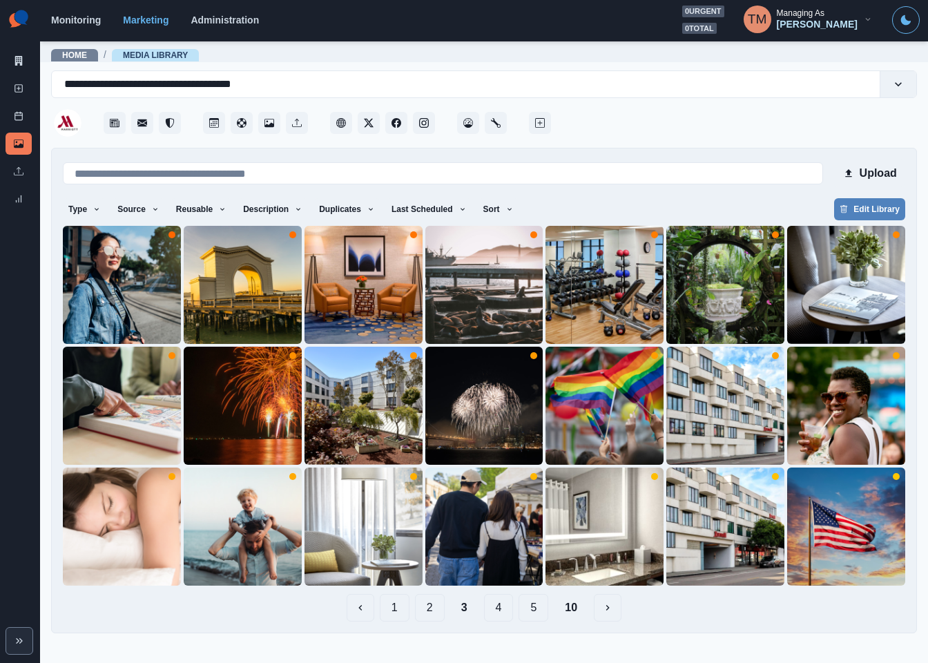
click at [398, 607] on button "1" at bounding box center [395, 608] width 30 height 28
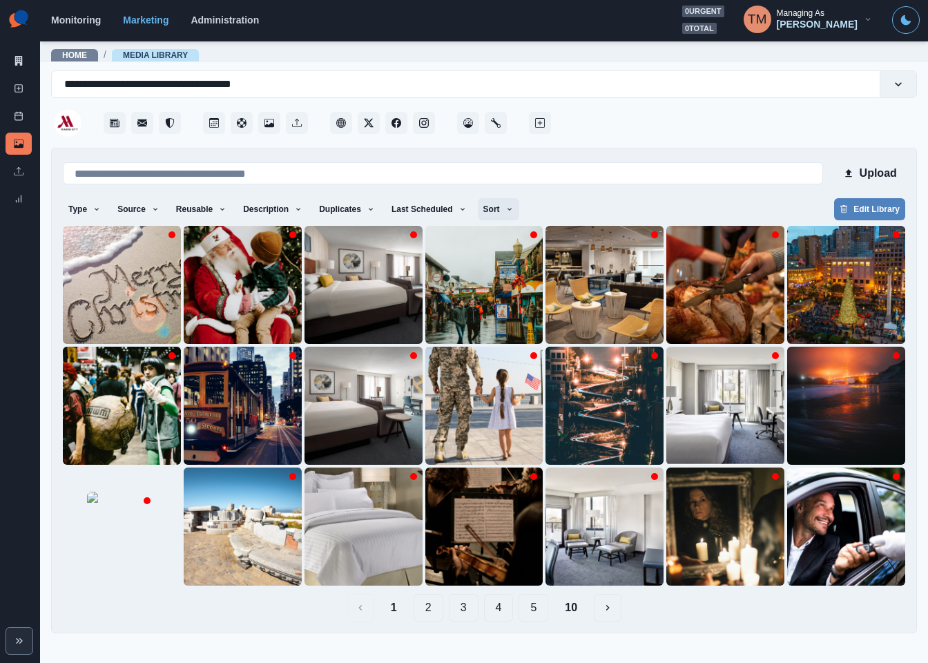
click at [505, 211] on icon "button" at bounding box center [509, 209] width 8 height 8
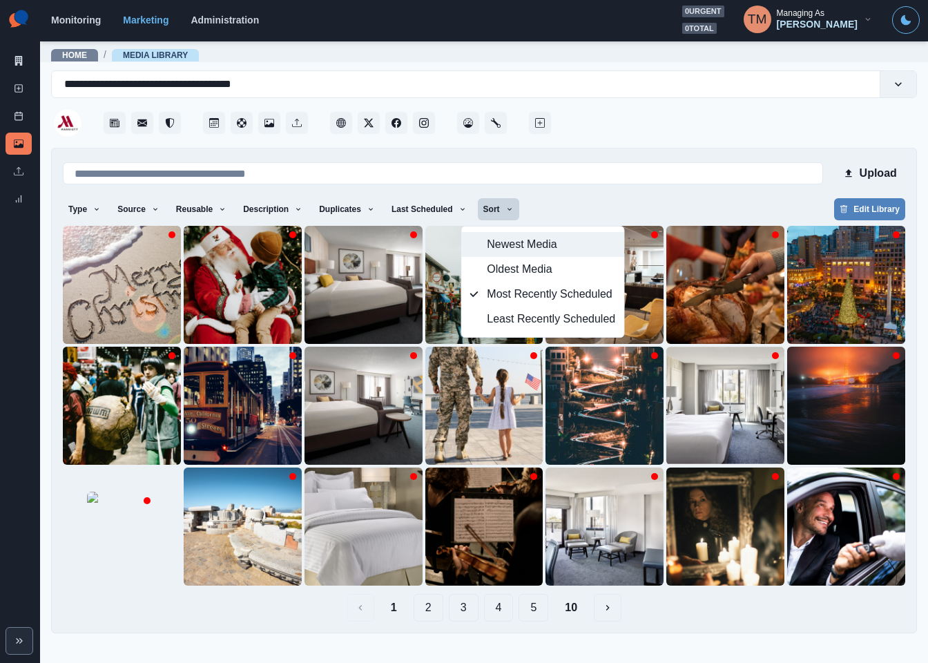
click at [523, 247] on span "Newest Media" at bounding box center [551, 244] width 128 height 17
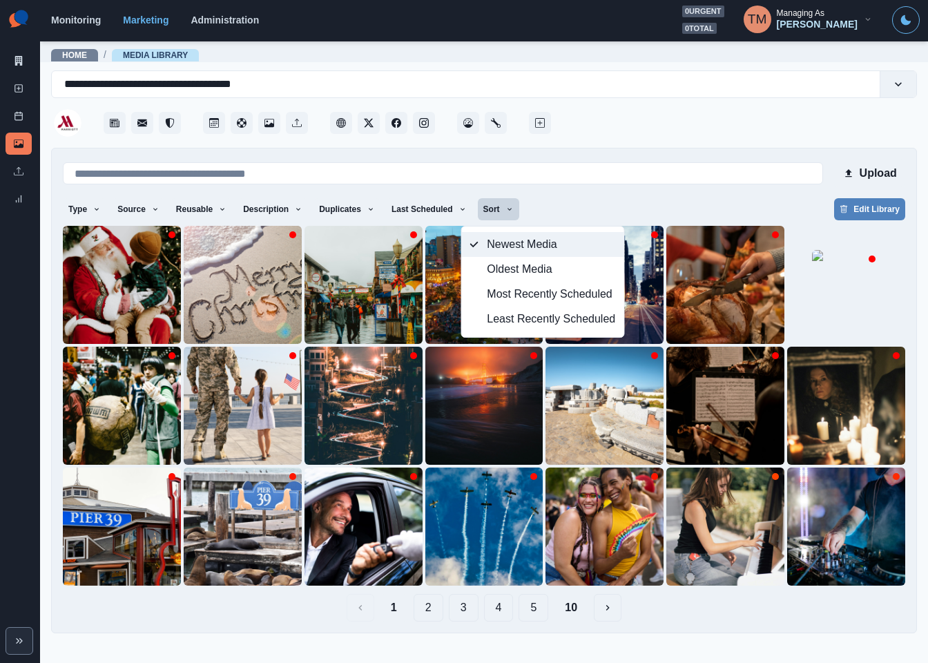
click at [529, 239] on span "Newest Media" at bounding box center [551, 244] width 128 height 17
click at [610, 206] on div "Type Any Image Video Source Any Upload Social Manager Found: Instagram Found: G…" at bounding box center [484, 210] width 842 height 25
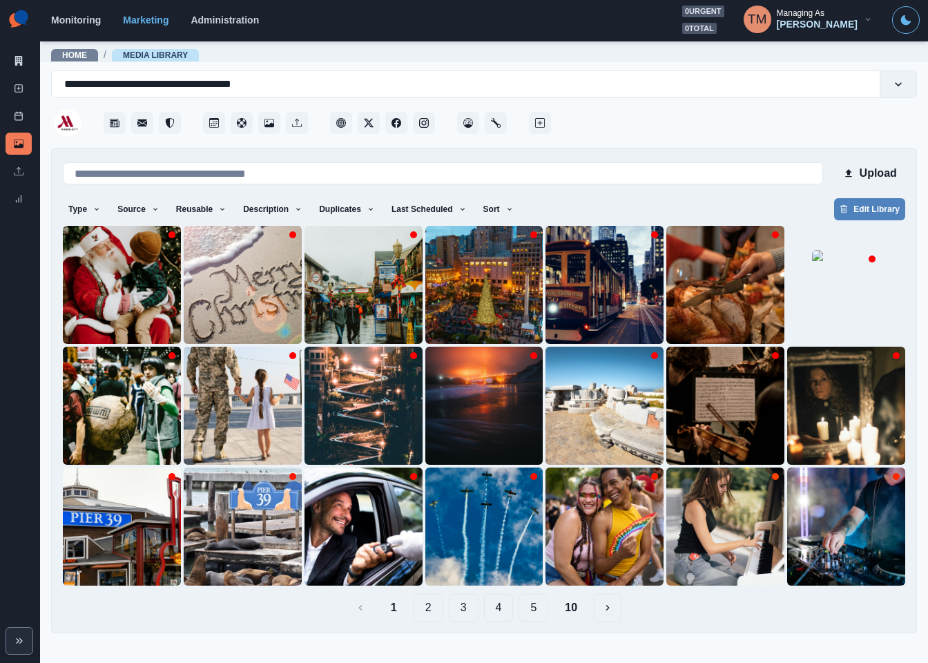
click at [560, 608] on button "10" at bounding box center [571, 608] width 35 height 28
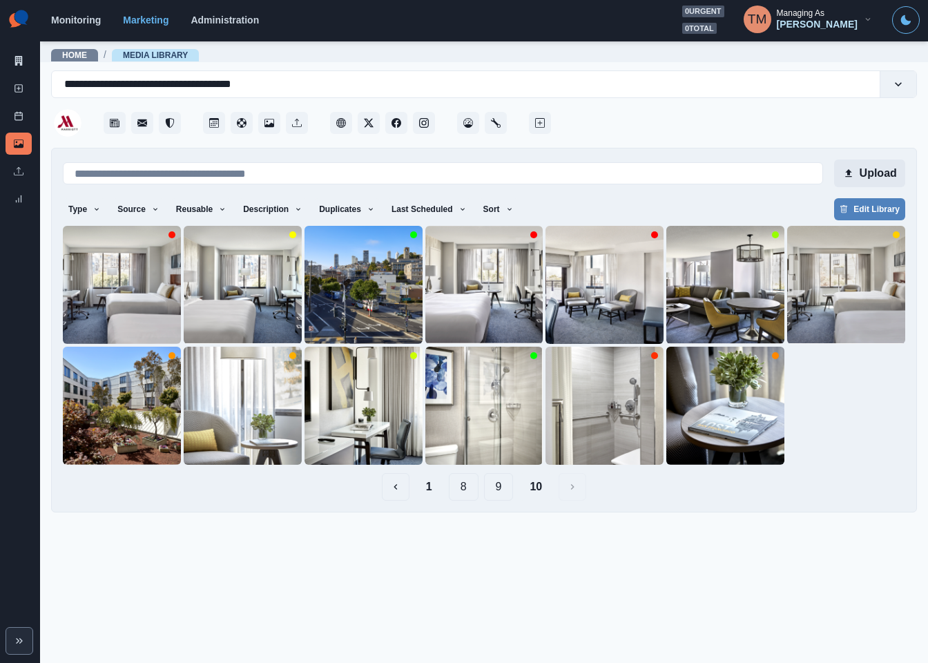
click at [882, 177] on button "Upload" at bounding box center [869, 174] width 71 height 28
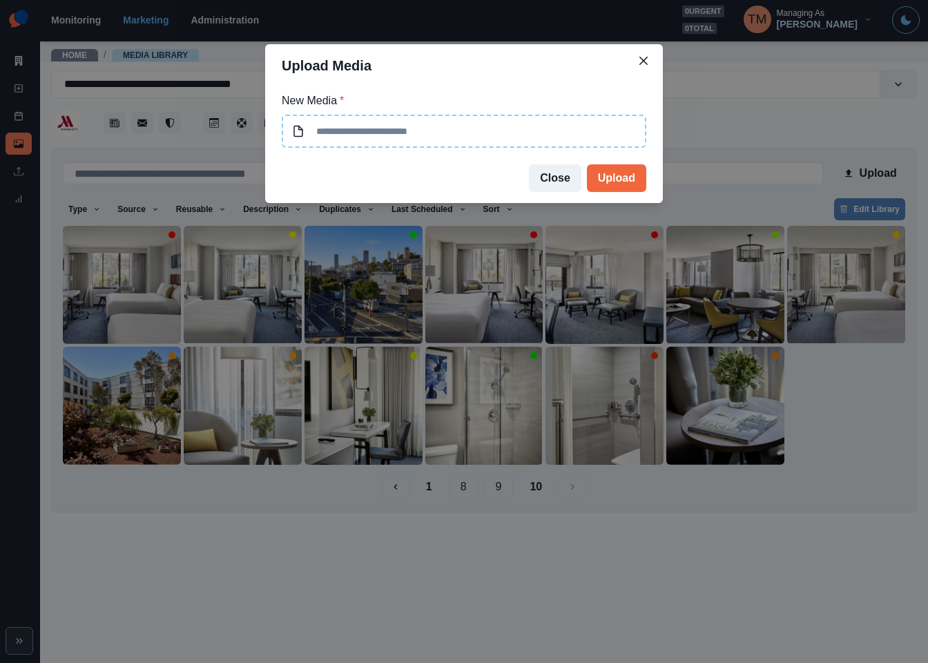
click at [406, 135] on input at bounding box center [464, 131] width 365 height 33
type input "**********"
click at [620, 174] on button "Upload" at bounding box center [616, 178] width 59 height 28
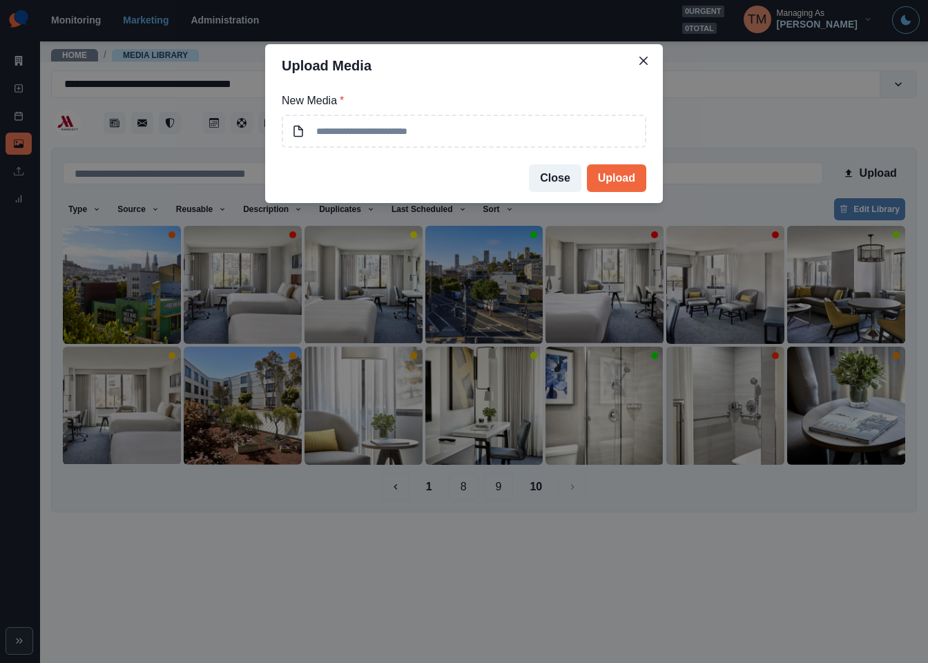
click at [423, 490] on div "Upload Media New Media * Close Upload" at bounding box center [464, 331] width 928 height 663
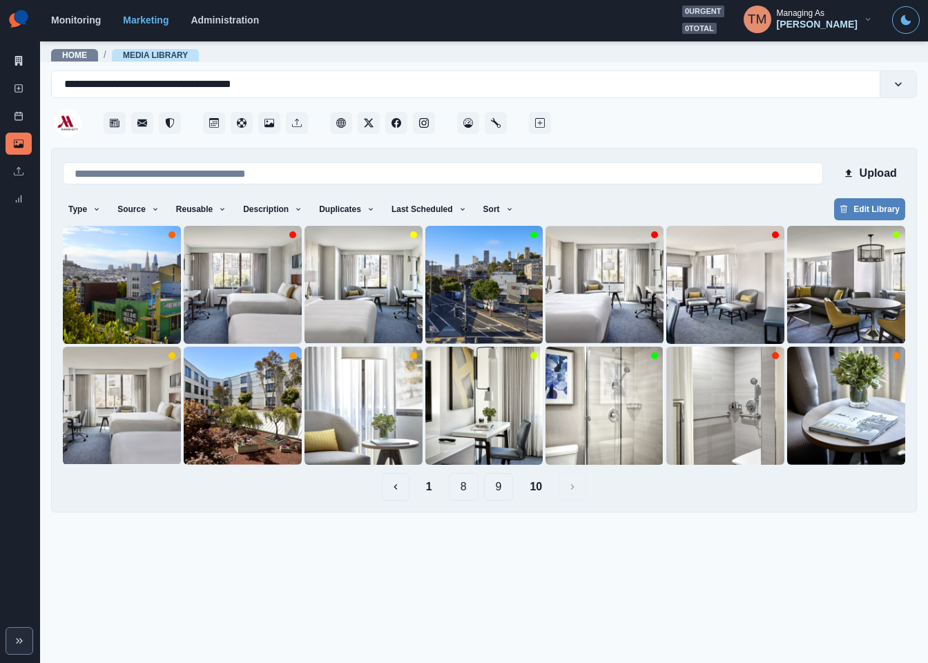
click at [430, 485] on button "1" at bounding box center [429, 487] width 28 height 28
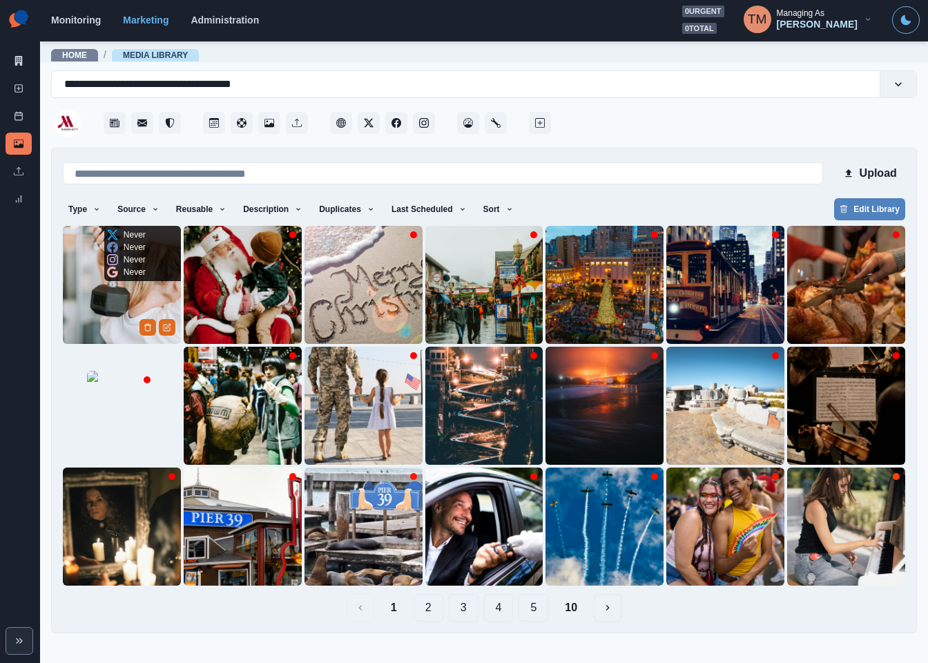
click at [96, 307] on img at bounding box center [122, 285] width 118 height 118
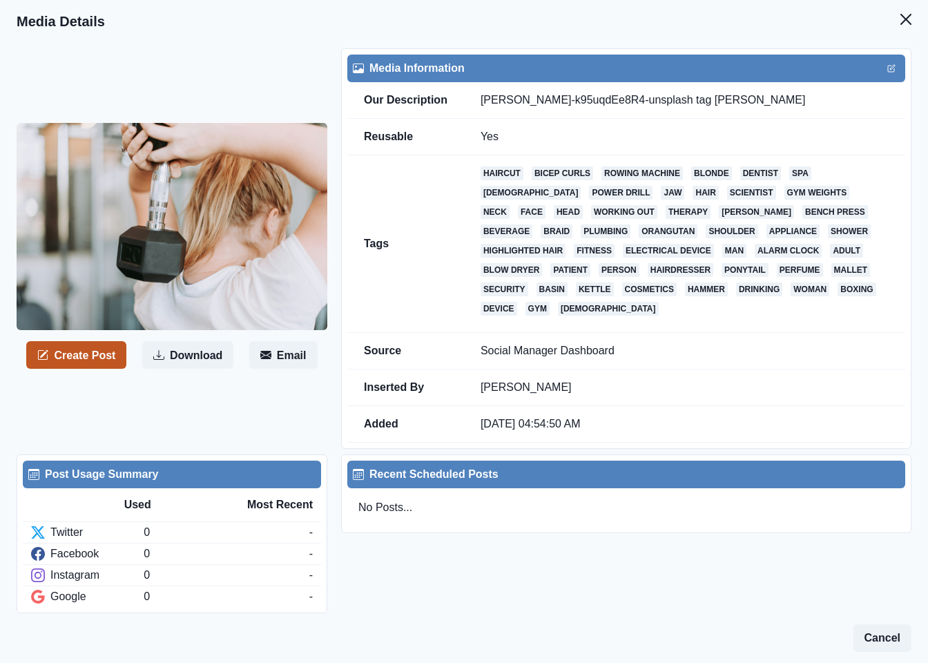
click at [93, 341] on button "Create Post" at bounding box center [76, 355] width 100 height 28
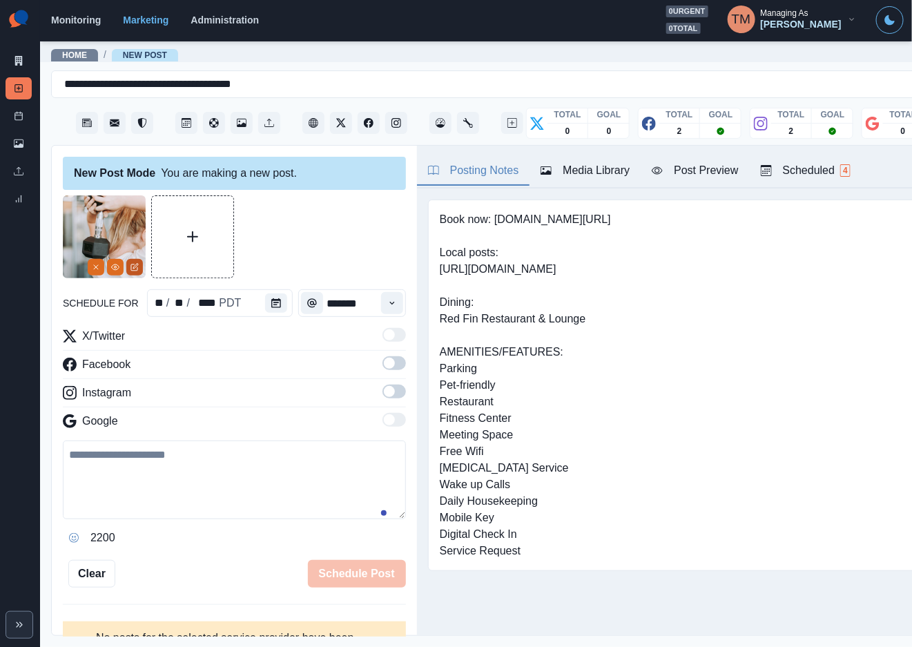
click at [135, 268] on icon "Edit Media" at bounding box center [135, 266] width 5 height 5
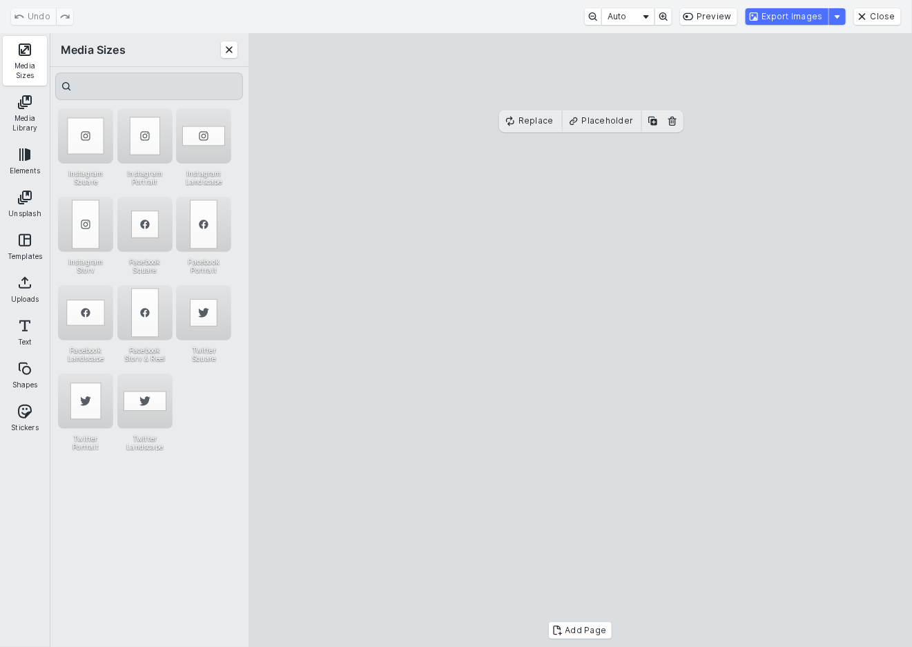
click at [27, 57] on button "Media Sizes" at bounding box center [25, 61] width 44 height 50
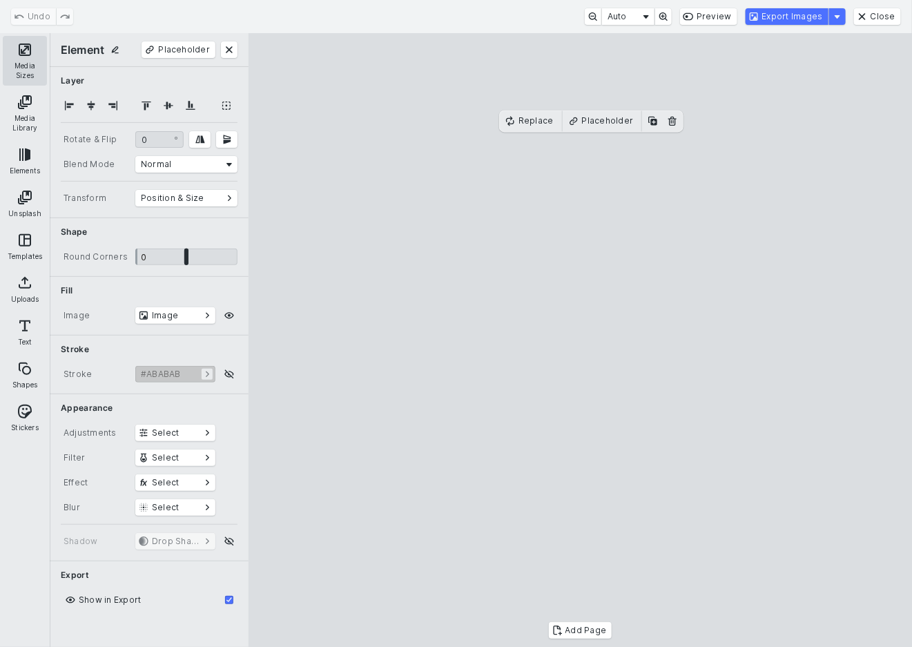
click at [27, 61] on button "Media Sizes" at bounding box center [25, 61] width 44 height 50
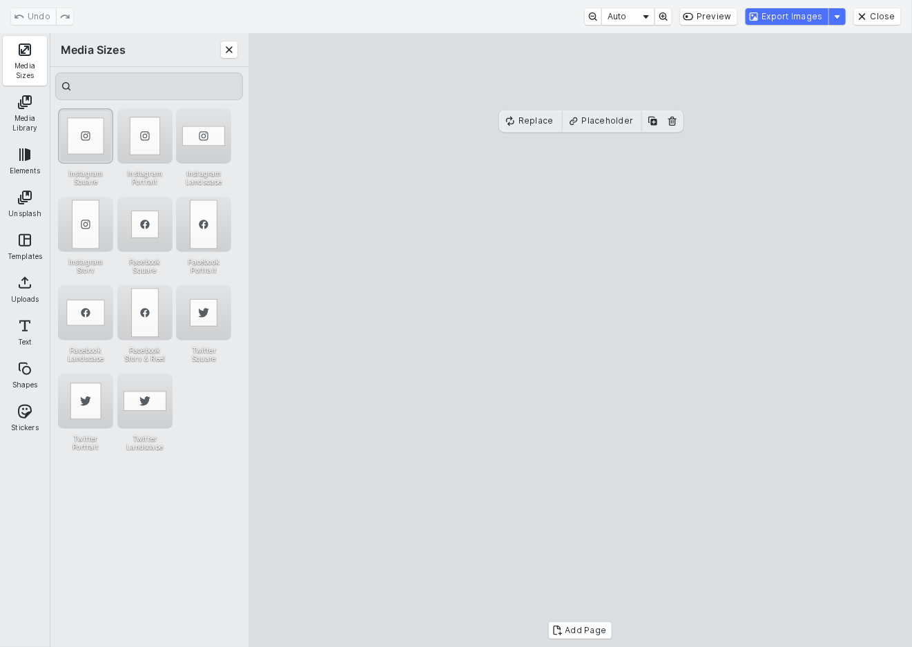
click at [81, 139] on div "Instagram Square" at bounding box center [85, 135] width 55 height 55
drag, startPoint x: 676, startPoint y: 319, endPoint x: 585, endPoint y: 315, distance: 91.2
click at [581, 340] on cesdk-canvas "Editor canvas" at bounding box center [581, 340] width 0 height 0
drag, startPoint x: 734, startPoint y: 359, endPoint x: 717, endPoint y: 336, distance: 28.7
click at [581, 340] on cesdk-canvas "Editor canvas" at bounding box center [581, 340] width 0 height 0
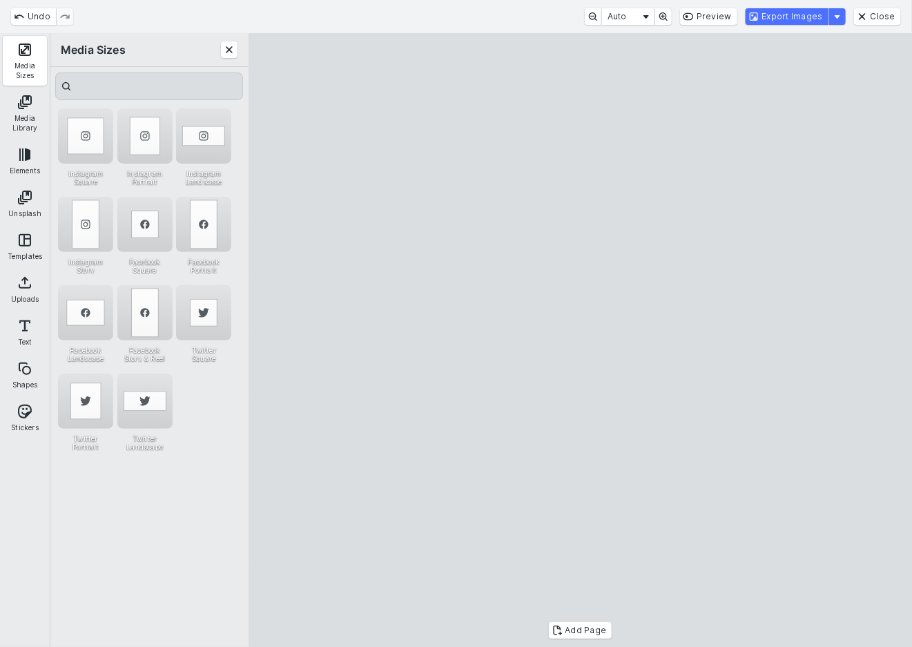
click at [581, 340] on cesdk-canvas "Editor canvas" at bounding box center [581, 340] width 0 height 0
drag, startPoint x: 253, startPoint y: 363, endPoint x: 352, endPoint y: 363, distance: 98.7
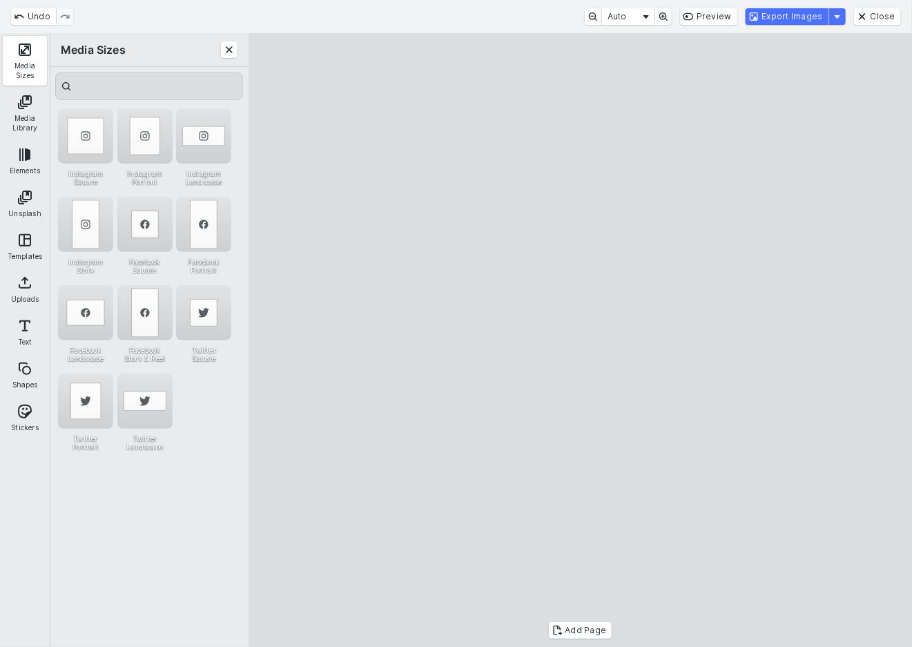
click at [581, 340] on cesdk-canvas "Editor canvas" at bounding box center [581, 340] width 0 height 0
drag, startPoint x: 677, startPoint y: 359, endPoint x: 688, endPoint y: 311, distance: 48.9
click at [581, 340] on cesdk-canvas "Editor canvas" at bounding box center [581, 340] width 0 height 0
click at [810, 19] on button "Export Images" at bounding box center [787, 16] width 83 height 17
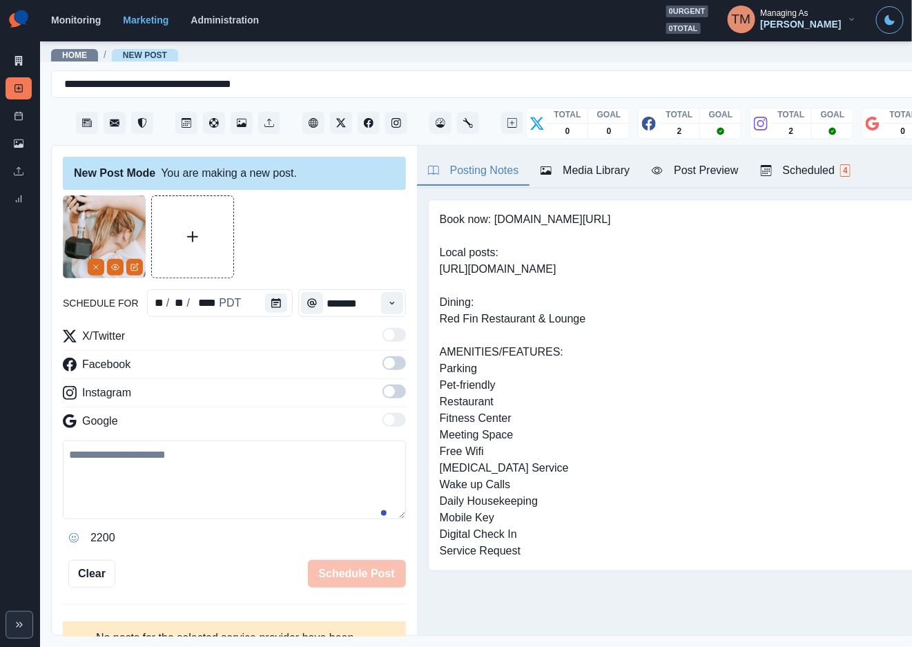
click at [584, 170] on div "Media Library" at bounding box center [585, 170] width 89 height 17
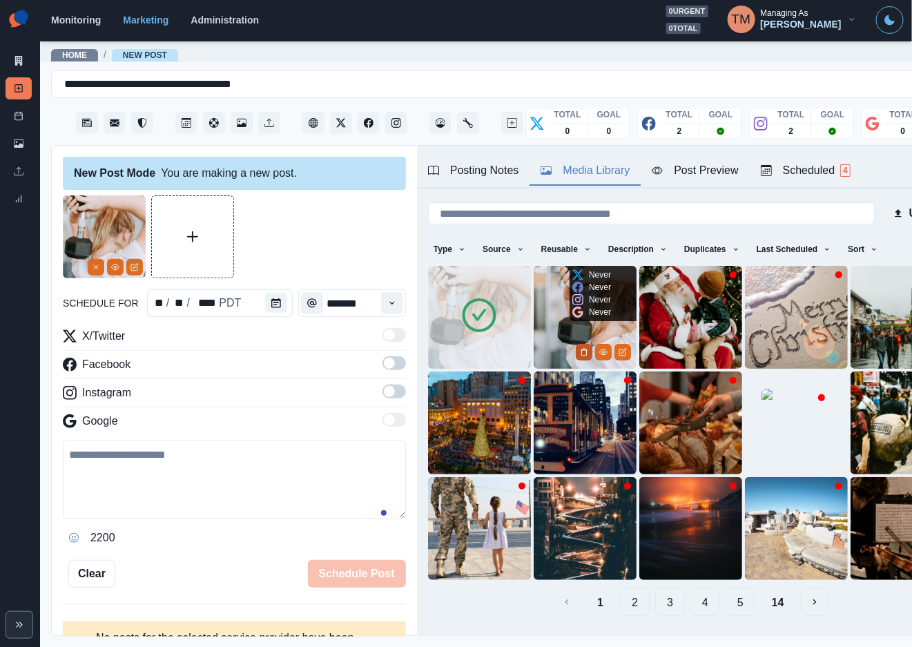
click at [576, 344] on button "Delete Media" at bounding box center [584, 352] width 17 height 17
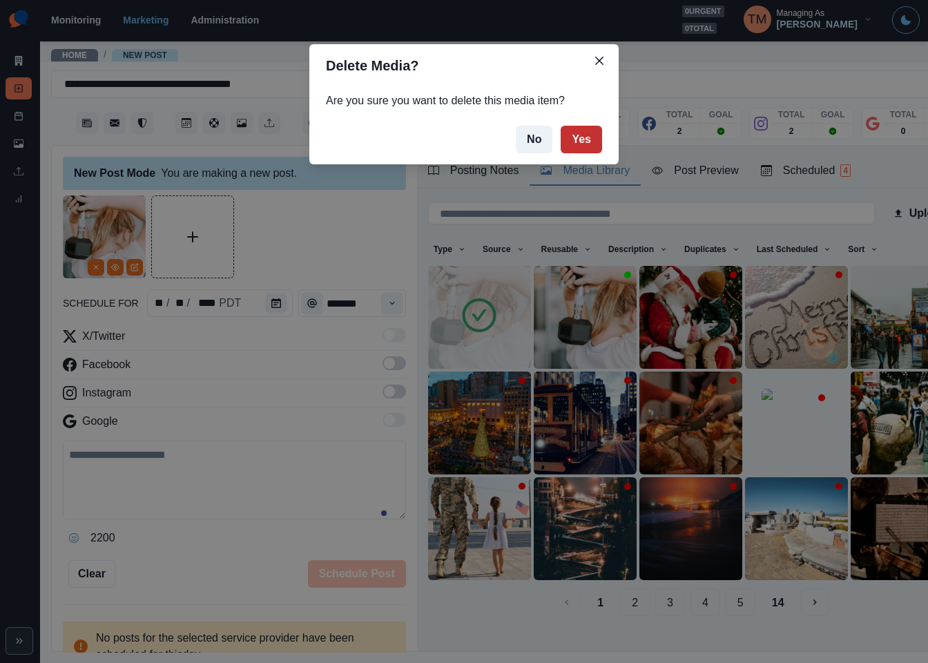
click at [581, 145] on button "Yes" at bounding box center [581, 140] width 41 height 28
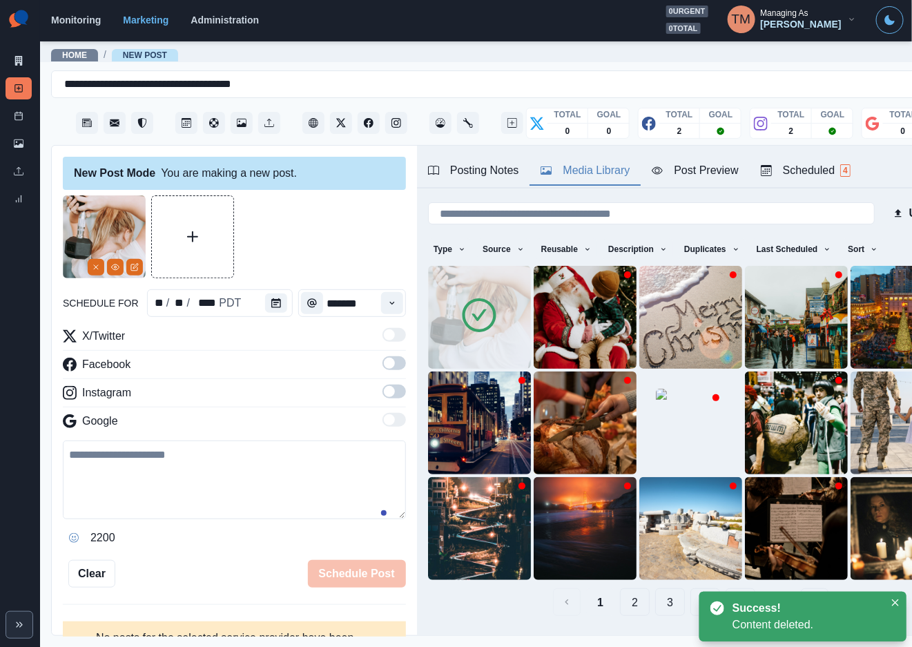
click at [153, 494] on textarea at bounding box center [234, 480] width 343 height 79
paste textarea "**********"
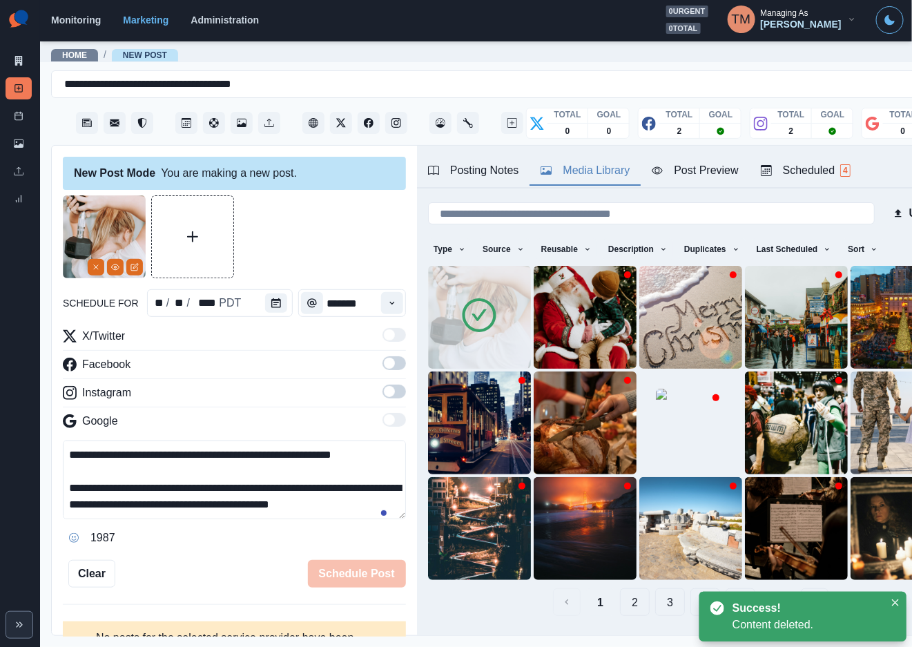
scroll to position [60, 0]
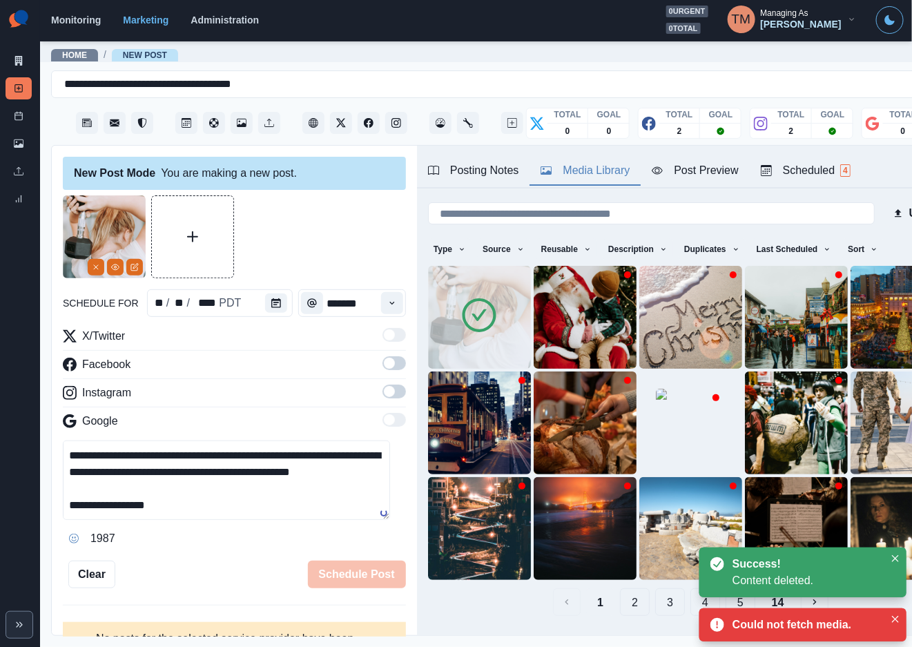
type textarea "**********"
click at [702, 172] on div "Post Preview" at bounding box center [695, 170] width 86 height 17
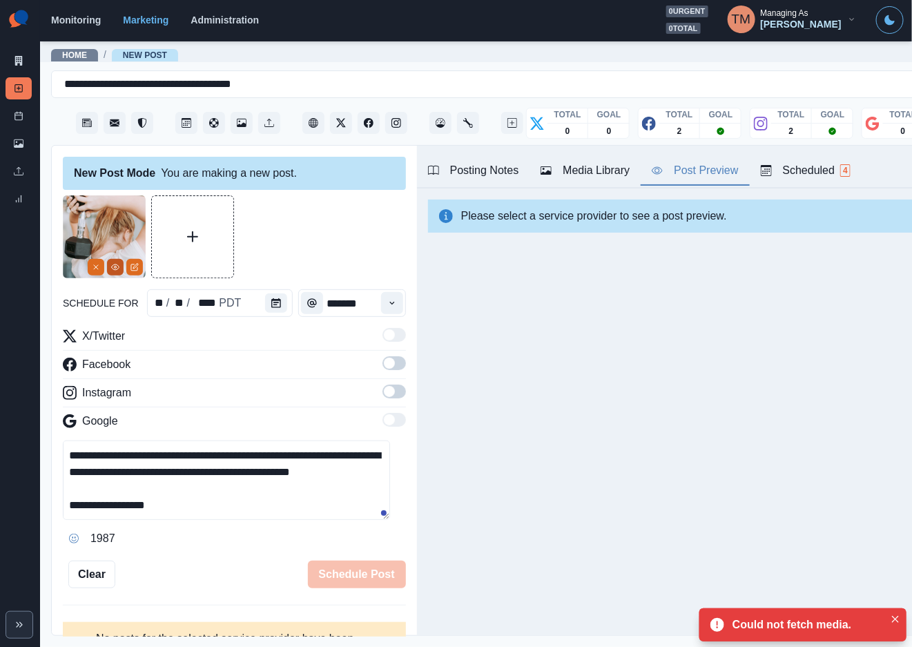
click at [115, 271] on icon "View Media" at bounding box center [115, 267] width 8 height 8
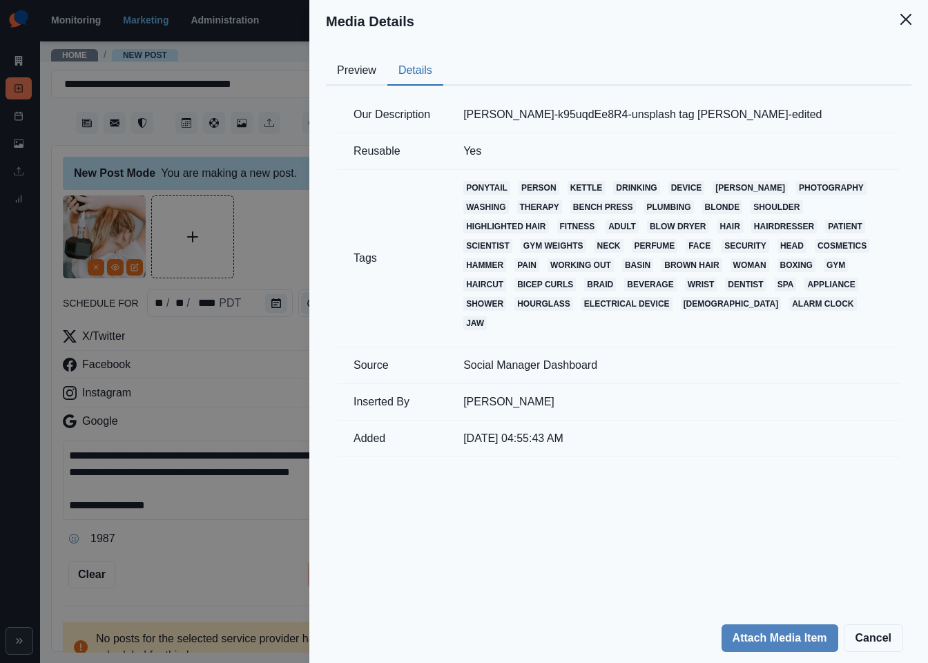
click at [407, 73] on button "Details" at bounding box center [415, 71] width 56 height 29
click at [263, 218] on div "Media Details Preview Details Our Description samantha-gades-k95uqdEe8R4-unspla…" at bounding box center [464, 331] width 928 height 663
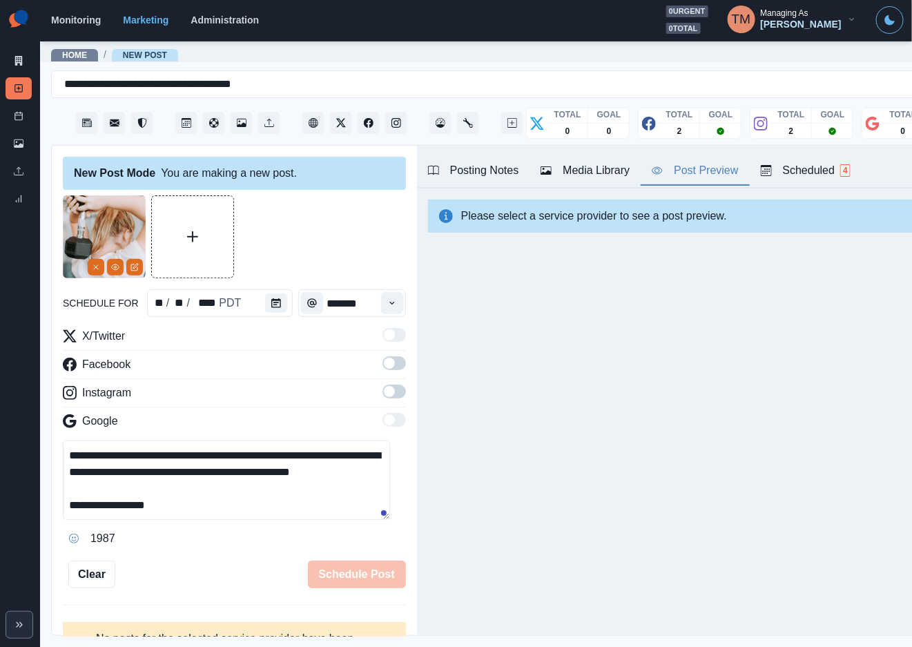
click at [698, 171] on div "Post Preview" at bounding box center [695, 170] width 86 height 17
drag, startPoint x: 382, startPoint y: 369, endPoint x: 389, endPoint y: 400, distance: 32.7
click at [383, 369] on span at bounding box center [394, 363] width 23 height 14
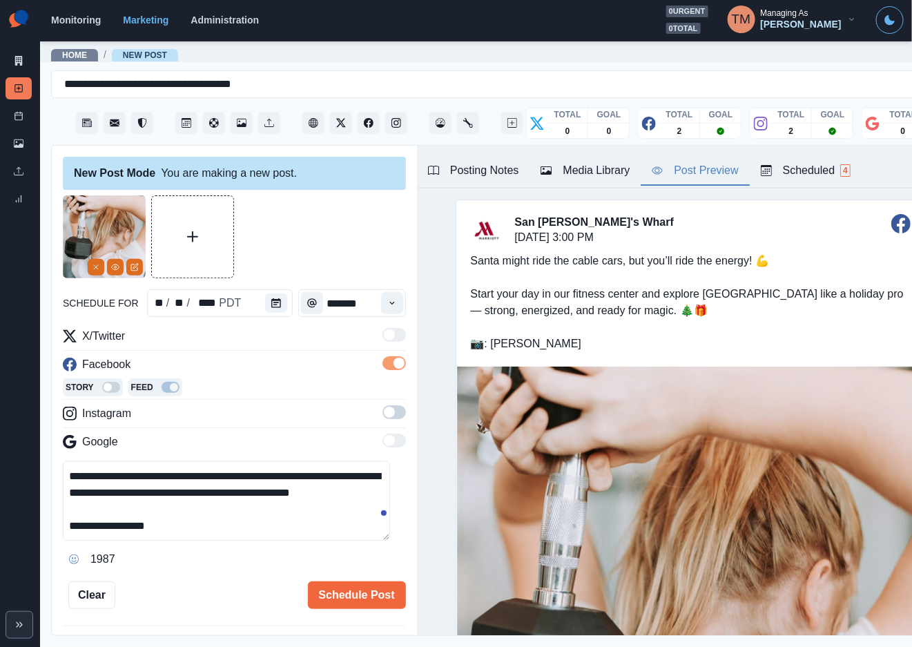
click at [383, 412] on span at bounding box center [394, 412] width 23 height 14
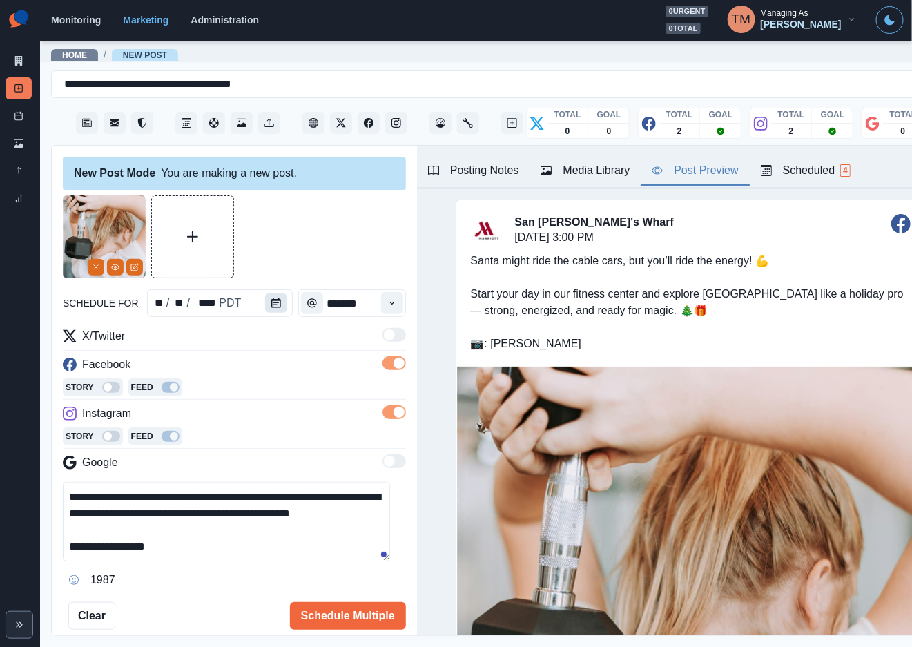
click at [271, 307] on icon "Calendar" at bounding box center [276, 303] width 10 height 10
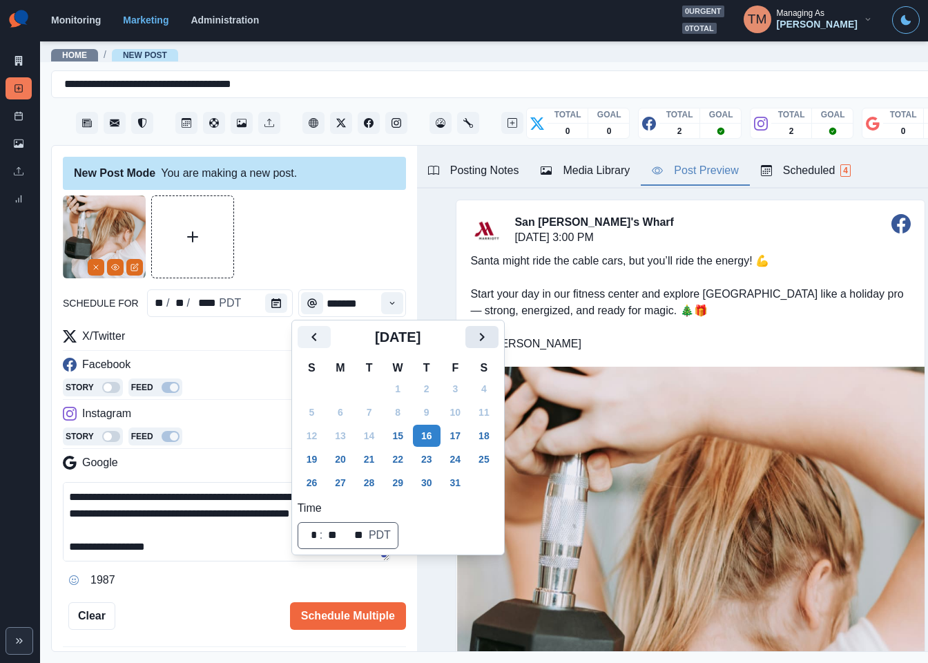
click at [485, 340] on icon "Next" at bounding box center [482, 337] width 17 height 17
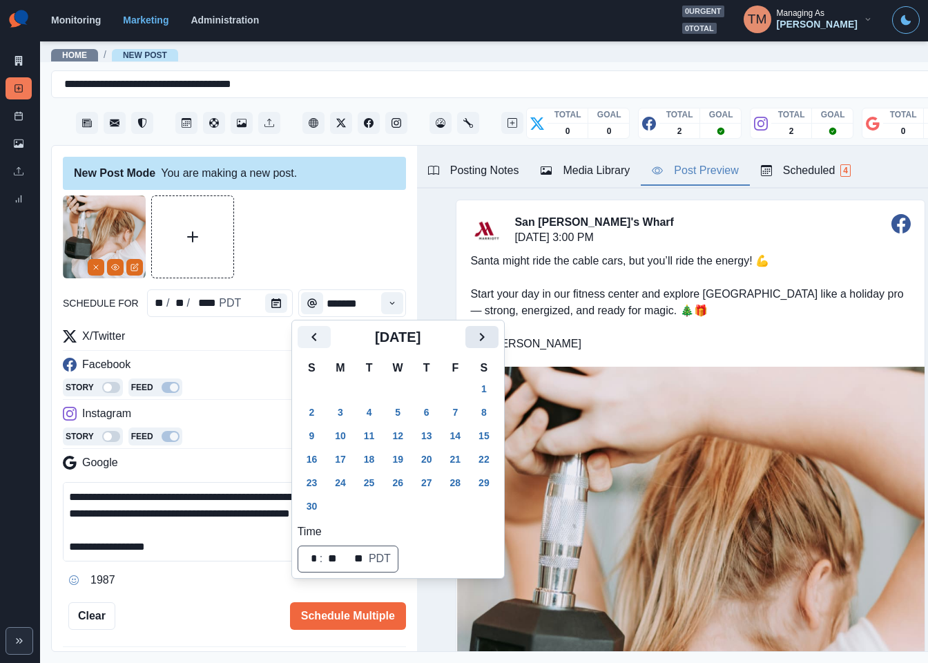
click at [485, 340] on icon "Next" at bounding box center [482, 337] width 17 height 17
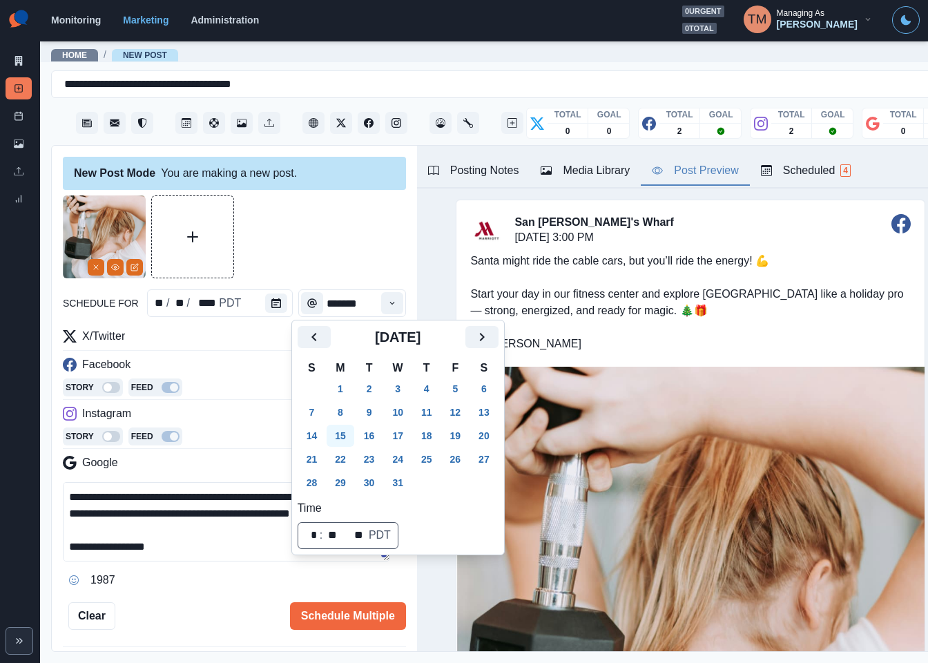
click at [345, 439] on button "15" at bounding box center [341, 436] width 28 height 22
click at [313, 234] on div at bounding box center [234, 236] width 343 height 83
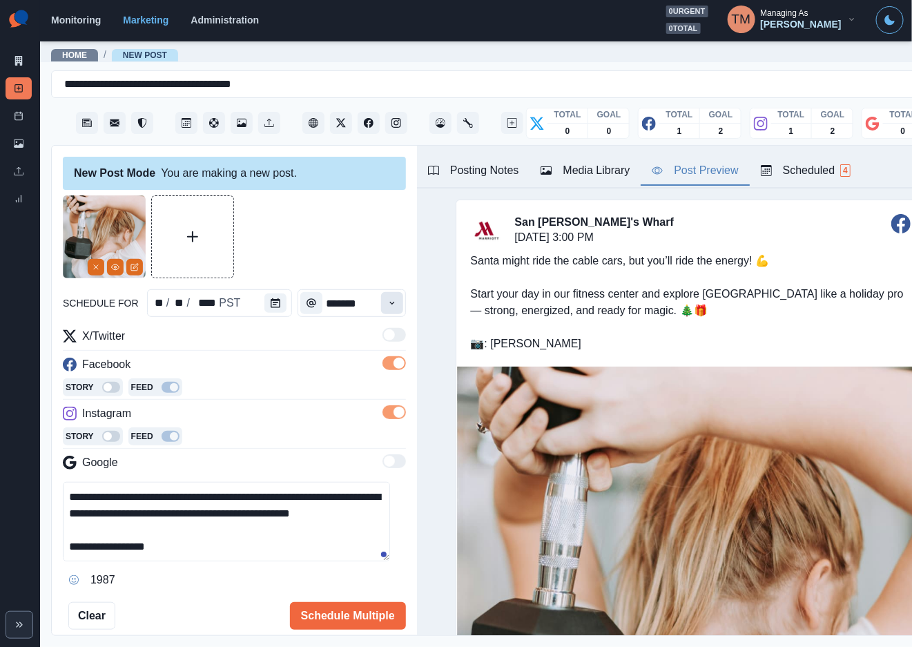
click at [381, 298] on button "Time" at bounding box center [392, 303] width 22 height 22
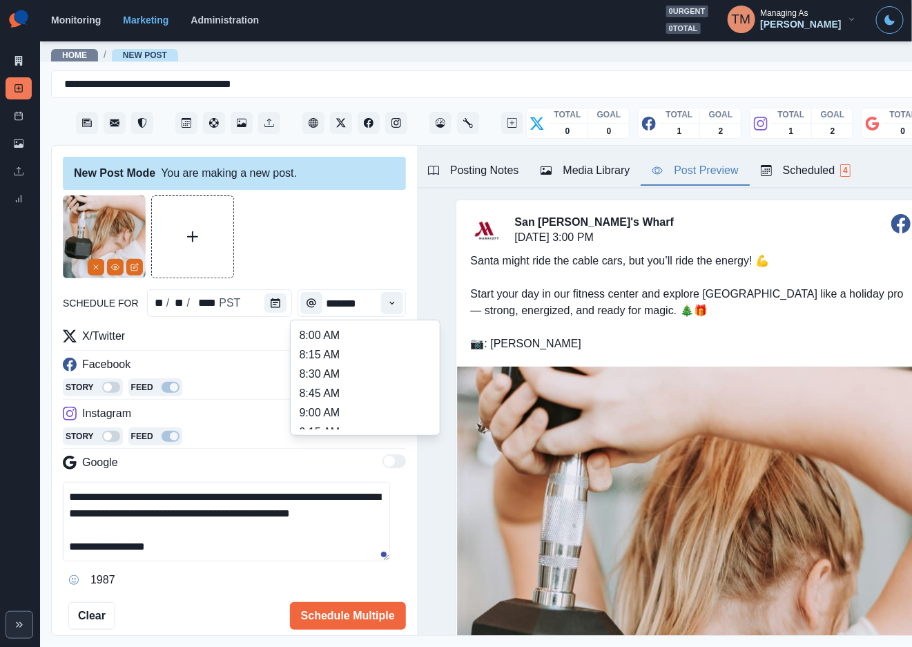
scroll to position [293, 0]
click at [340, 389] on li "12:30 PM" at bounding box center [365, 390] width 138 height 19
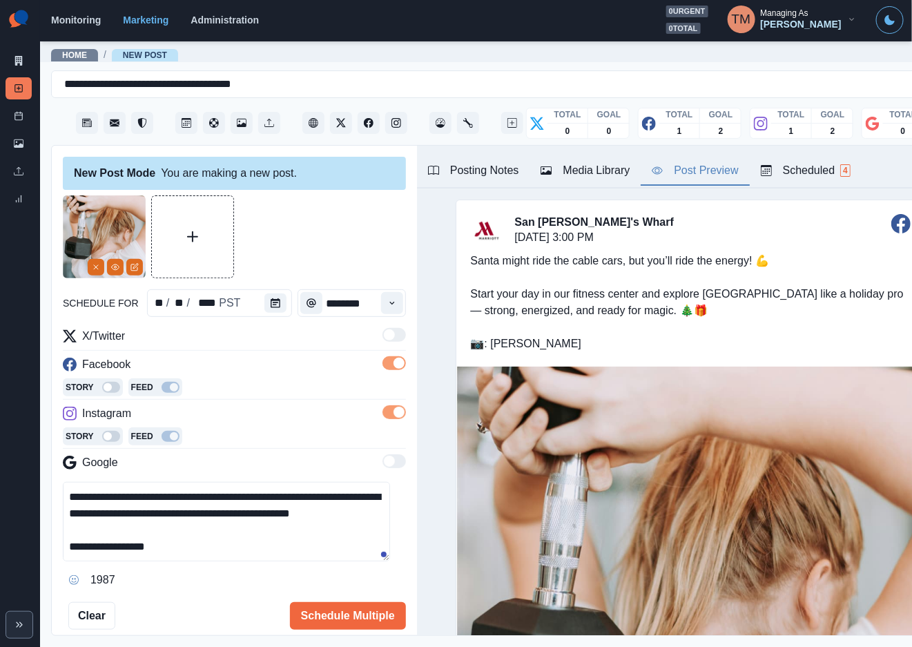
type input "********"
click at [354, 236] on div at bounding box center [234, 236] width 343 height 83
click at [334, 619] on button "Schedule Multiple" at bounding box center [348, 616] width 116 height 28
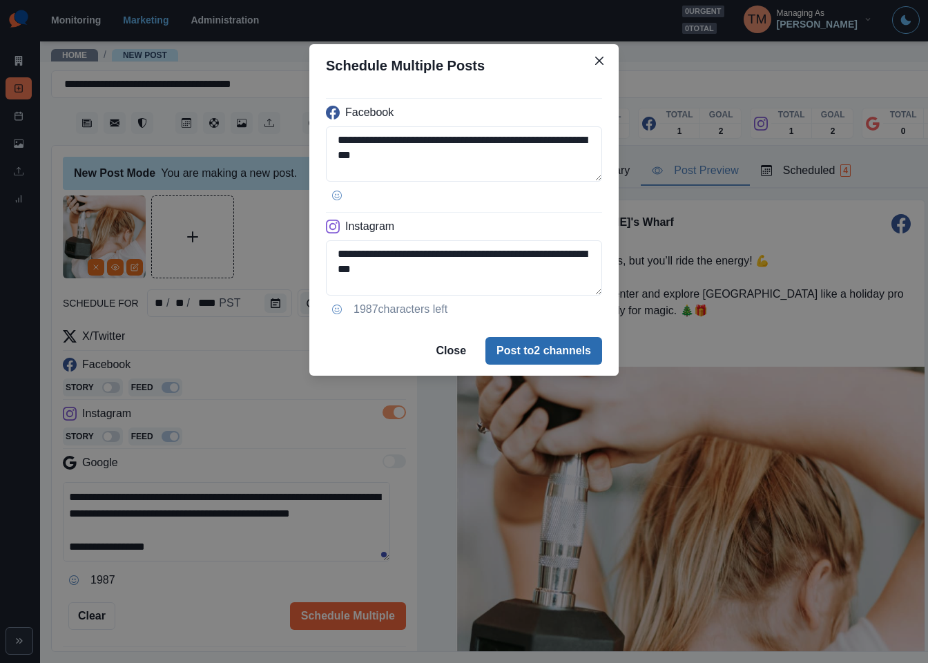
click at [549, 353] on button "Post to 2 channels" at bounding box center [543, 351] width 117 height 28
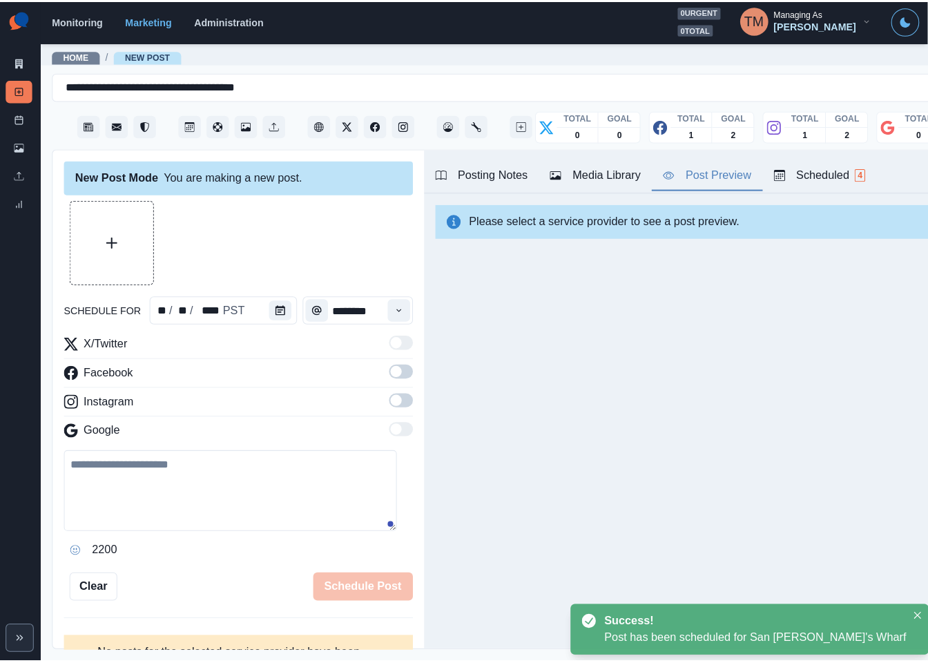
scroll to position [0, 0]
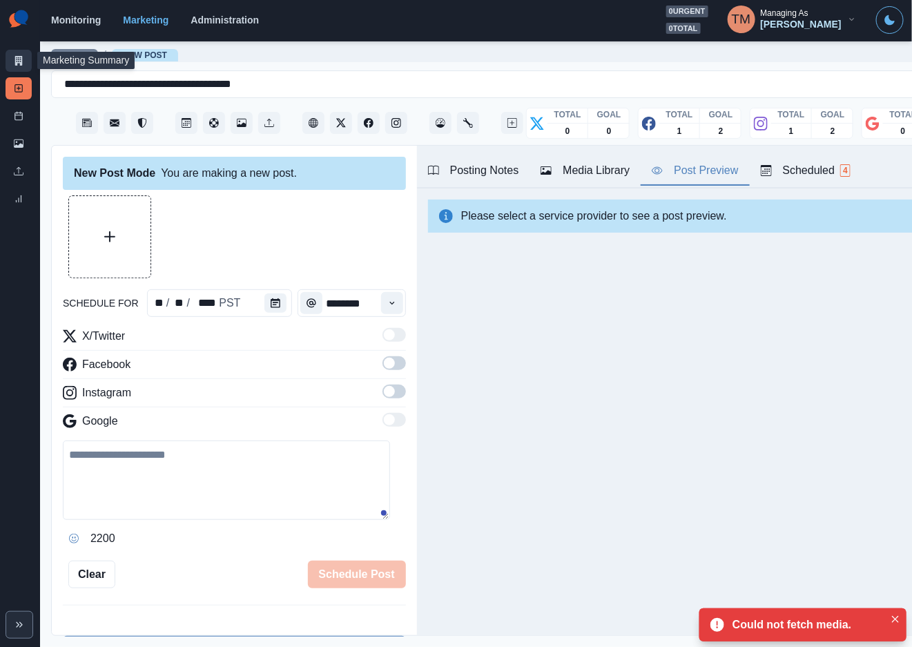
click at [15, 60] on icon at bounding box center [19, 61] width 10 height 10
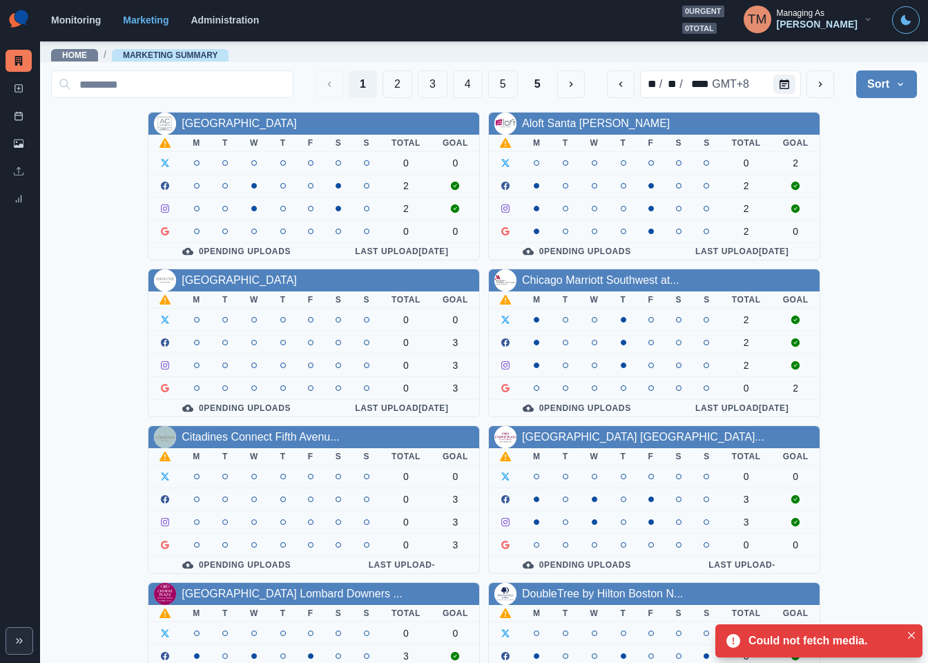
click at [873, 226] on div "AC Hotel Atlanta Downtown M T W T F S S Total Goal 0 0 2 2 0 0 0 Pending Upload…" at bounding box center [484, 578] width 866 height 932
click at [453, 85] on button "4" at bounding box center [468, 84] width 30 height 28
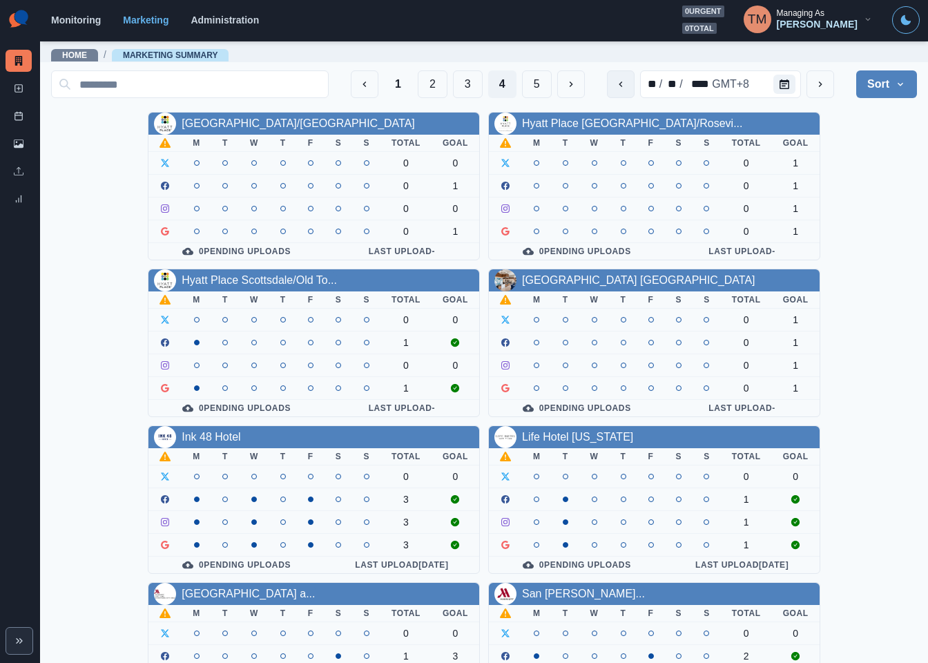
click at [615, 85] on icon "previous" at bounding box center [620, 84] width 11 height 11
click at [525, 90] on button "5" at bounding box center [537, 84] width 30 height 28
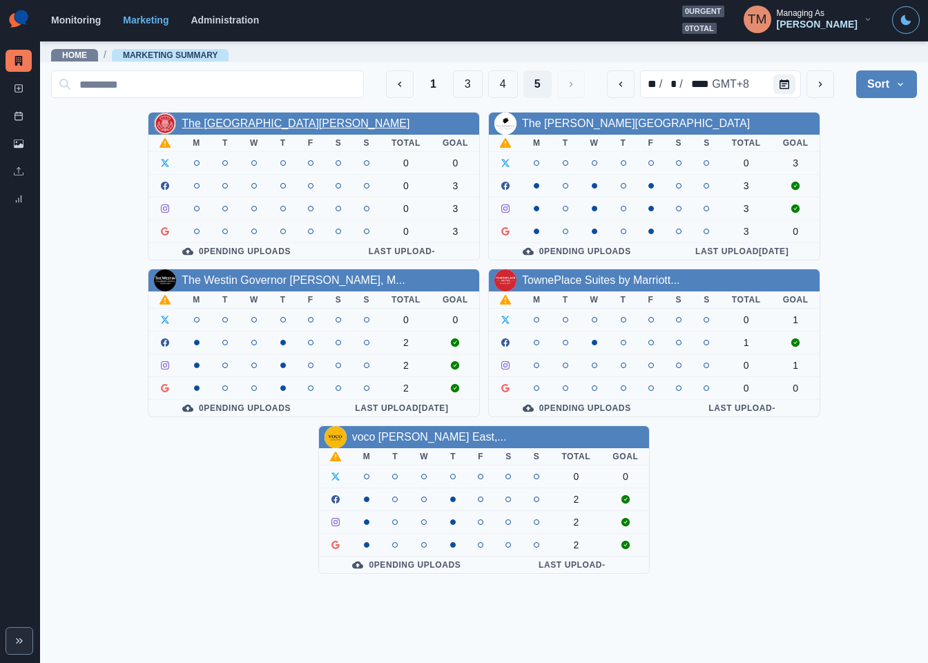
click at [276, 127] on link "The Highlander Hotel Radford" at bounding box center [296, 123] width 228 height 12
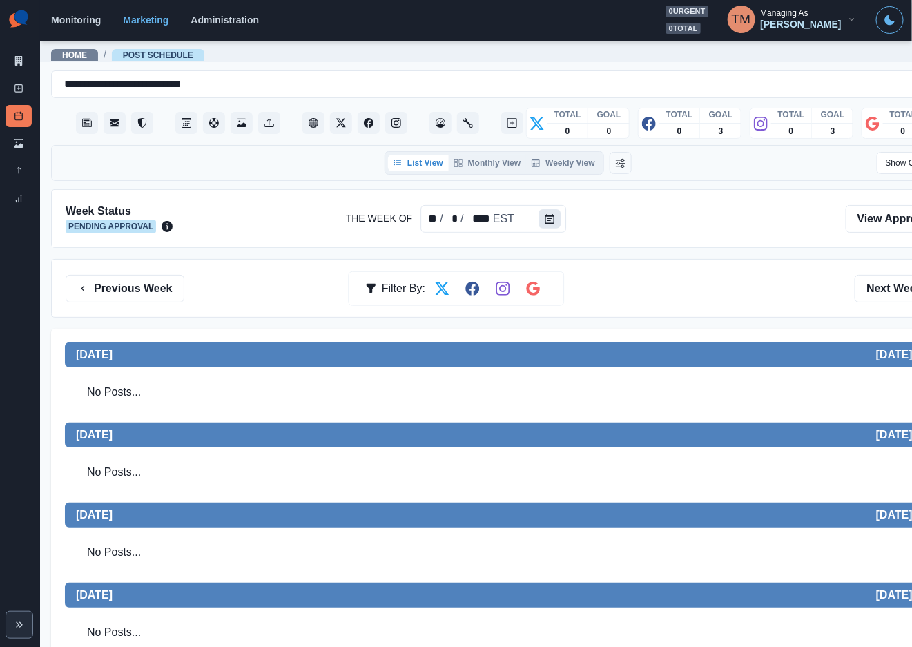
click at [547, 224] on icon "Calendar" at bounding box center [550, 219] width 10 height 10
click at [26, 139] on link "Media Library" at bounding box center [19, 144] width 26 height 22
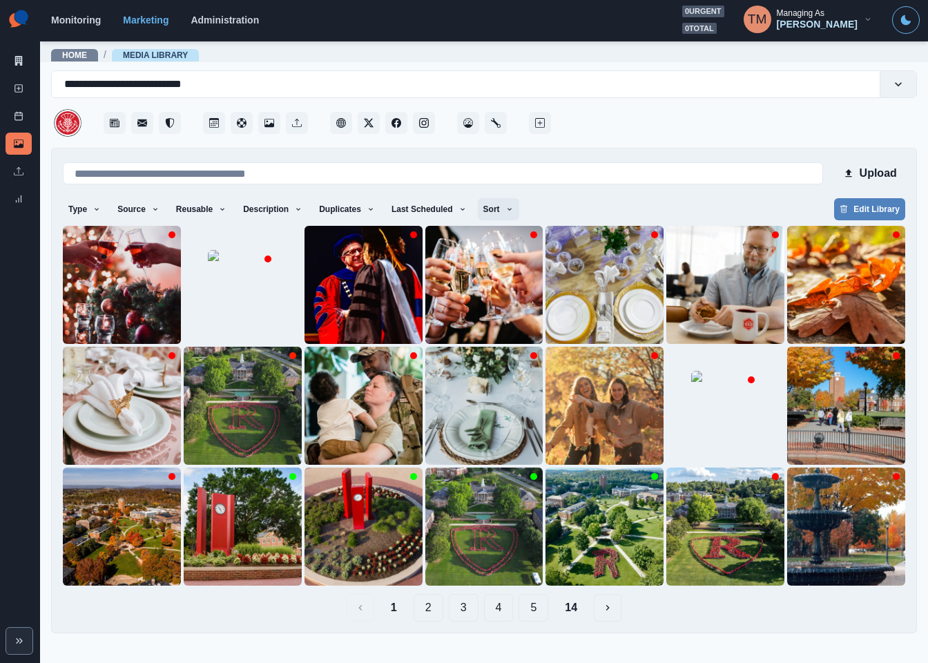
click at [479, 210] on button "Sort" at bounding box center [498, 209] width 41 height 22
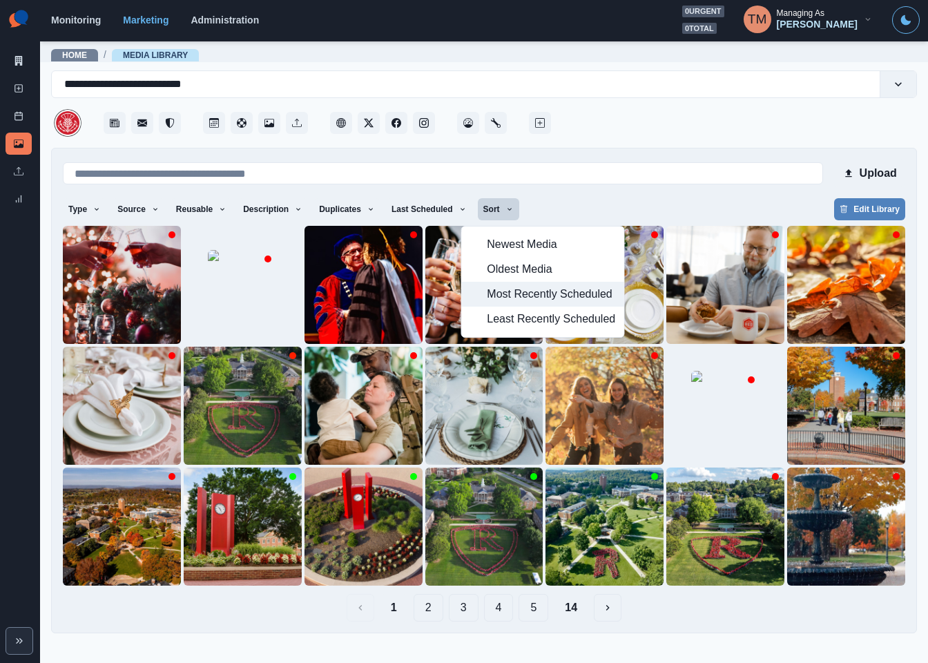
click at [505, 296] on span "Most Recently Scheduled" at bounding box center [551, 294] width 128 height 17
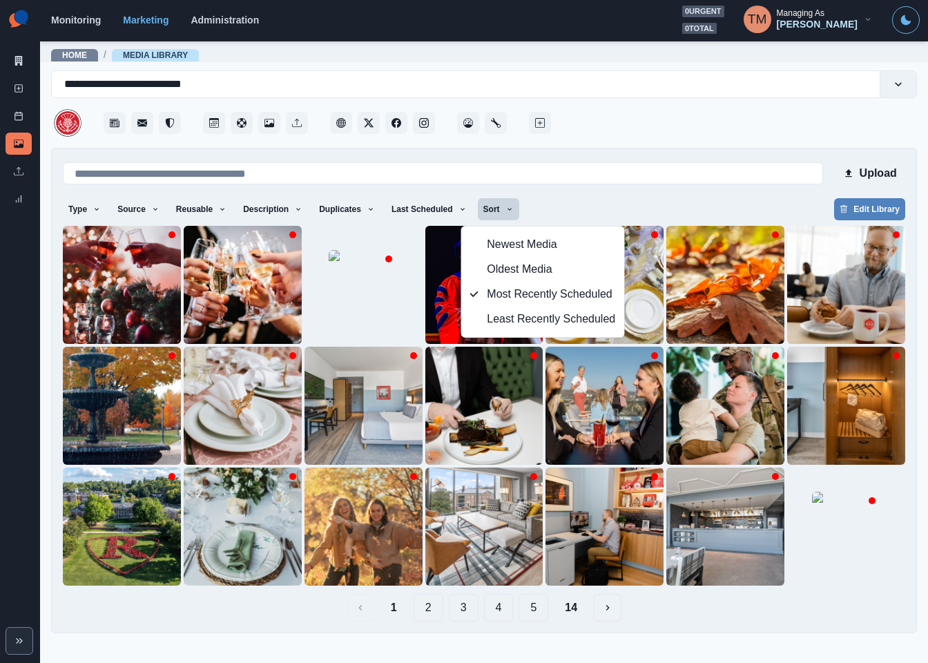
click at [686, 204] on div "Type Any Image Video Source Any Upload Social Manager Found: Instagram Found: G…" at bounding box center [484, 210] width 842 height 25
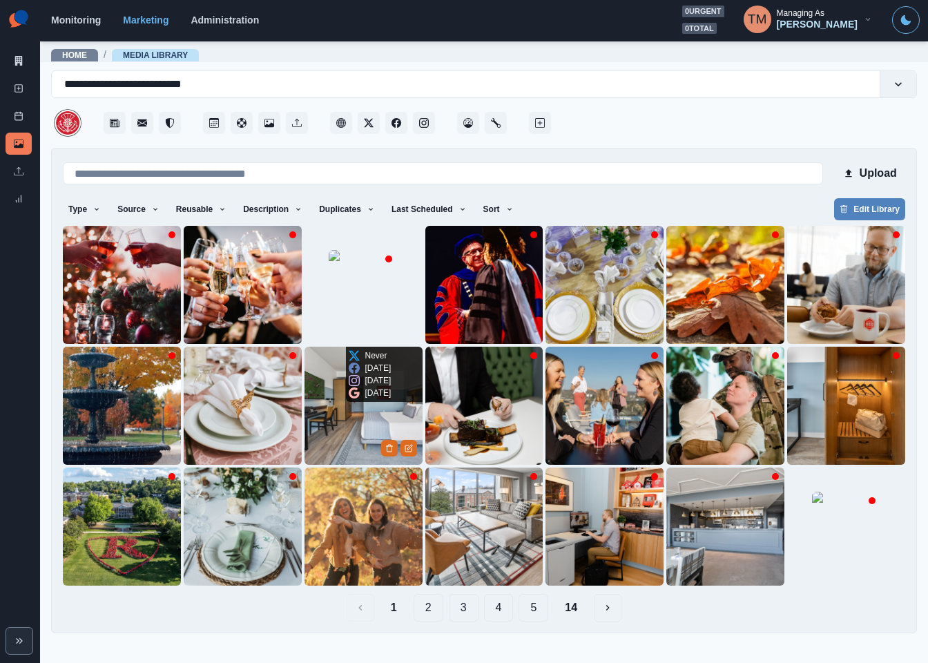
click at [331, 418] on img at bounding box center [364, 406] width 118 height 118
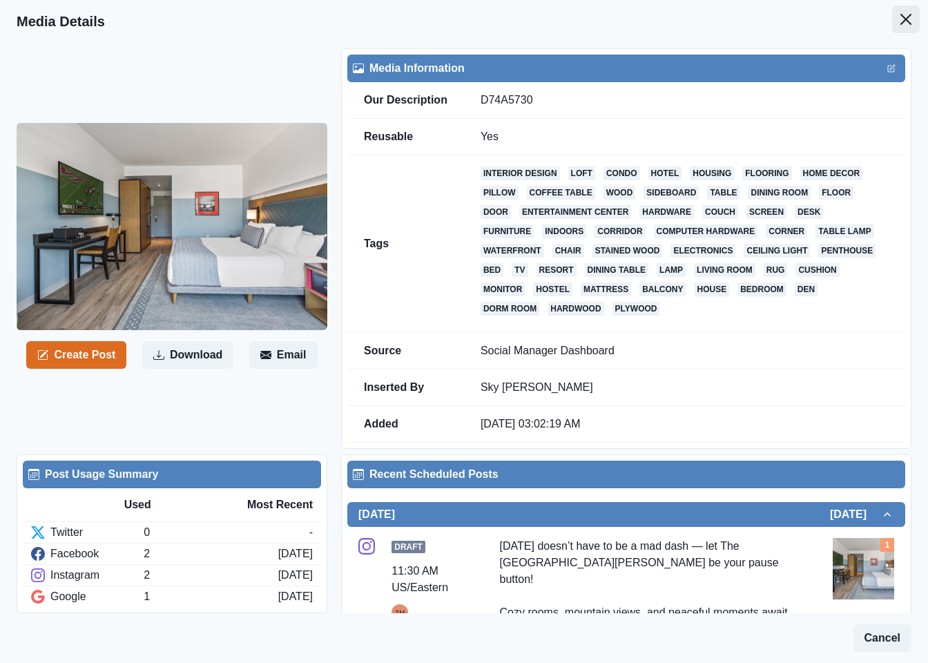
click at [900, 19] on icon "Close" at bounding box center [905, 19] width 11 height 11
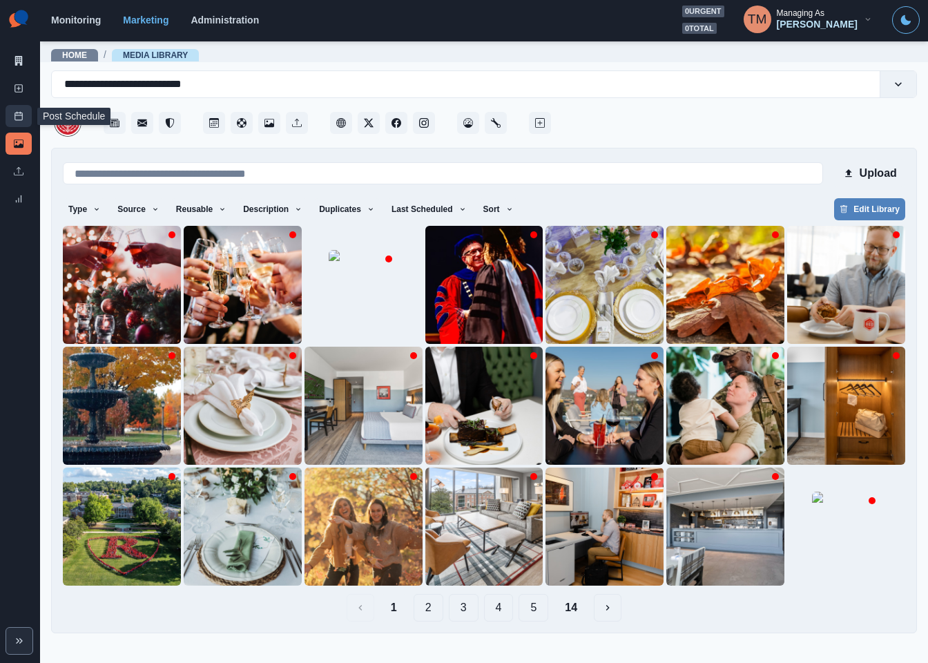
click at [19, 119] on icon at bounding box center [19, 116] width 10 height 10
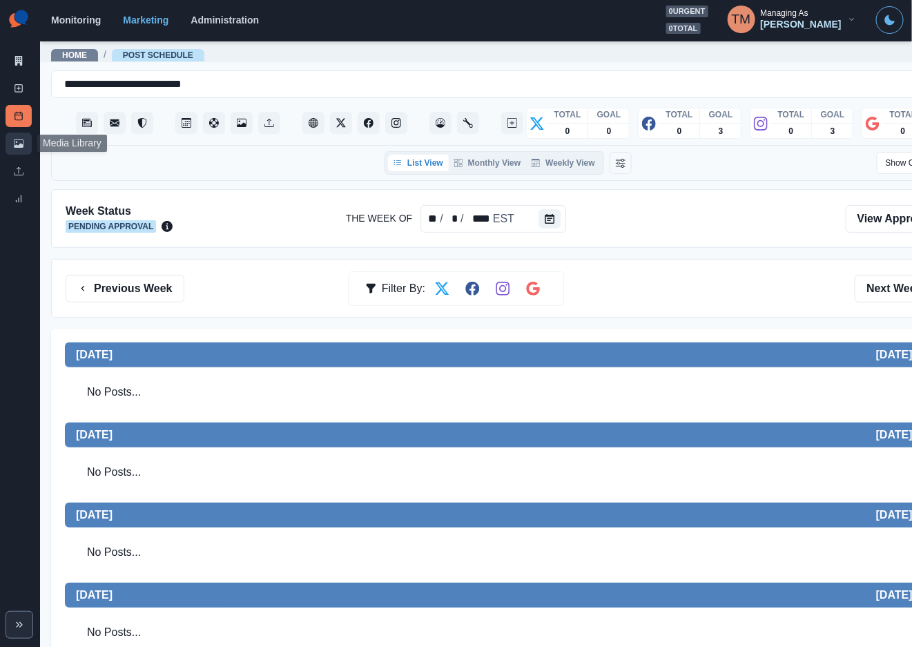
click at [26, 142] on link "Media Library" at bounding box center [19, 144] width 26 height 22
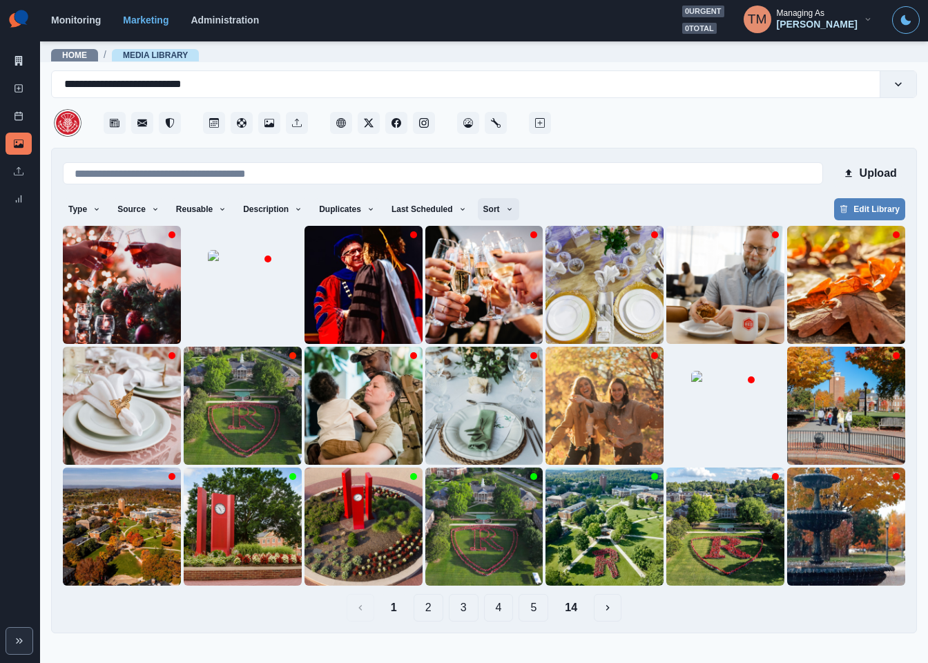
drag, startPoint x: 489, startPoint y: 209, endPoint x: 491, endPoint y: 226, distance: 16.7
click at [505, 211] on icon "button" at bounding box center [509, 209] width 8 height 8
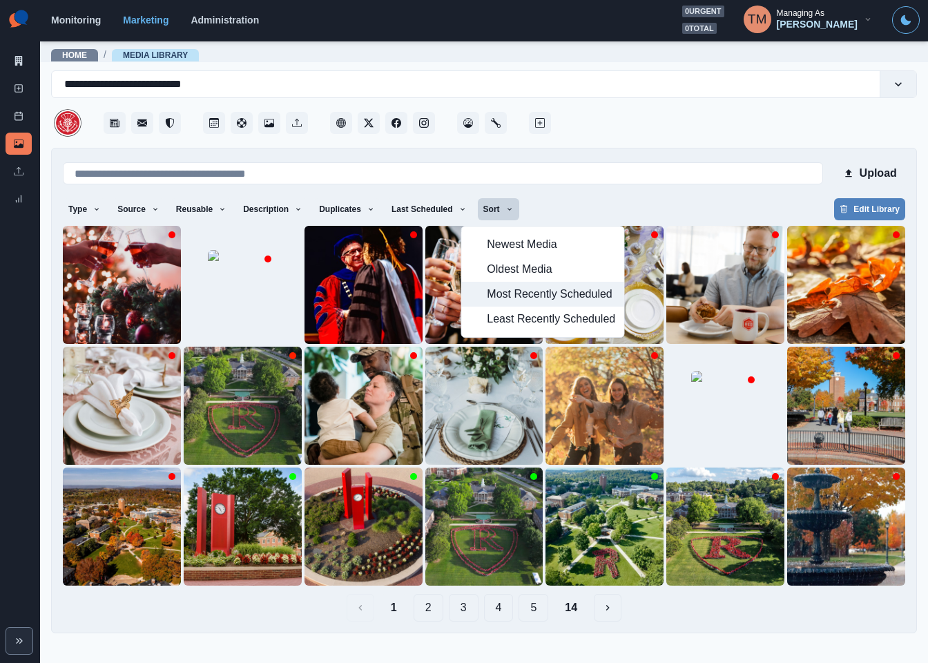
click at [516, 302] on span "Most Recently Scheduled" at bounding box center [551, 294] width 128 height 17
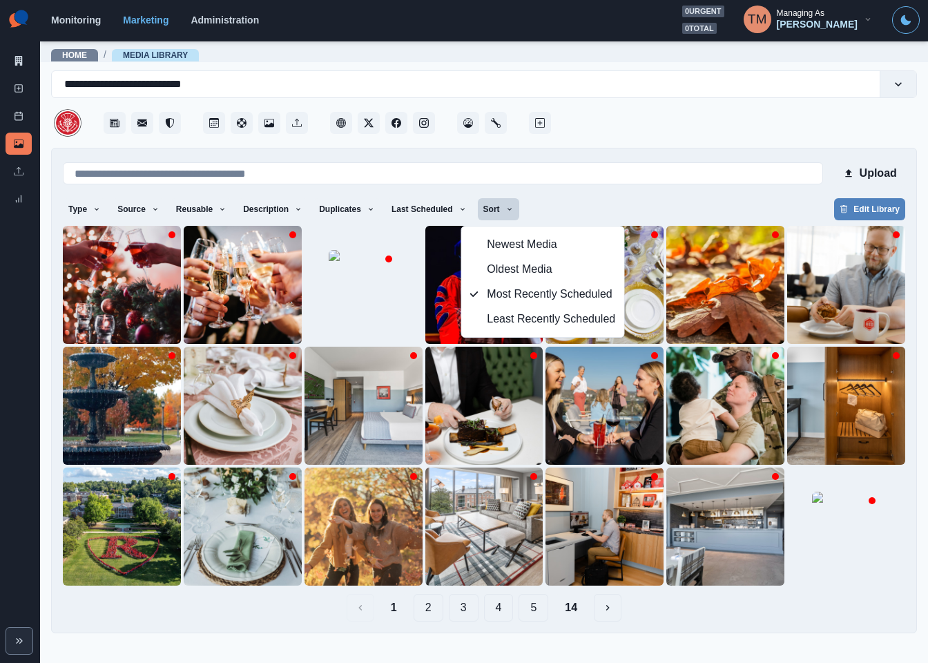
click at [572, 612] on button "14" at bounding box center [571, 608] width 35 height 28
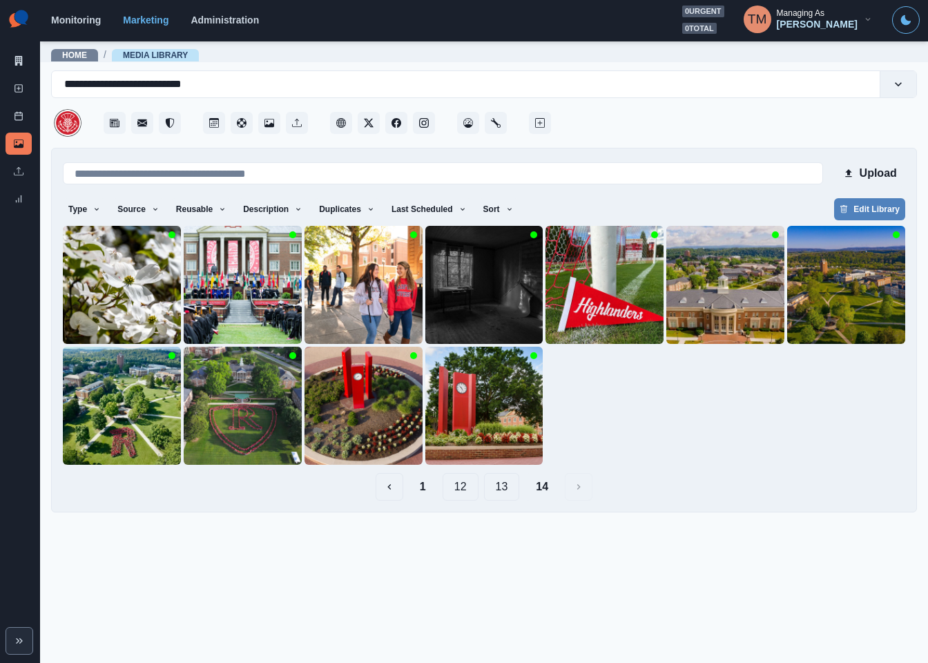
click at [490, 488] on button "13" at bounding box center [502, 487] width 36 height 28
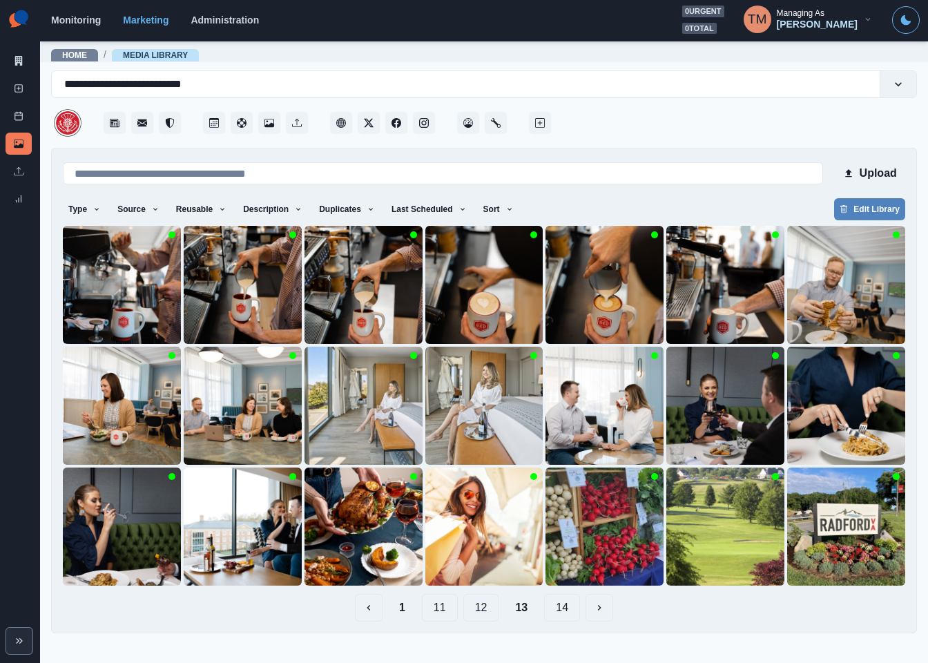
click at [485, 613] on button "12" at bounding box center [481, 608] width 36 height 28
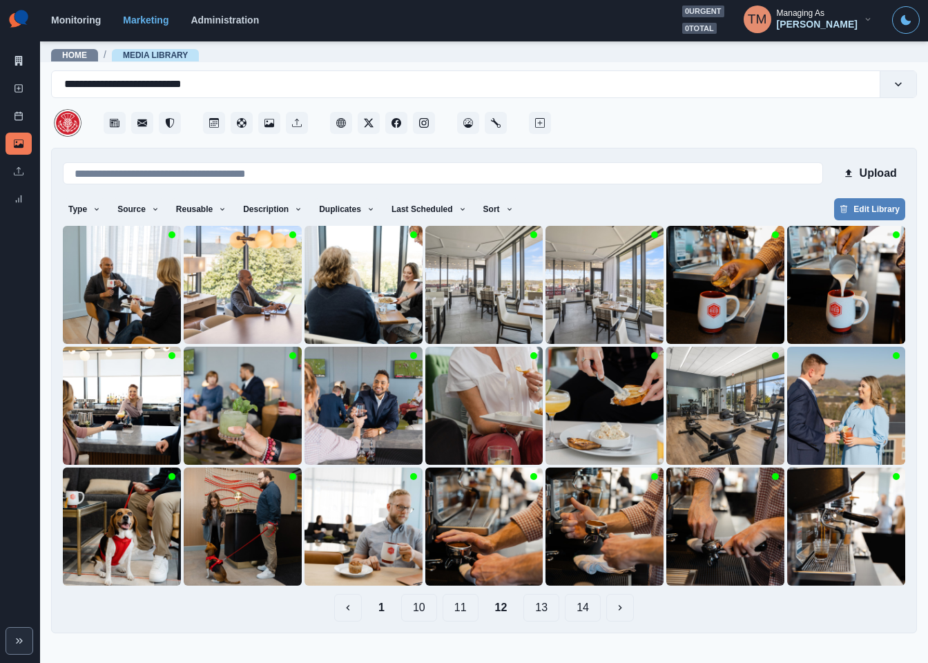
click at [460, 610] on button "11" at bounding box center [461, 608] width 36 height 28
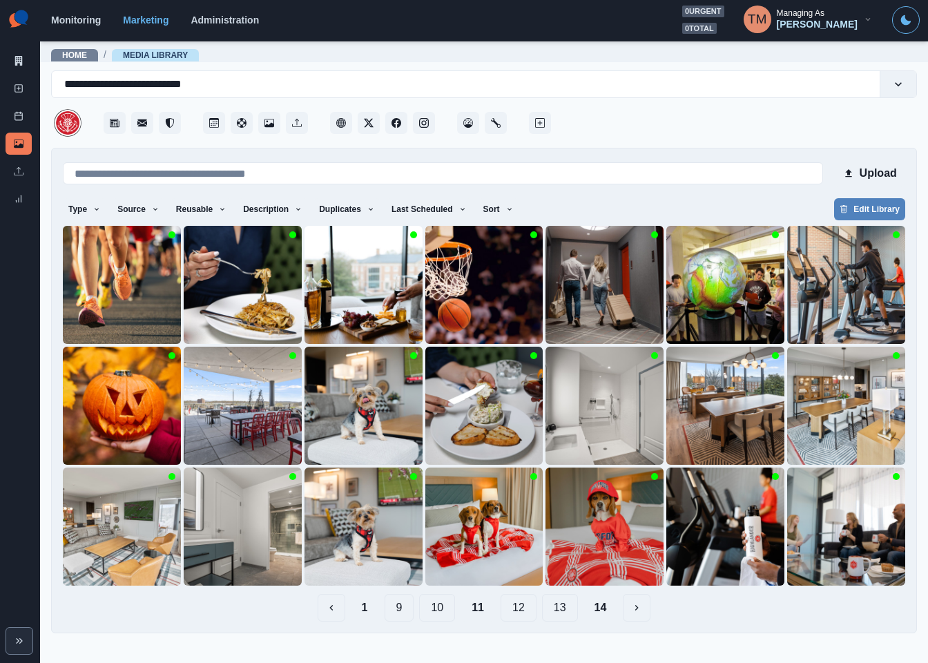
click at [439, 612] on button "10" at bounding box center [437, 608] width 36 height 28
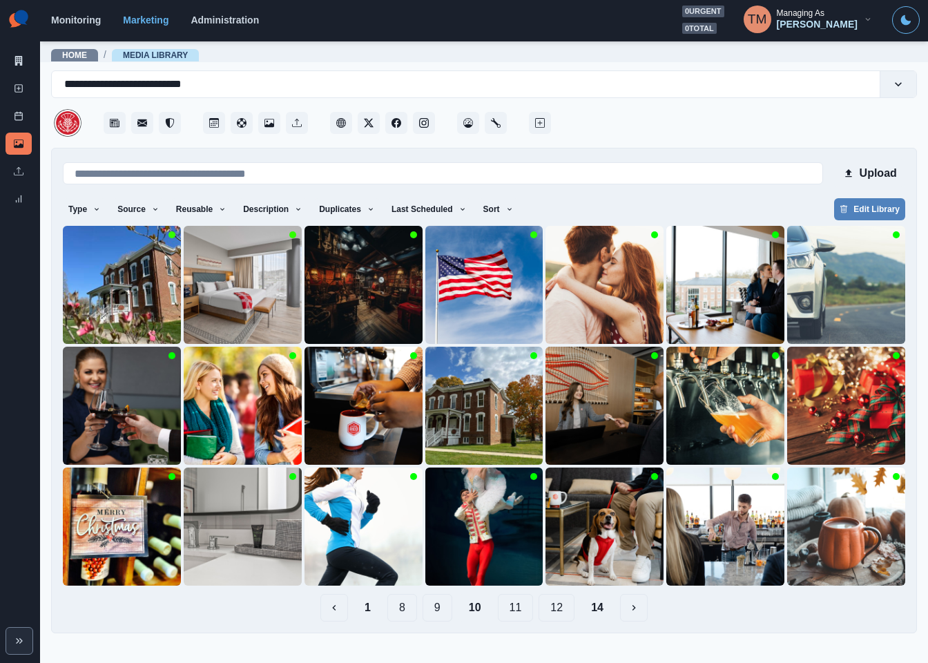
click at [439, 614] on button "9" at bounding box center [438, 608] width 30 height 28
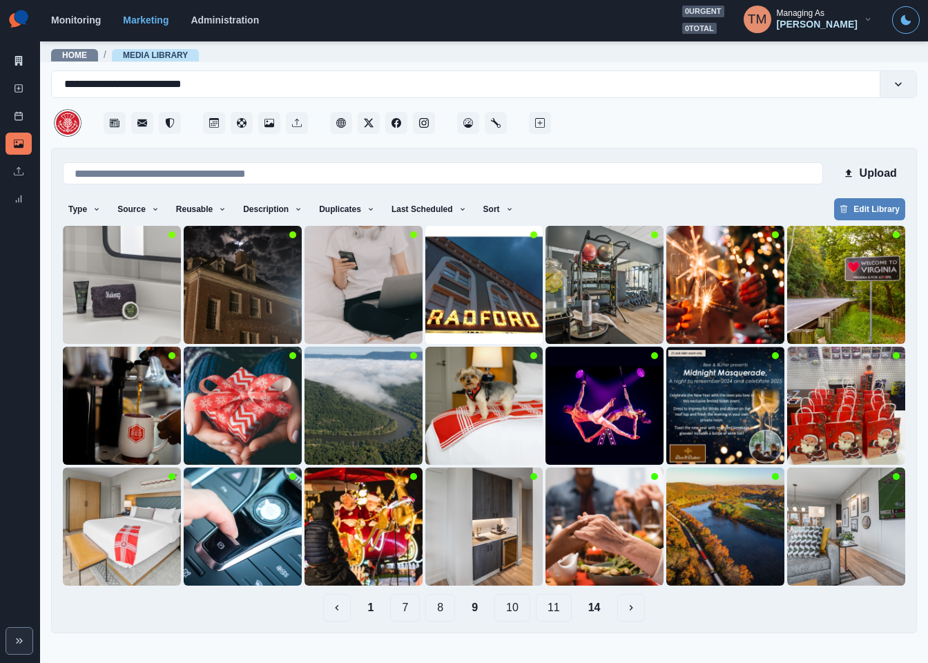
click at [517, 610] on button "10" at bounding box center [512, 608] width 36 height 28
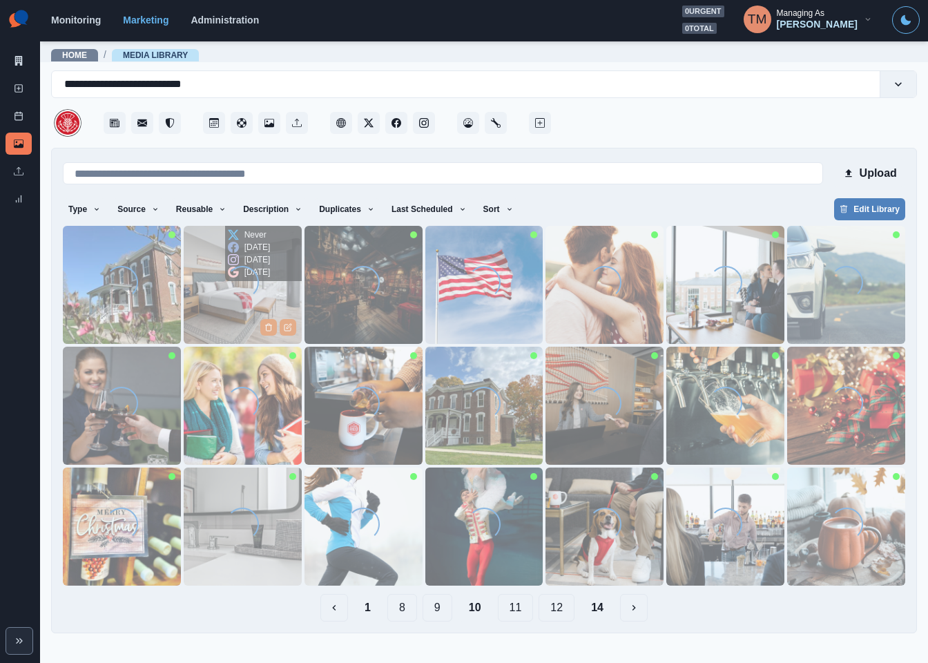
click at [201, 313] on img at bounding box center [243, 285] width 118 height 118
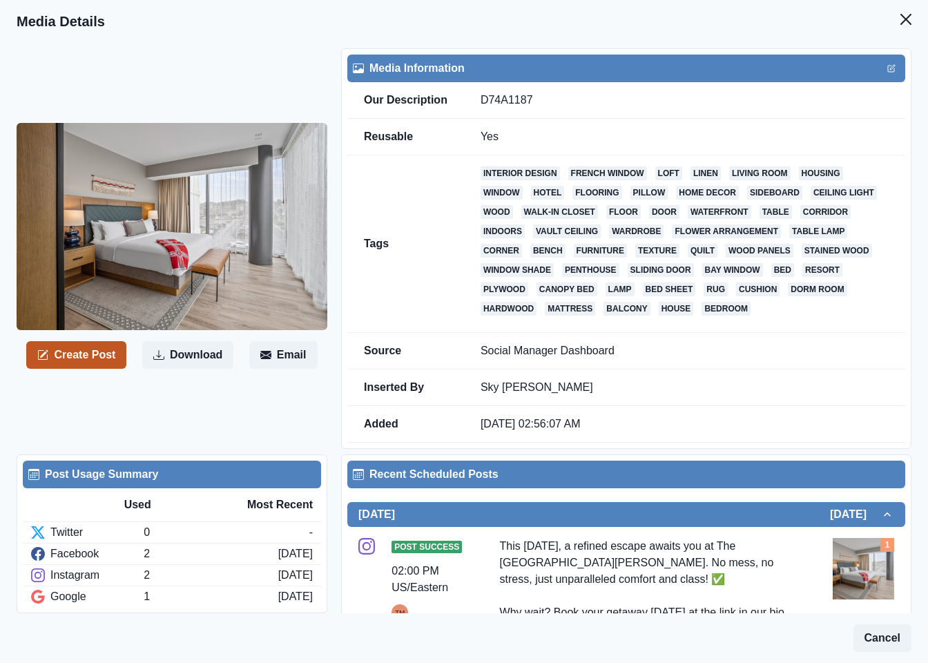
click at [81, 356] on button "Create Post" at bounding box center [76, 355] width 100 height 28
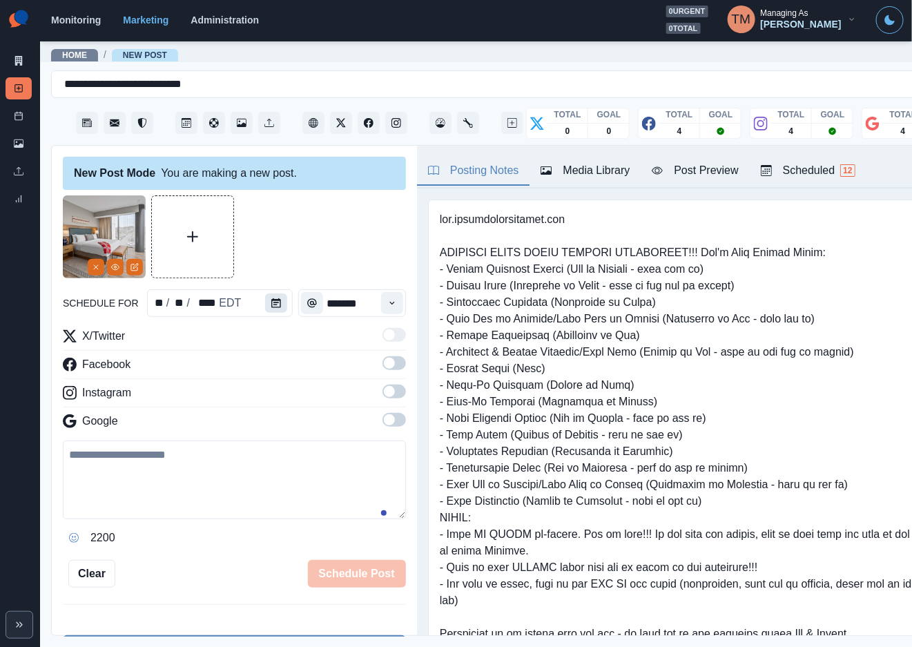
click at [271, 307] on icon "Calendar" at bounding box center [276, 303] width 10 height 10
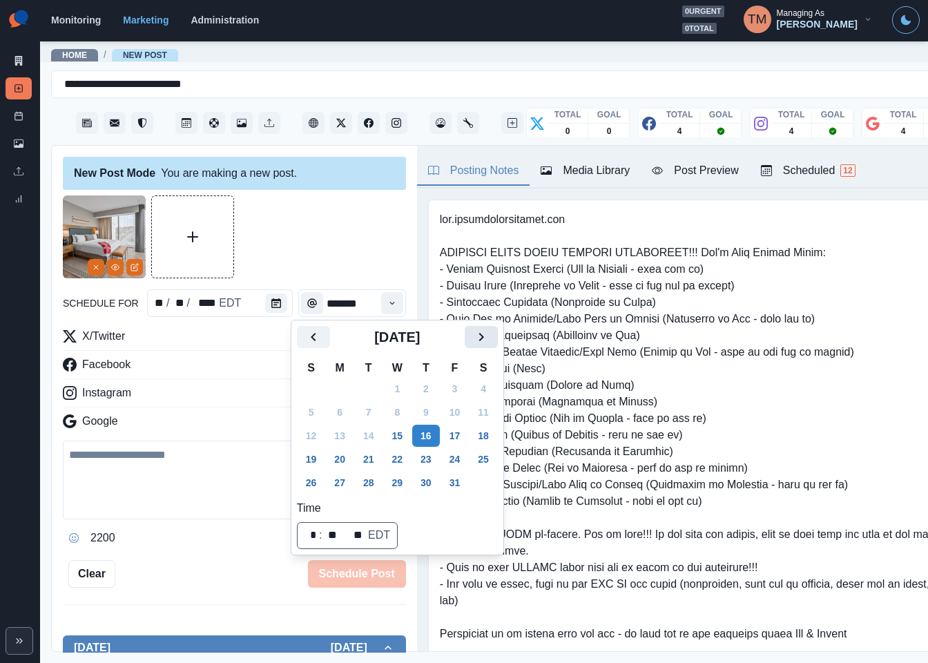
click at [492, 340] on button "Next" at bounding box center [481, 337] width 33 height 22
click at [311, 334] on icon "Previous" at bounding box center [313, 337] width 17 height 17
click at [340, 411] on button "8" at bounding box center [340, 412] width 28 height 22
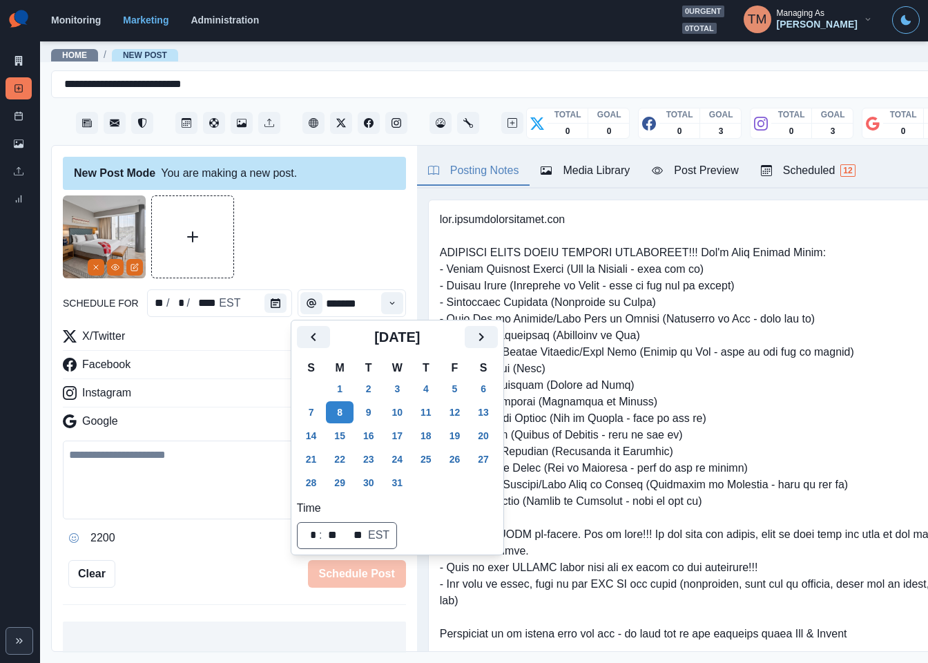
click at [328, 232] on div at bounding box center [234, 236] width 343 height 83
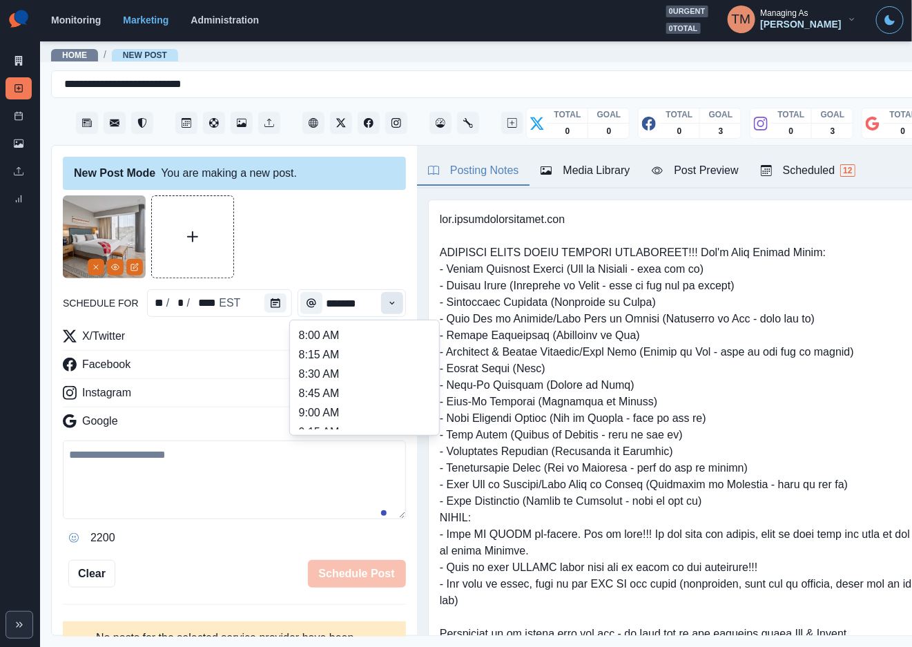
click at [387, 299] on icon "Time" at bounding box center [392, 303] width 10 height 10
click at [346, 500] on li "1:15 PM" at bounding box center [365, 509] width 138 height 19
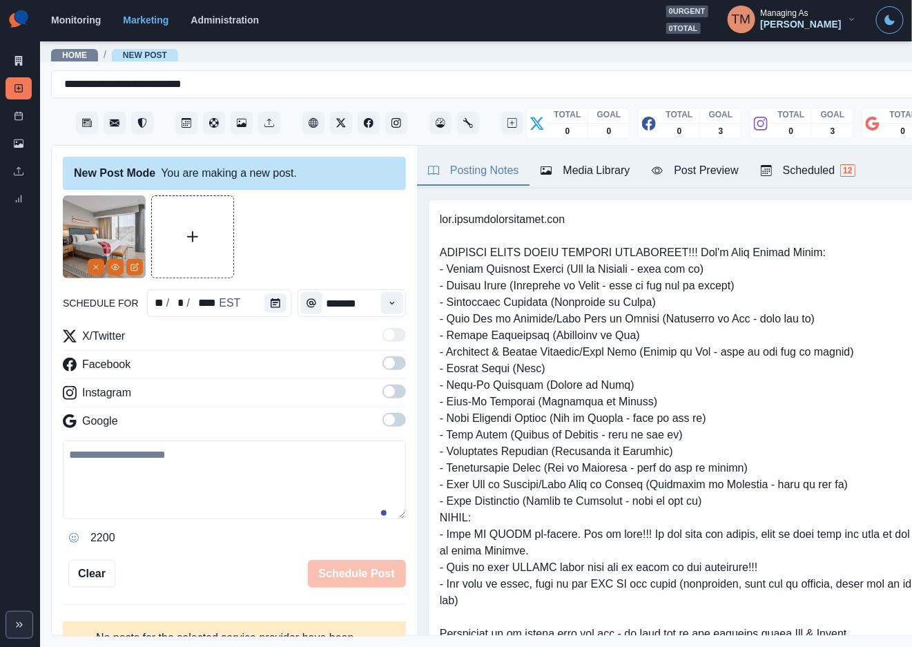
type input "*******"
click at [342, 258] on div at bounding box center [234, 236] width 343 height 83
click at [384, 365] on span at bounding box center [394, 363] width 23 height 14
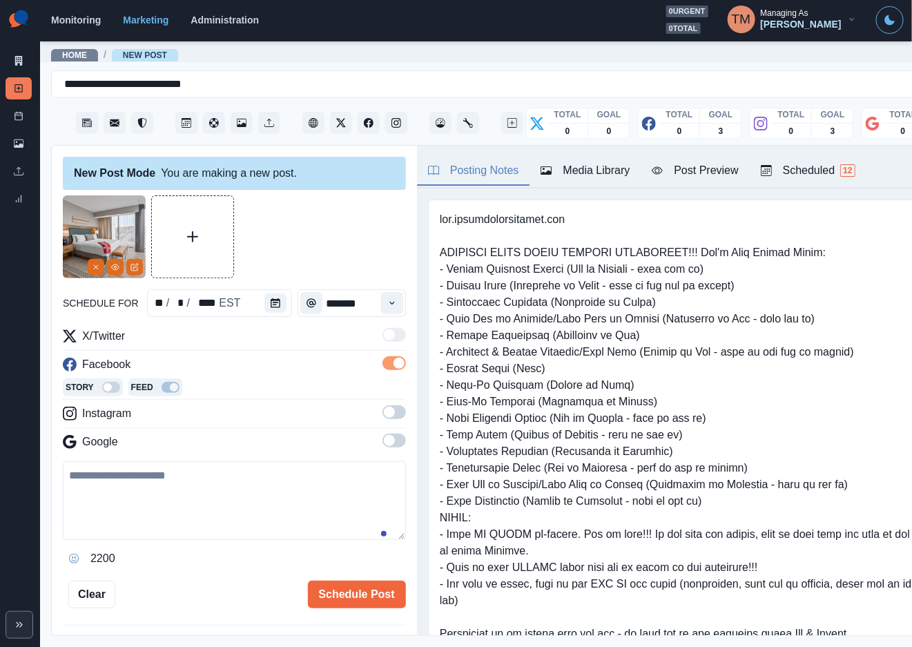
drag, startPoint x: 381, startPoint y: 406, endPoint x: 383, endPoint y: 459, distance: 52.5
click at [383, 406] on span at bounding box center [394, 412] width 23 height 14
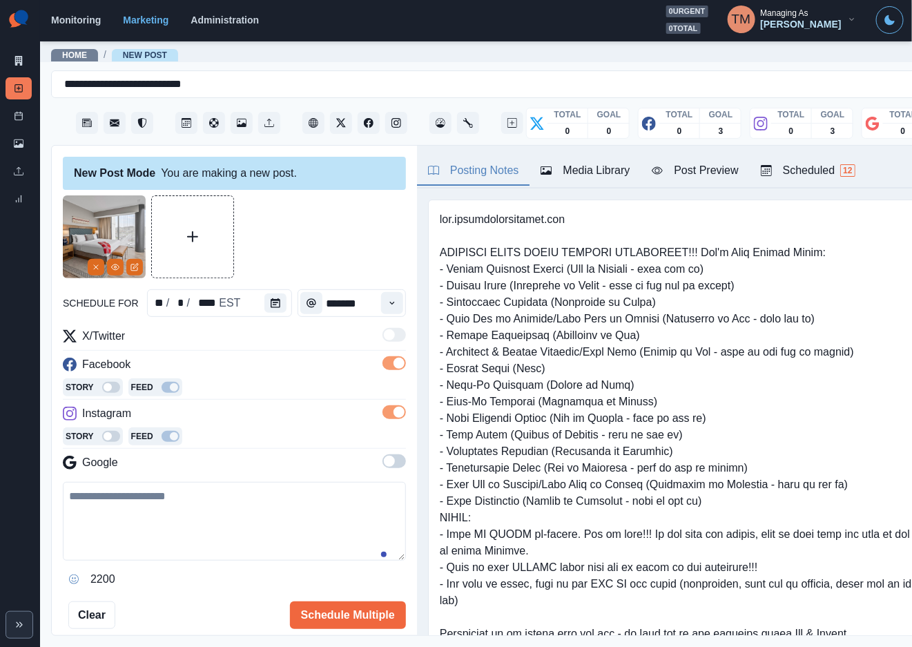
drag, startPoint x: 382, startPoint y: 464, endPoint x: 374, endPoint y: 466, distance: 8.5
click at [383, 465] on span at bounding box center [394, 461] width 23 height 14
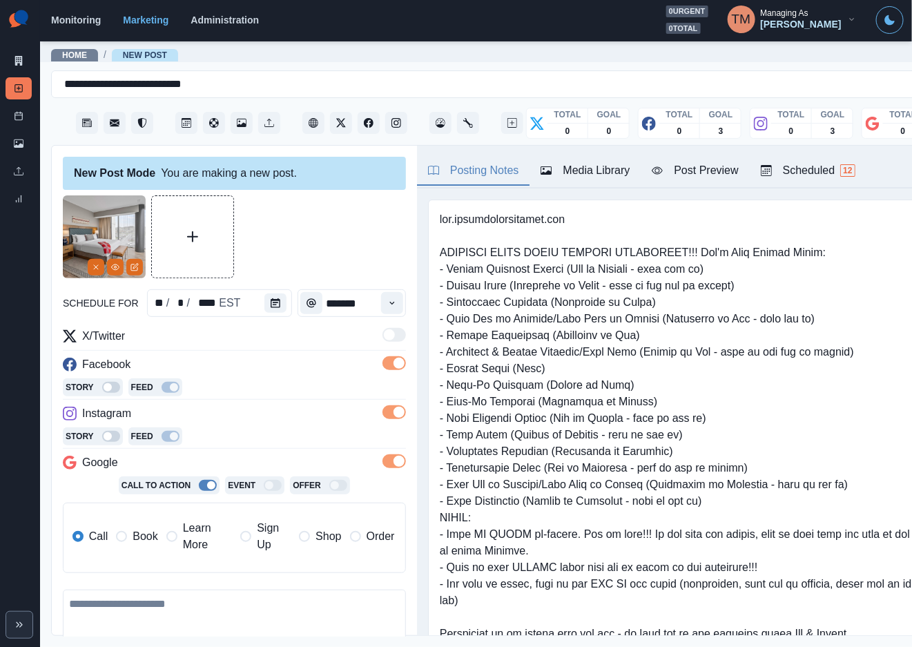
click at [133, 537] on span "Book" at bounding box center [145, 536] width 25 height 17
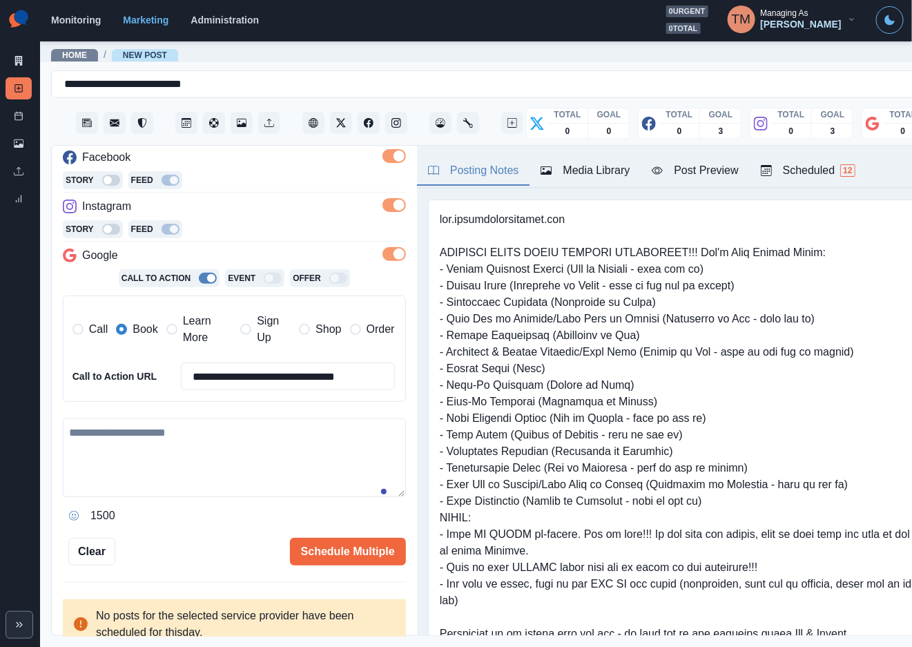
click at [157, 443] on textarea at bounding box center [234, 457] width 343 height 79
paste textarea "**********"
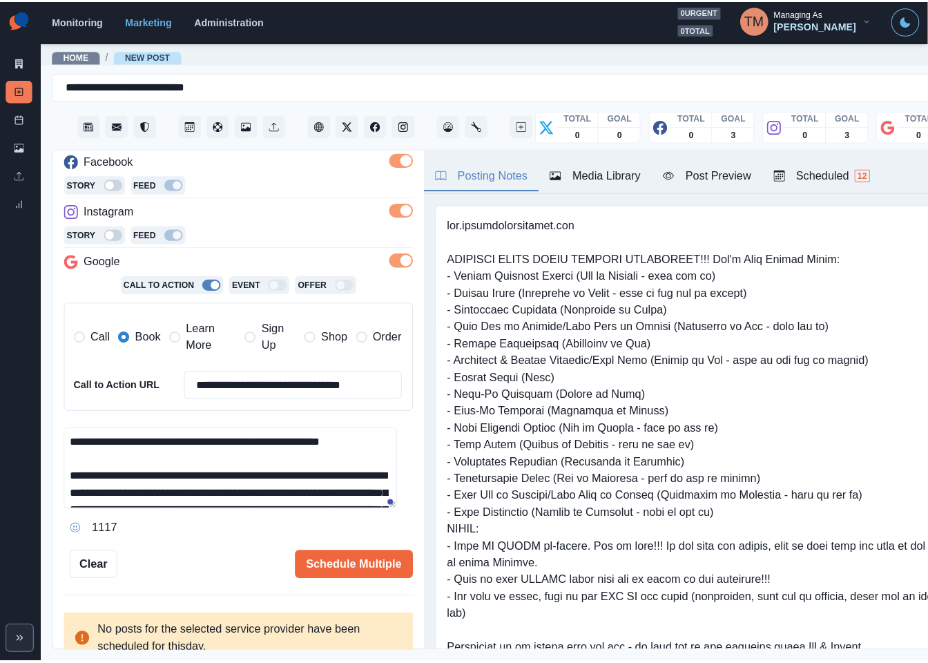
scroll to position [81, 0]
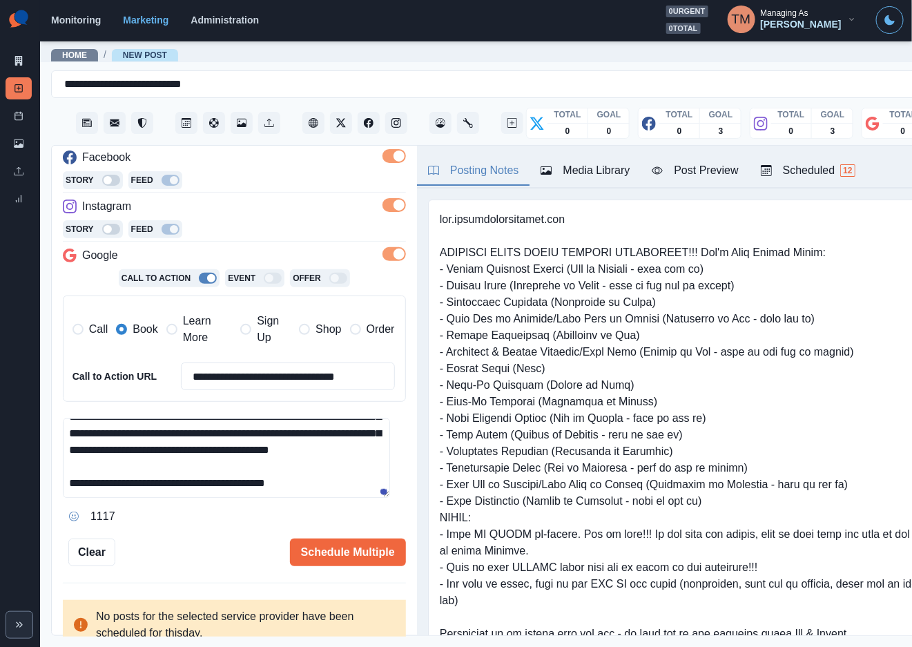
type textarea "**********"
click at [698, 172] on div "Post Preview" at bounding box center [695, 170] width 86 height 17
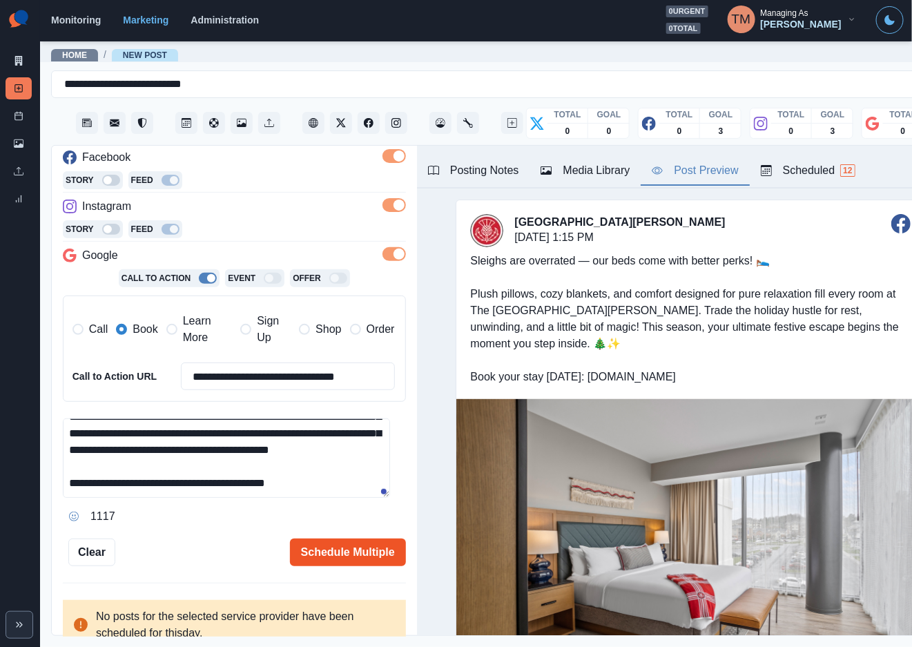
click at [322, 547] on button "Schedule Multiple" at bounding box center [348, 553] width 116 height 28
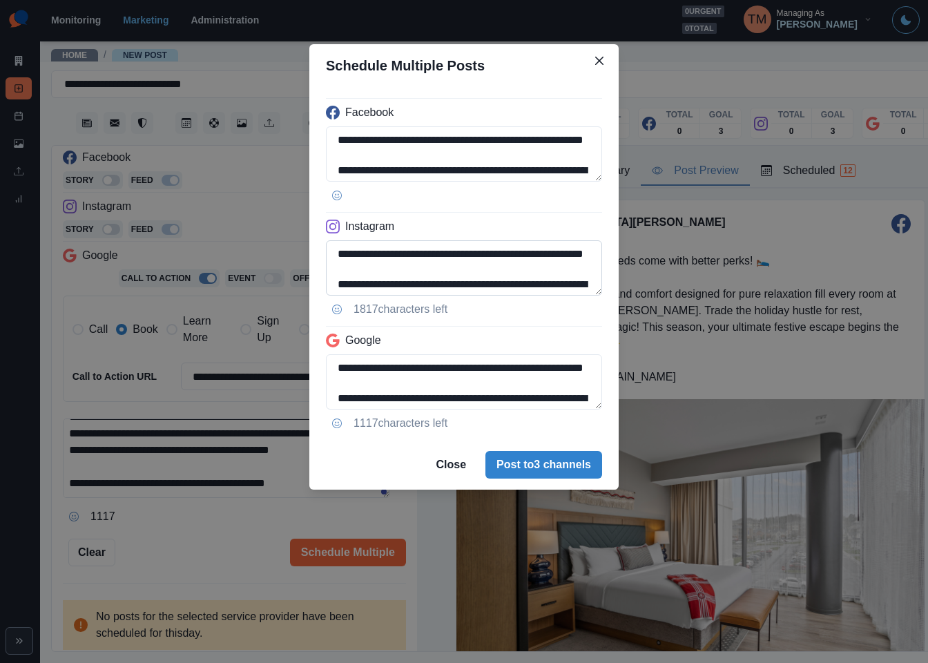
scroll to position [139, 0]
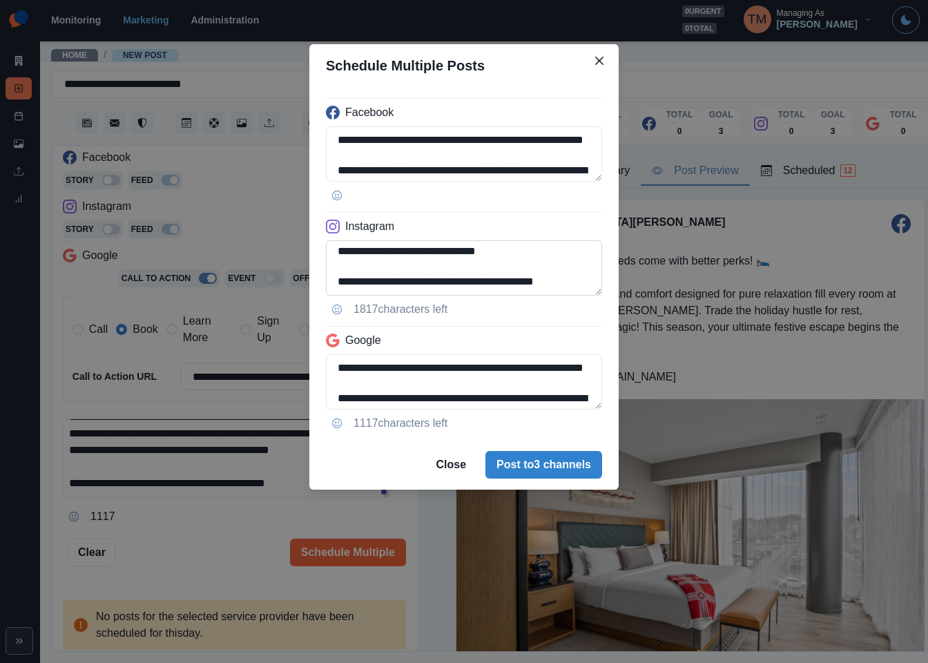
drag, startPoint x: 439, startPoint y: 269, endPoint x: 518, endPoint y: 287, distance: 80.6
click at [518, 287] on textarea "**********" at bounding box center [464, 267] width 276 height 55
paste textarea
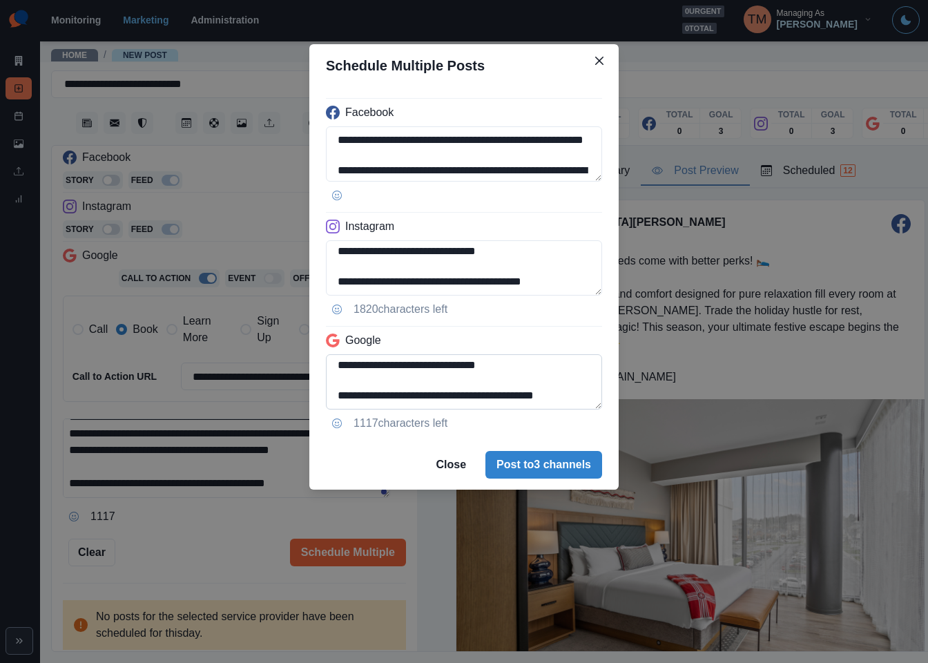
type textarea "**********"
drag, startPoint x: 551, startPoint y: 389, endPoint x: 578, endPoint y: 407, distance: 32.0
click at [578, 407] on textarea "**********" at bounding box center [464, 381] width 276 height 55
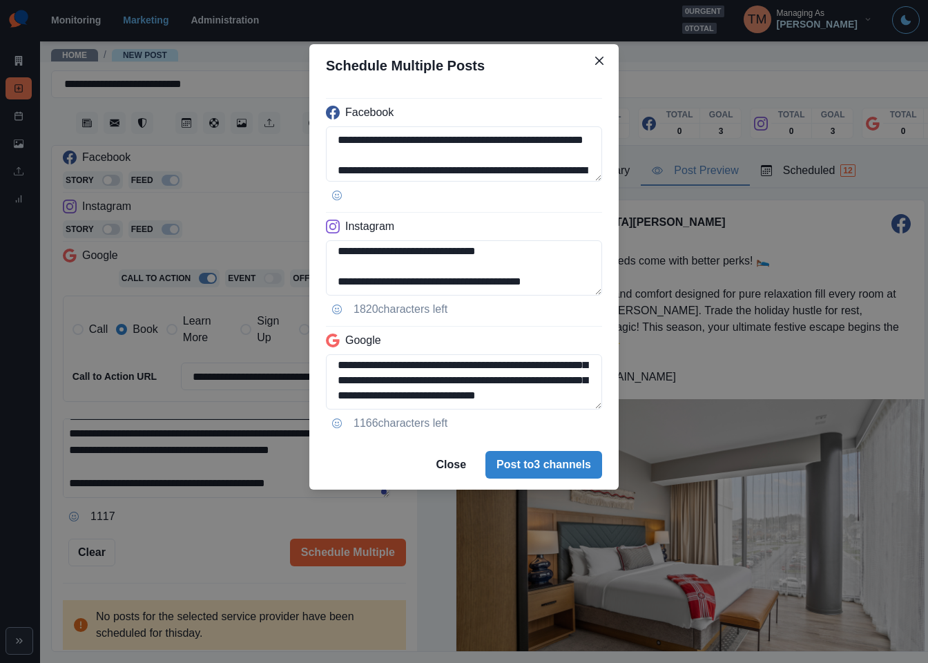
type textarea "**********"
click at [209, 545] on div "**********" at bounding box center [464, 331] width 928 height 663
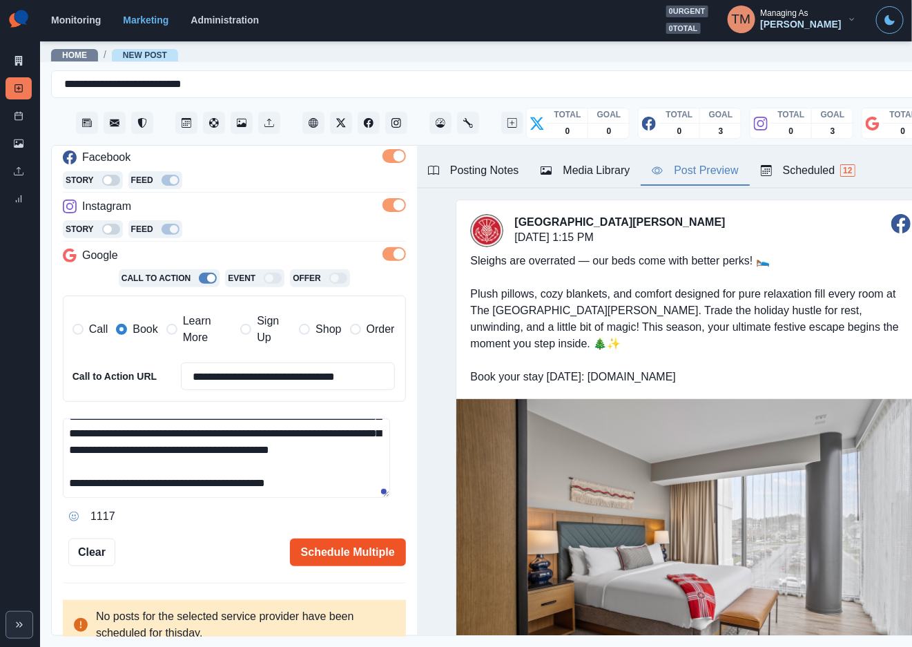
click at [334, 555] on button "Schedule Multiple" at bounding box center [348, 553] width 116 height 28
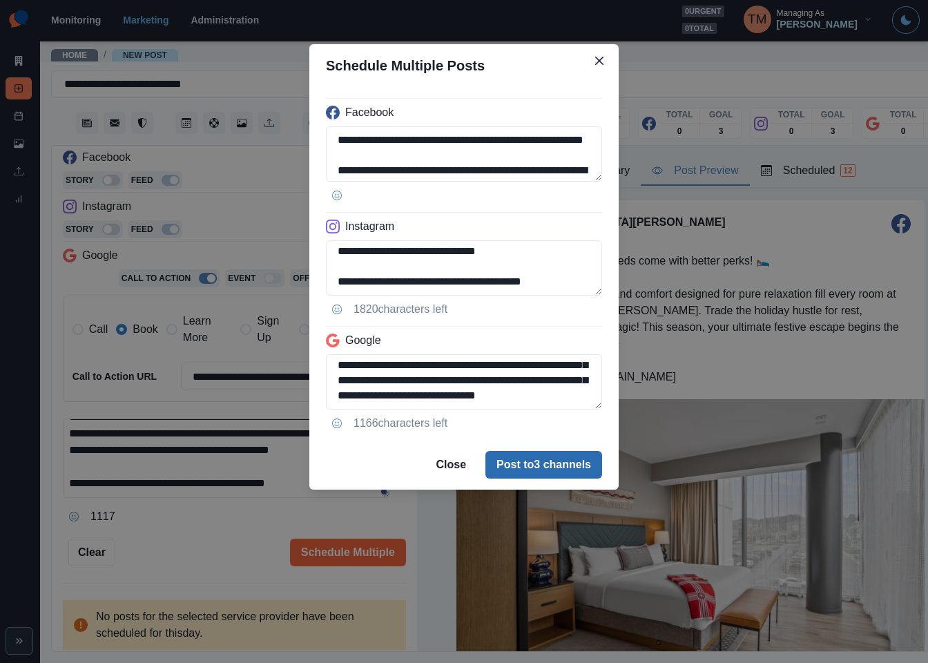
click at [560, 466] on button "Post to 3 channels" at bounding box center [543, 465] width 117 height 28
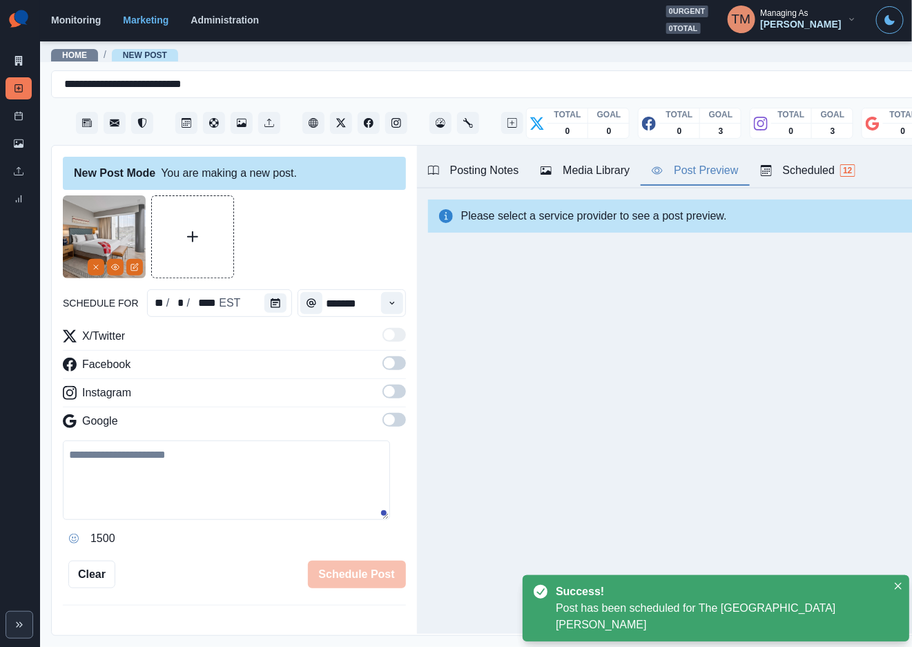
scroll to position [0, 0]
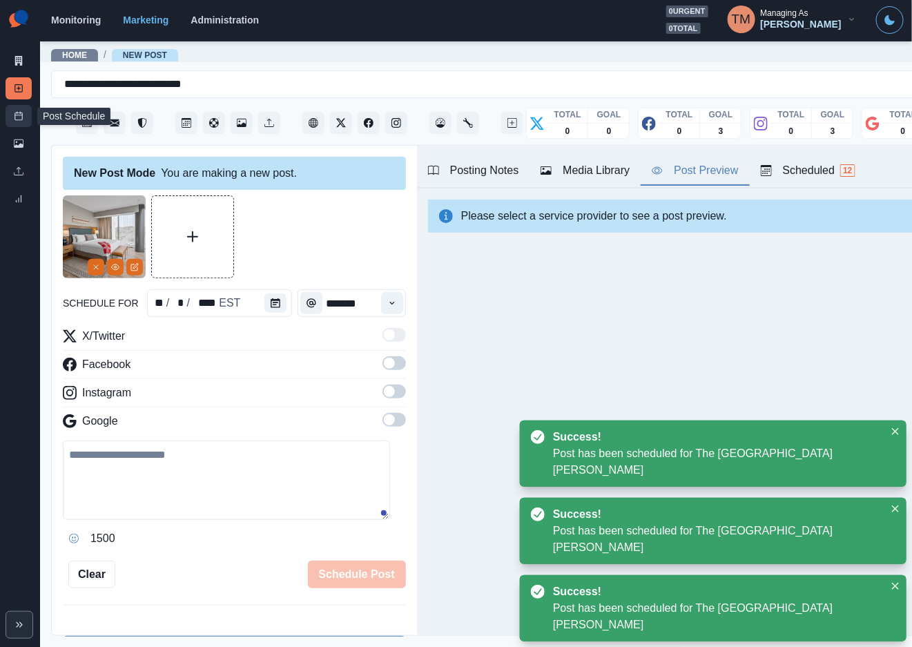
click at [23, 117] on icon at bounding box center [19, 116] width 10 height 10
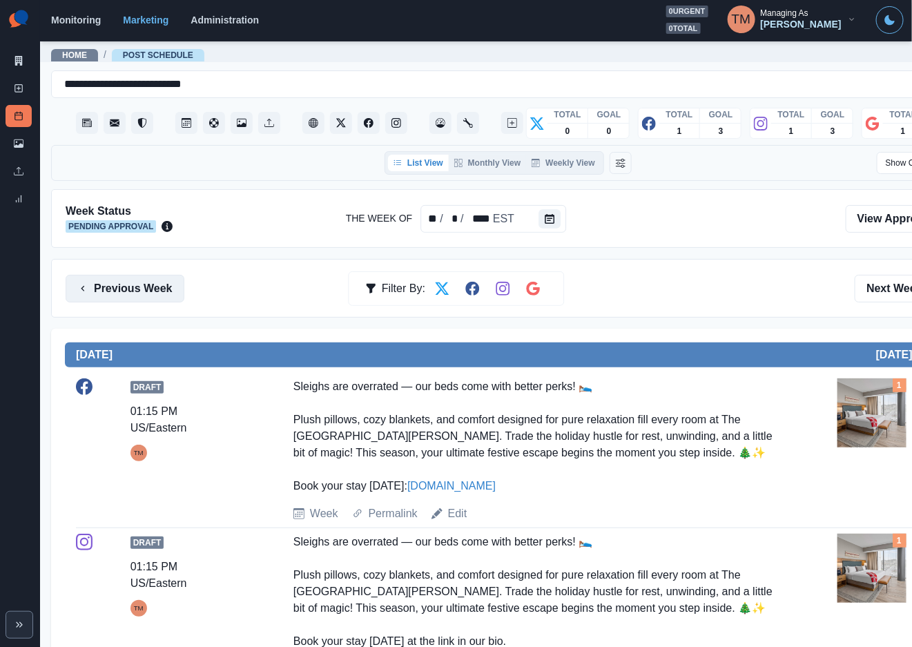
click at [131, 287] on button "Previous Week" at bounding box center [125, 289] width 119 height 28
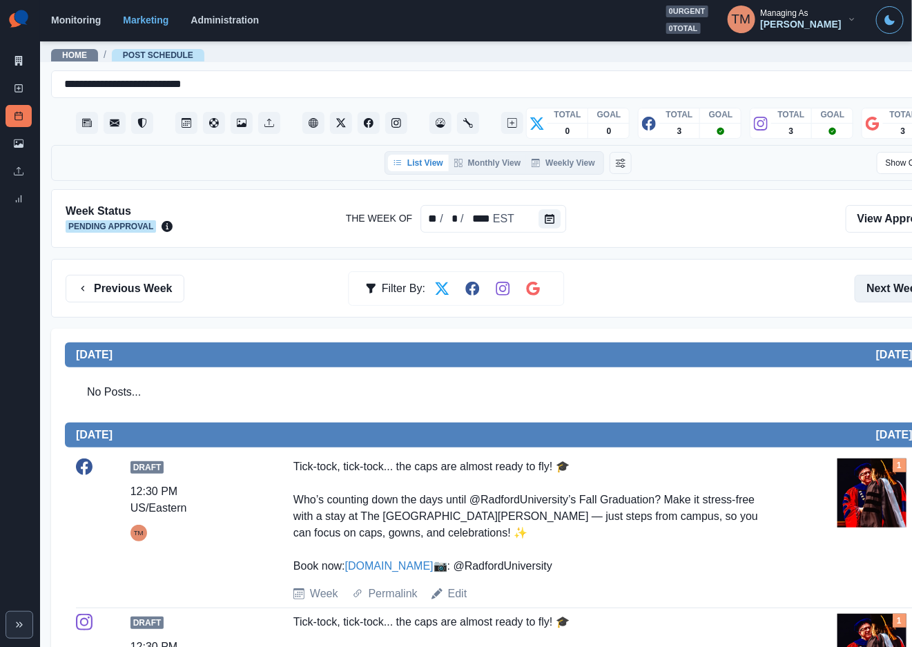
click at [895, 290] on button "Next Week" at bounding box center [903, 289] width 96 height 28
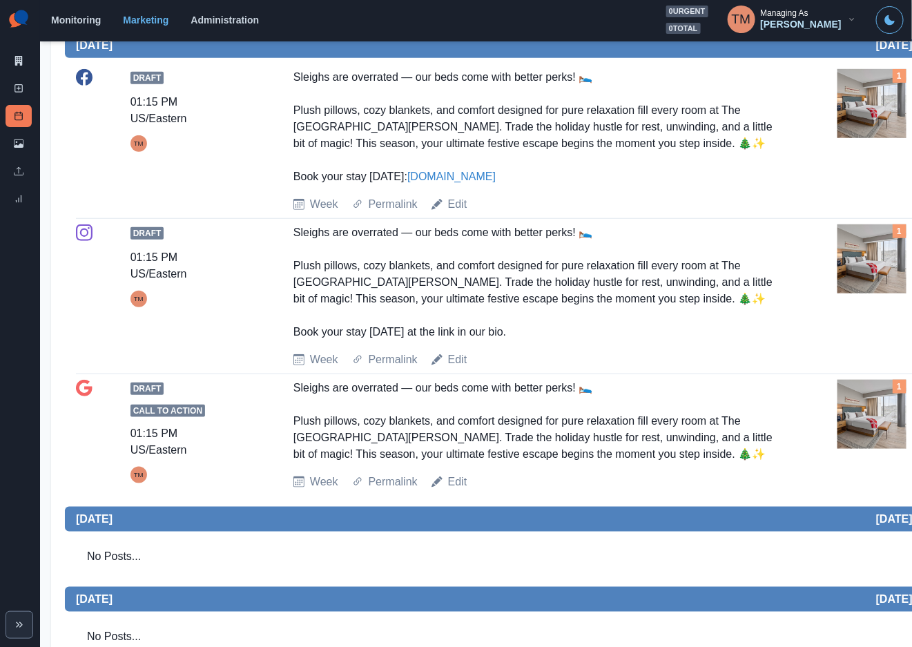
scroll to position [311, 0]
